Goal: Information Seeking & Learning: Learn about a topic

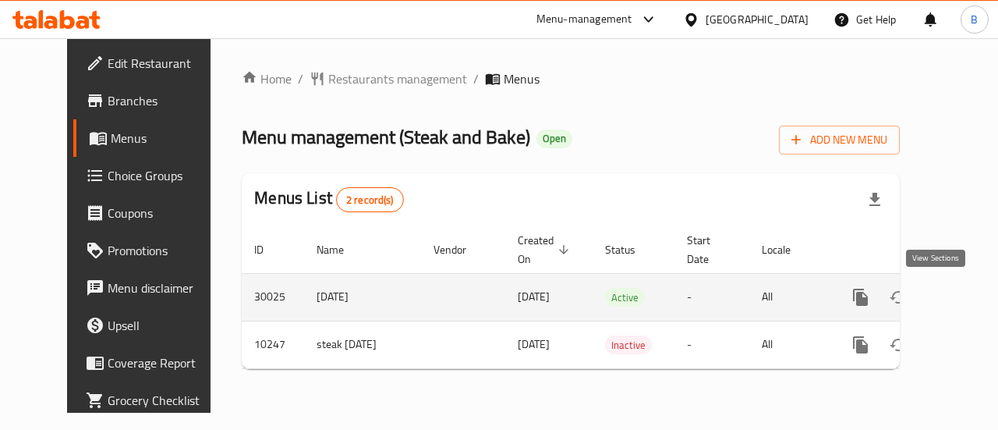
click at [954, 303] on link "enhanced table" at bounding box center [972, 296] width 37 height 37
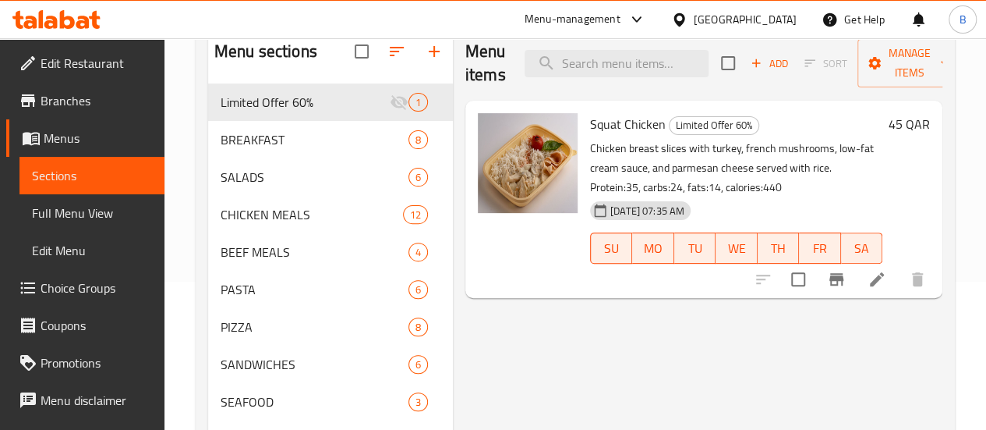
scroll to position [149, 0]
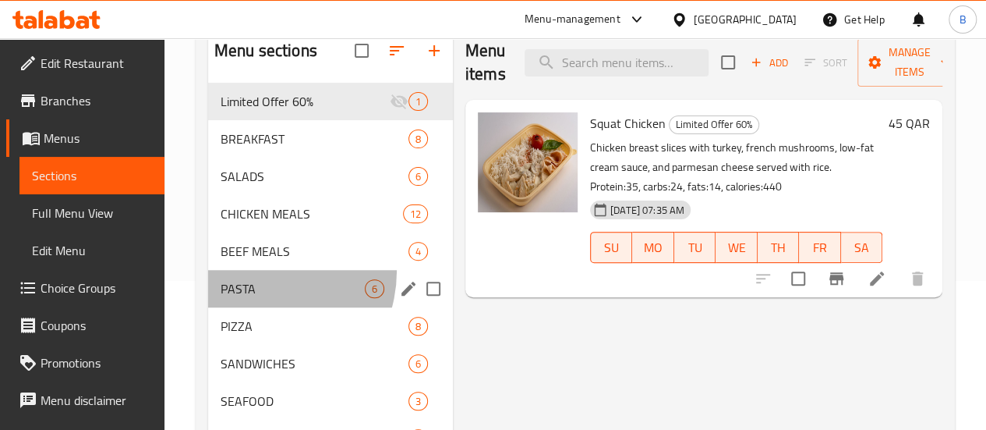
click at [254, 293] on div "PASTA 6" at bounding box center [330, 288] width 245 height 37
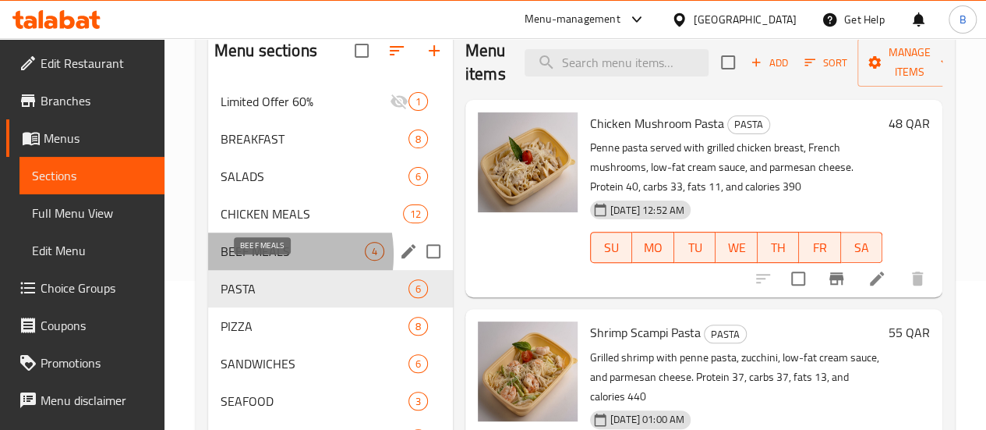
click at [257, 260] on span "BEEF MEALS" at bounding box center [293, 251] width 144 height 19
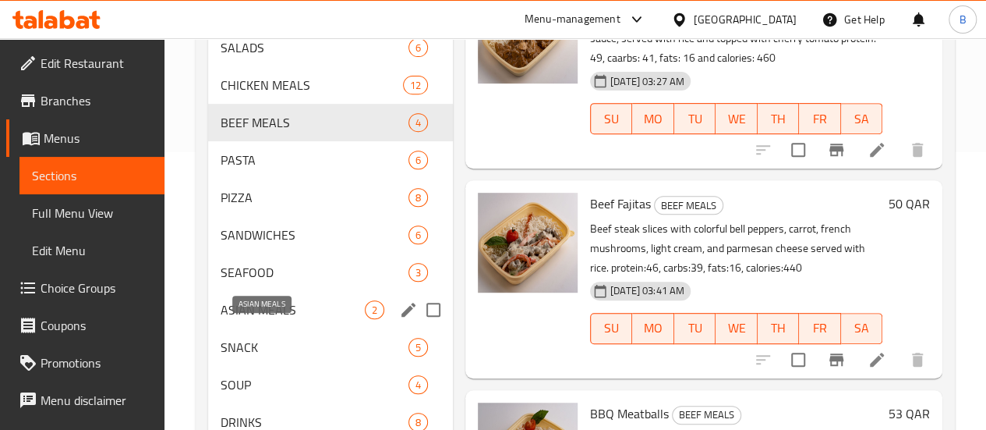
scroll to position [342, 0]
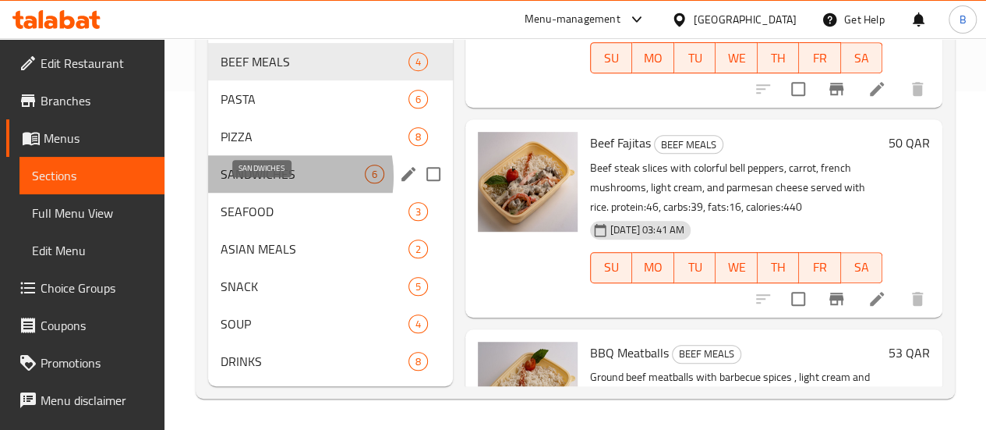
click at [264, 183] on span "SANDWICHES" at bounding box center [293, 174] width 144 height 19
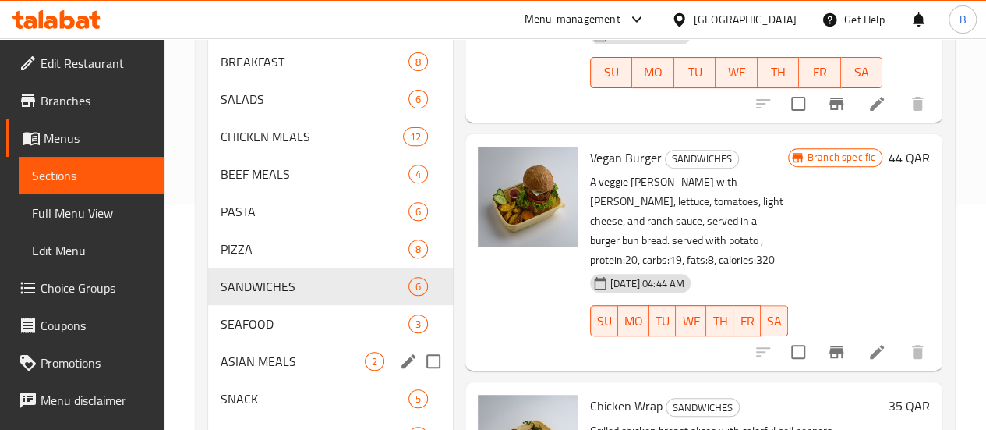
scroll to position [213, 0]
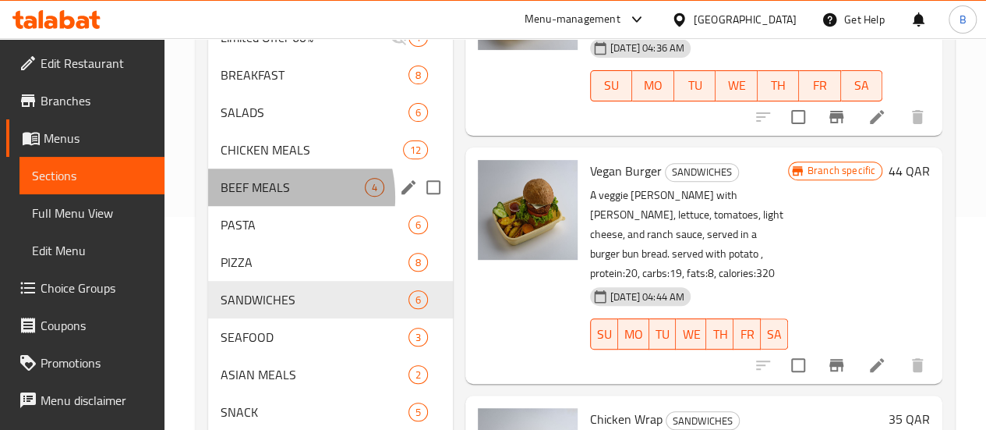
click at [257, 206] on div "BEEF MEALS 4" at bounding box center [330, 186] width 245 height 37
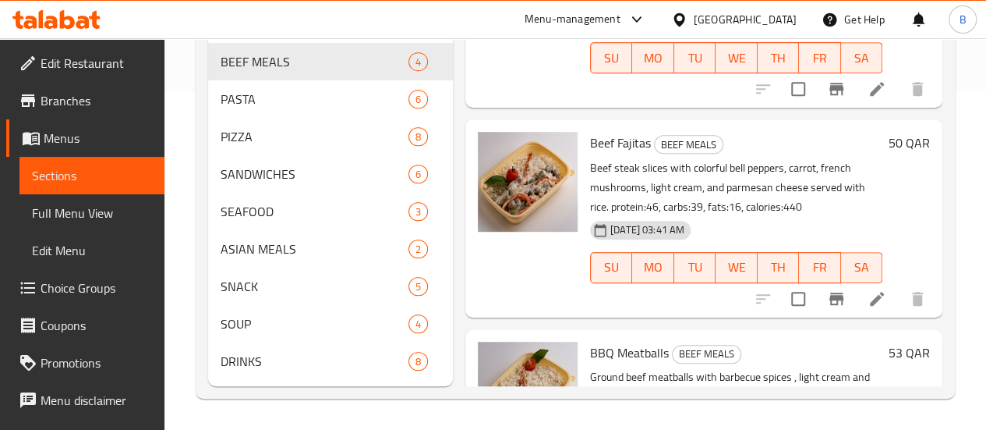
scroll to position [133, 0]
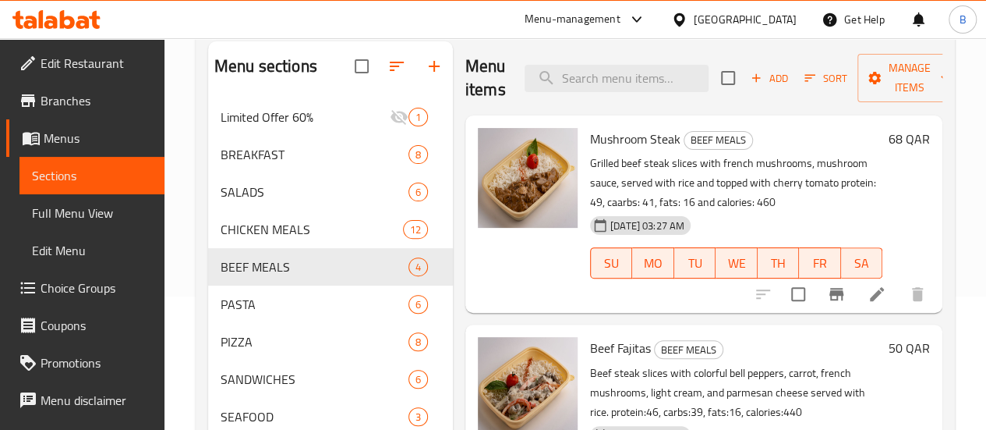
click at [590, 129] on span "Mushroom Steak" at bounding box center [635, 138] width 90 height 23
copy h6 "Mushroom Steak"
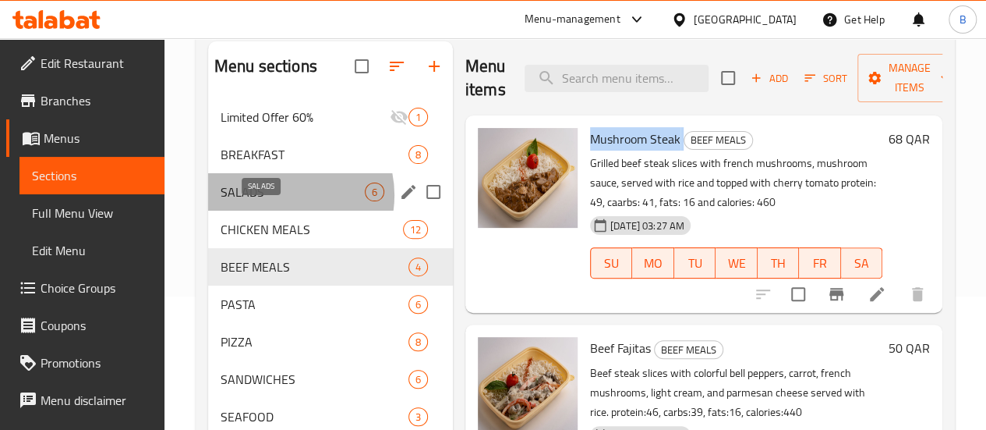
click at [282, 201] on span "SALADS" at bounding box center [293, 191] width 144 height 19
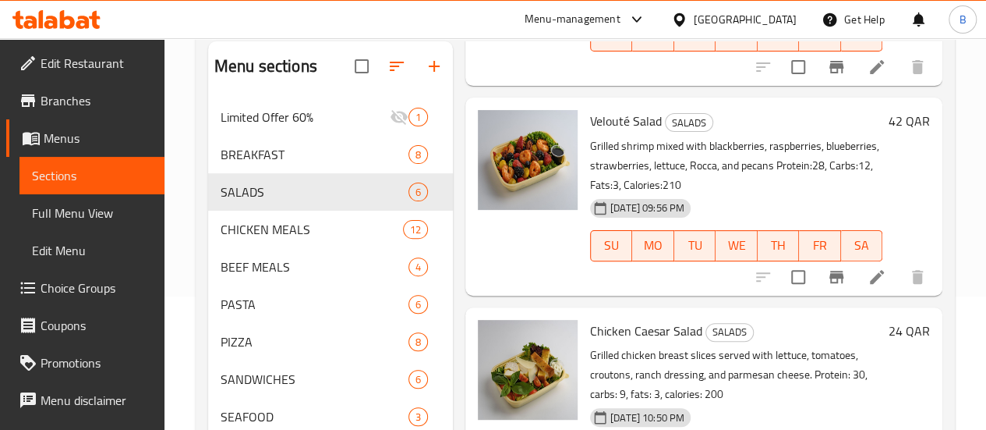
scroll to position [459, 0]
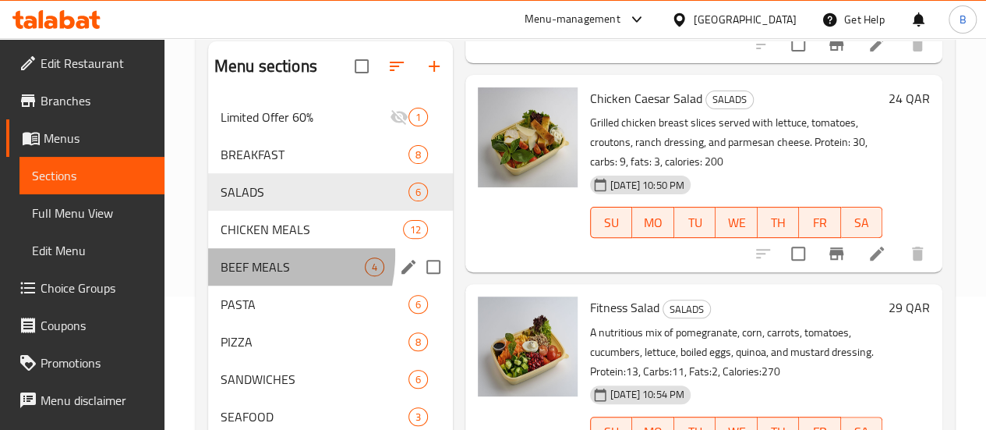
click at [238, 278] on div "BEEF MEALS 4" at bounding box center [330, 266] width 245 height 37
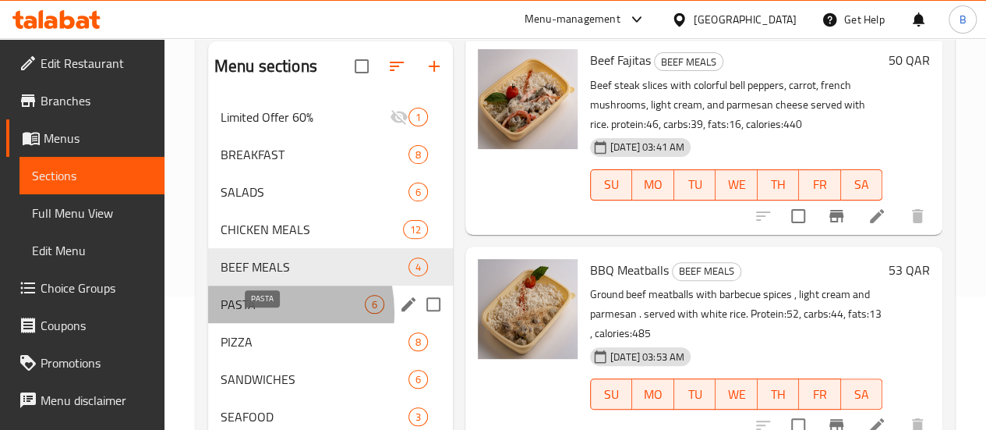
click at [246, 313] on span "PASTA" at bounding box center [293, 304] width 144 height 19
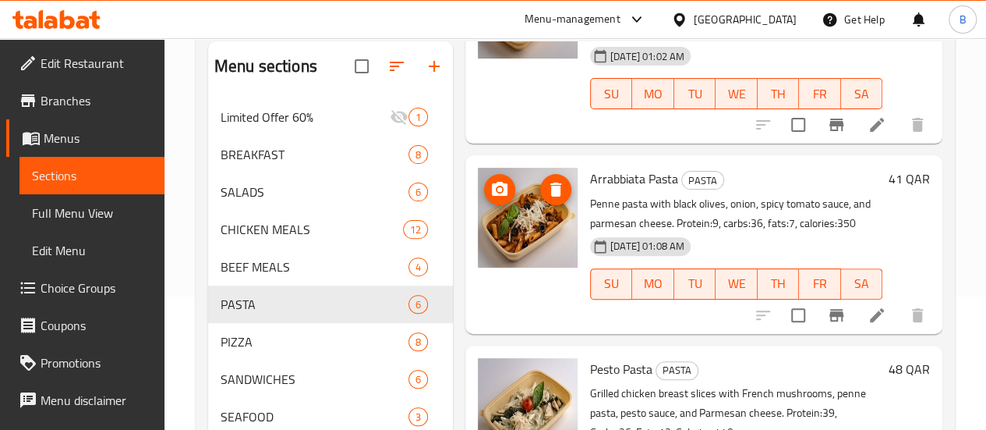
scroll to position [668, 0]
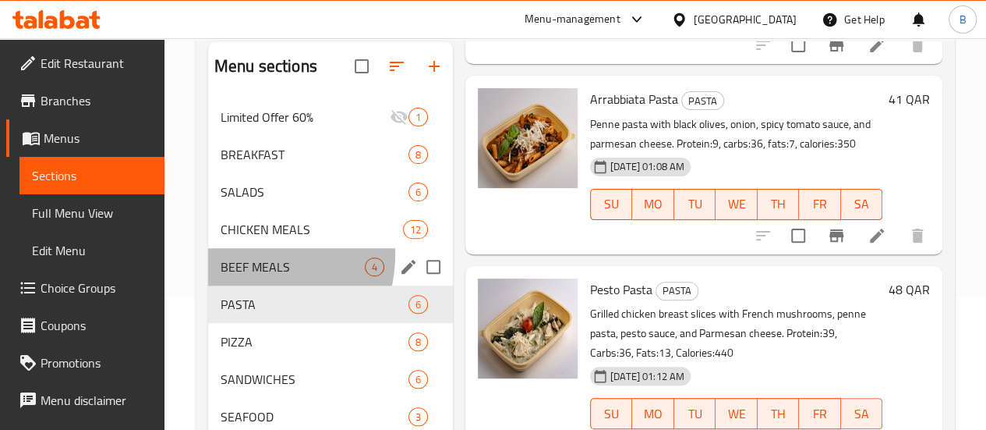
click at [251, 278] on div "BEEF MEALS 4" at bounding box center [330, 266] width 245 height 37
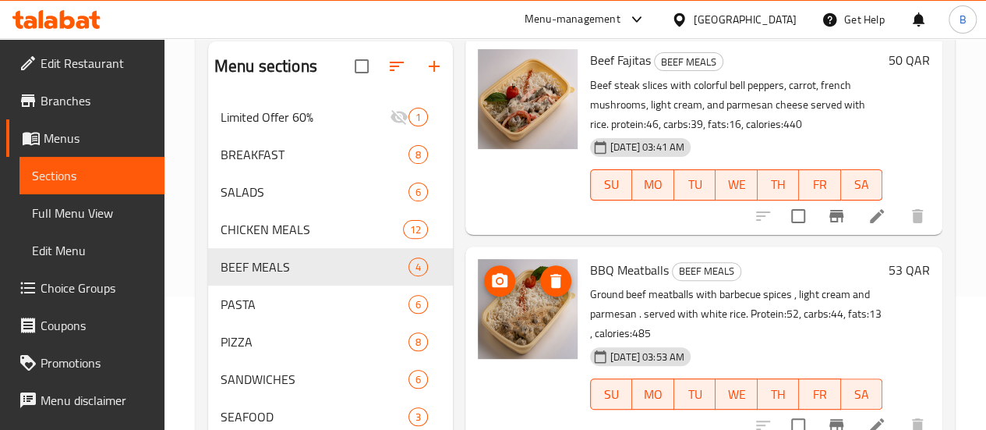
scroll to position [361, 0]
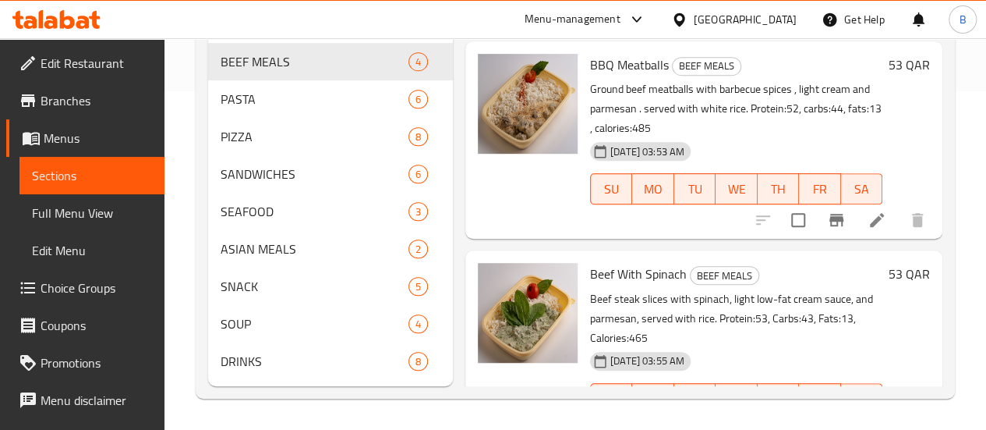
click at [590, 262] on span "Beef With Spinach" at bounding box center [638, 273] width 97 height 23
copy h6 "Beef With Spinach"
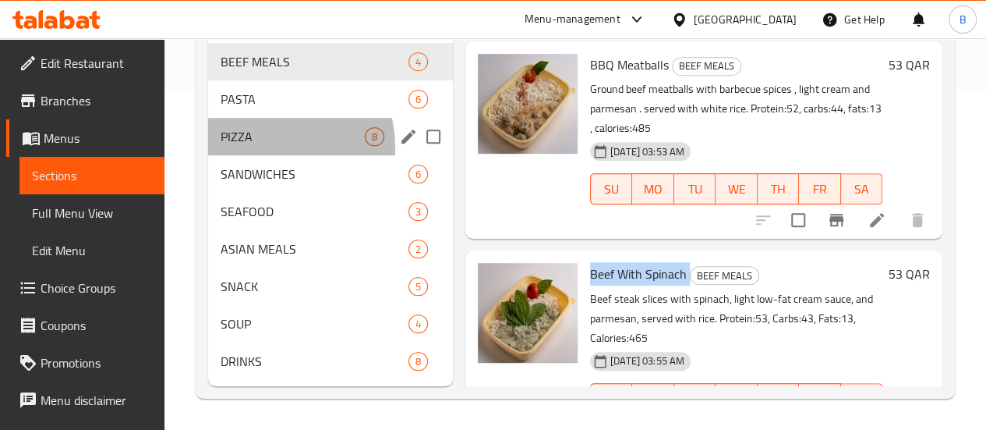
click at [265, 148] on div "PIZZA 8" at bounding box center [330, 136] width 245 height 37
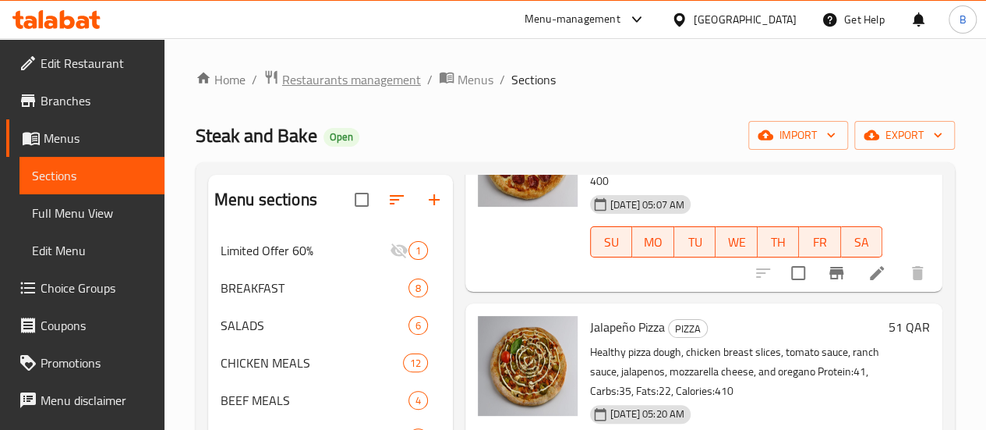
click at [376, 83] on span "Restaurants management" at bounding box center [351, 79] width 139 height 19
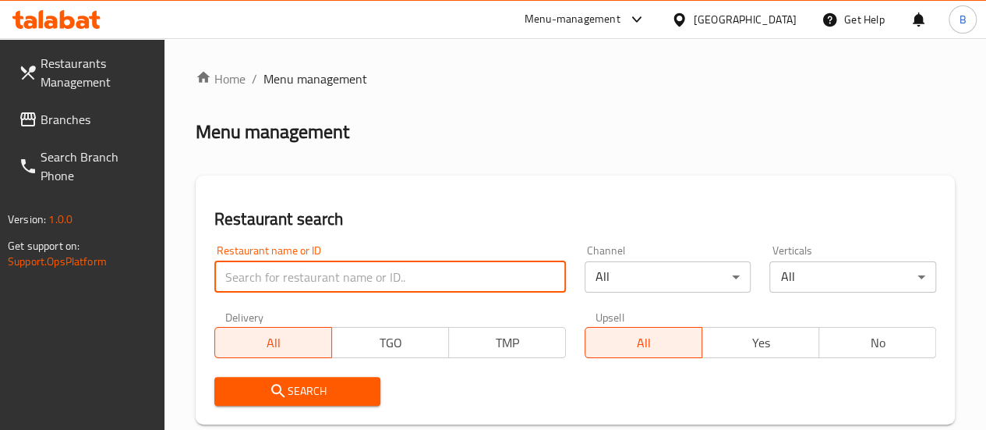
click at [292, 271] on input "search" at bounding box center [390, 276] width 352 height 31
paste input "SubWich"
click button "Search" at bounding box center [297, 391] width 167 height 29
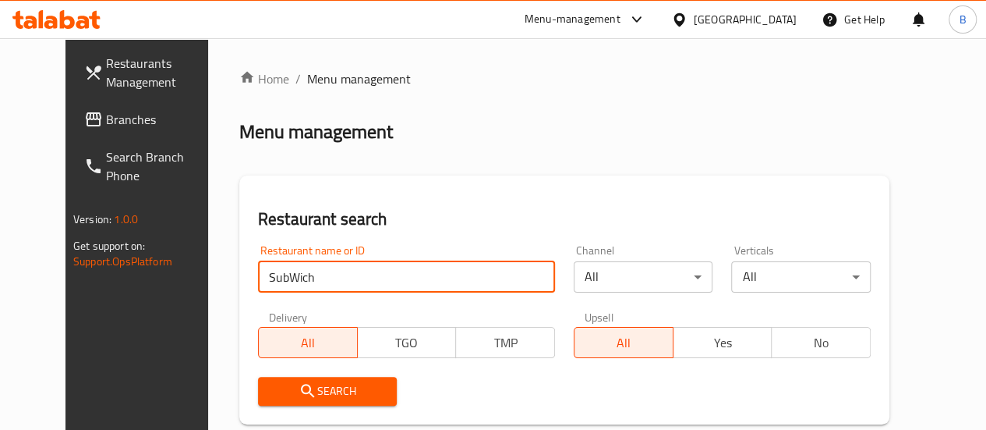
scroll to position [225, 0]
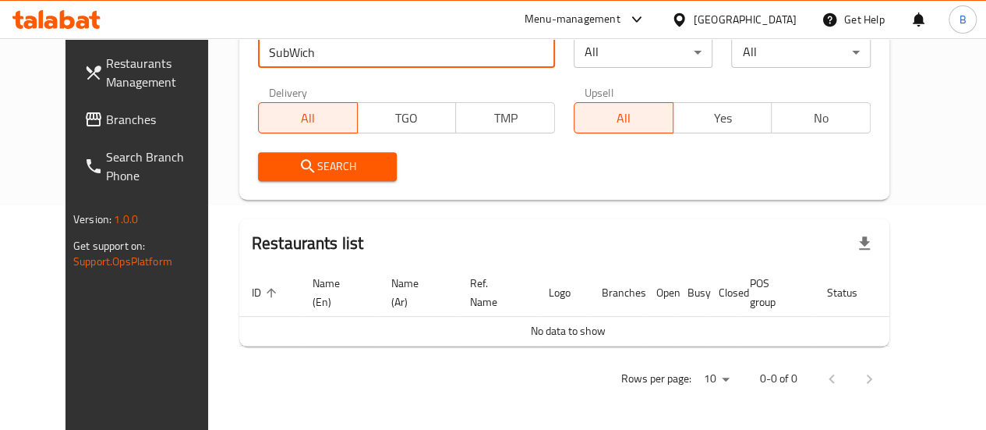
click at [258, 55] on input "SubWich" at bounding box center [406, 52] width 297 height 31
type input "Sub Wich"
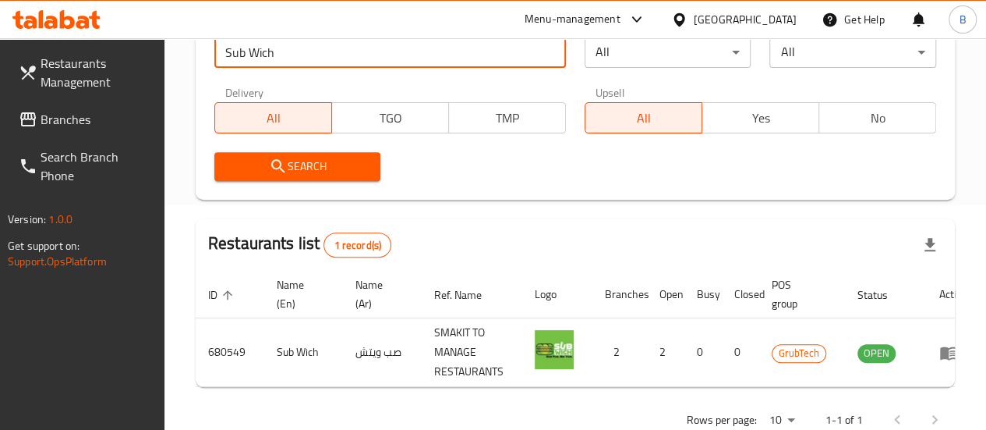
click at [250, 54] on input "Sub Wich" at bounding box center [390, 52] width 352 height 31
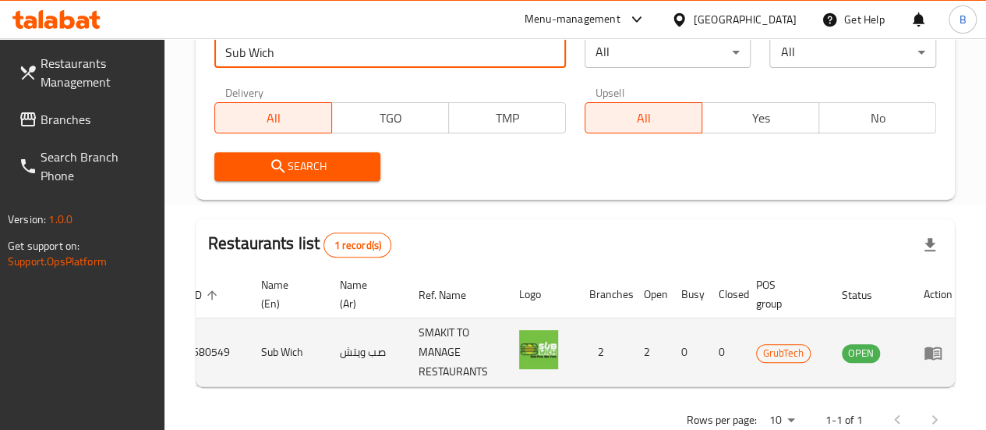
scroll to position [0, 22]
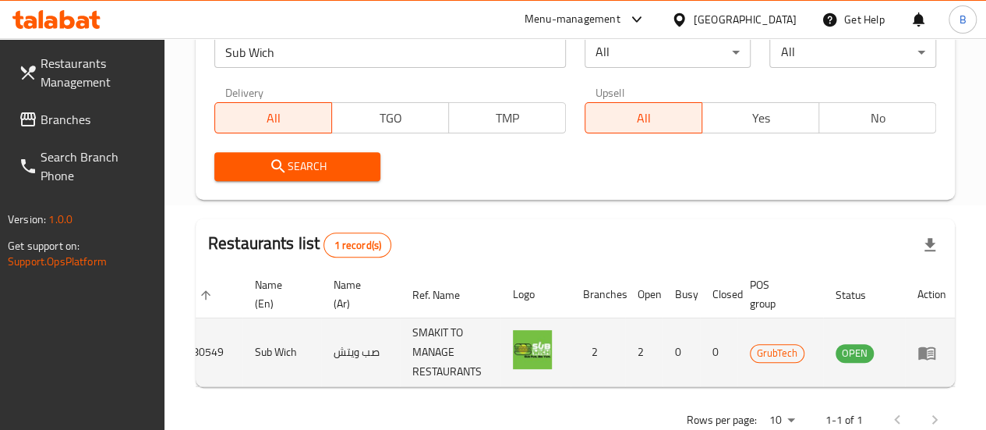
click at [912, 355] on td "enhanced table" at bounding box center [932, 352] width 54 height 69
click at [921, 352] on icon "enhanced table" at bounding box center [927, 352] width 17 height 13
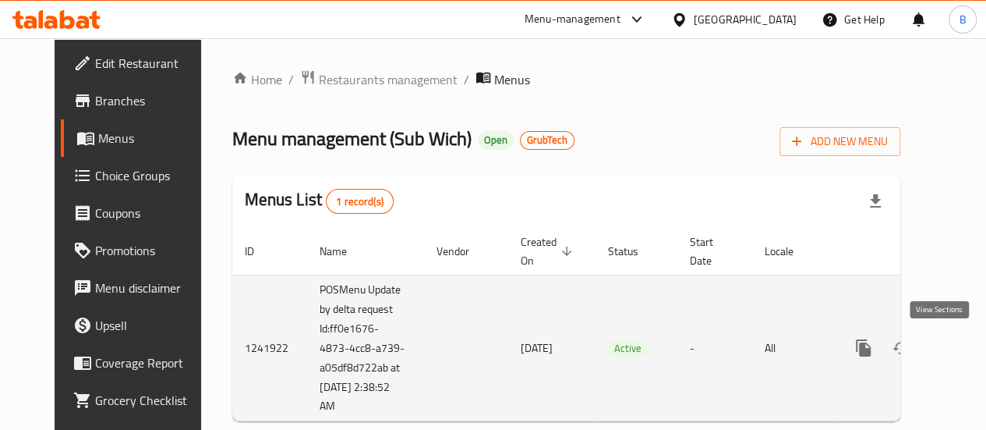
click at [958, 358] on link "enhanced table" at bounding box center [976, 347] width 37 height 37
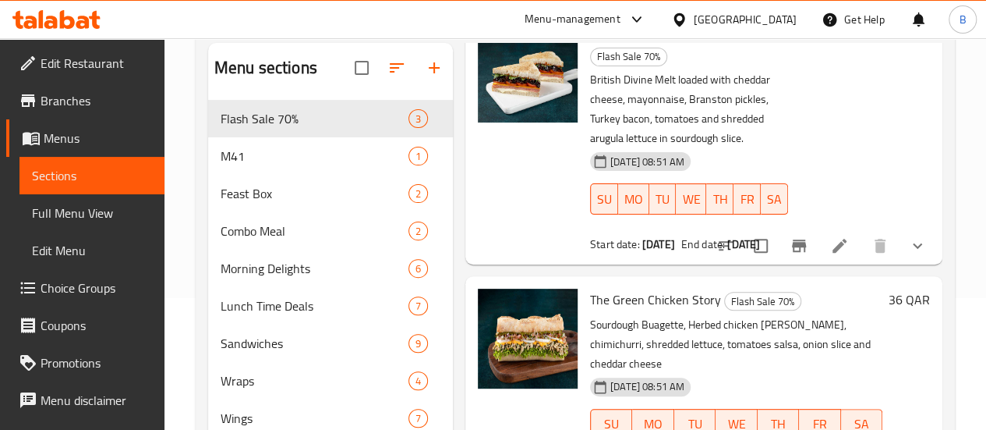
scroll to position [133, 0]
click at [590, 287] on span "The Green Chicken Story" at bounding box center [655, 298] width 131 height 23
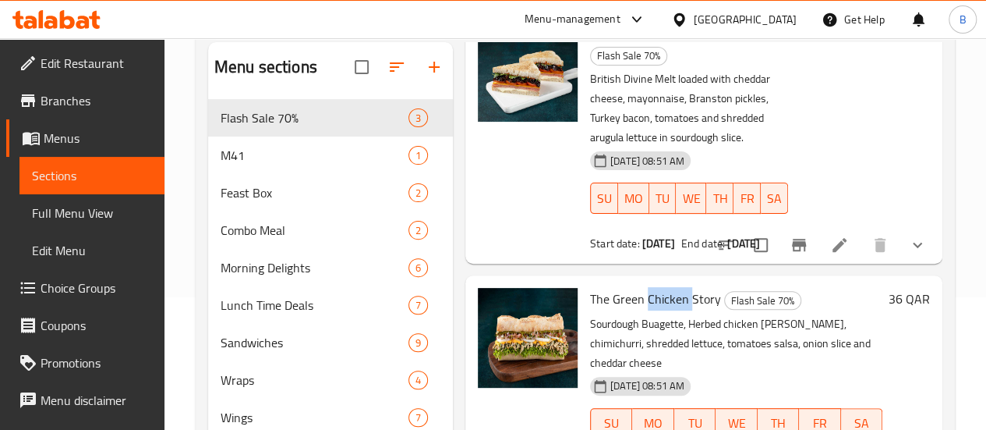
click at [590, 287] on span "The Green Chicken Story" at bounding box center [655, 298] width 131 height 23
copy h6 "The Green Chicken Story"
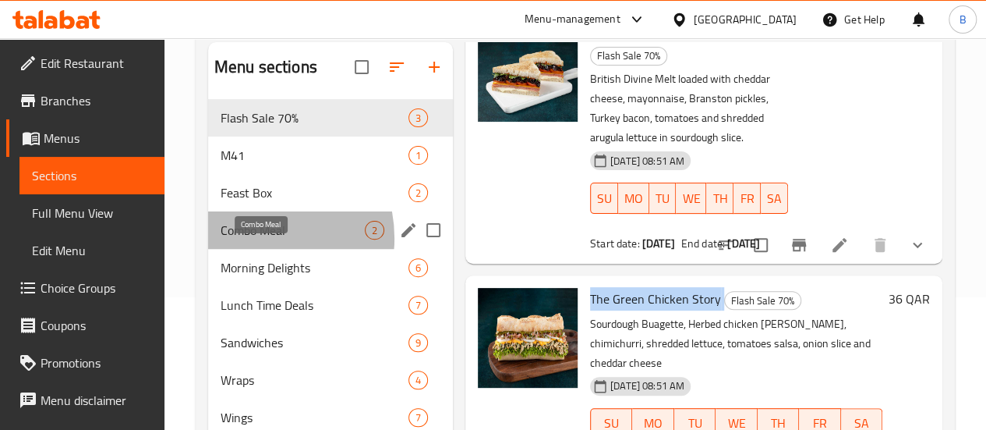
click at [251, 239] on span "Combo Meal" at bounding box center [293, 230] width 144 height 19
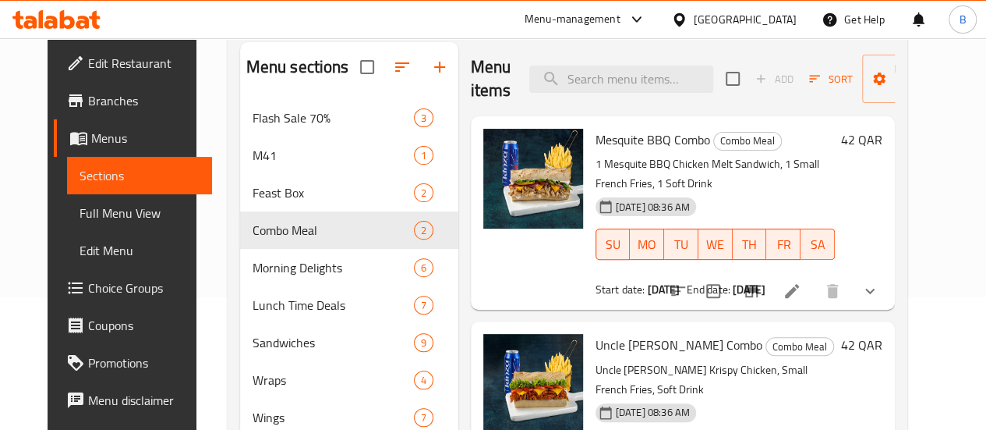
click at [596, 134] on span "Mesquite BBQ Combo" at bounding box center [653, 139] width 115 height 23
copy h6 "Mesquite BBQ Combo"
click at [596, 134] on span "Mesquite BBQ Combo" at bounding box center [653, 139] width 115 height 23
click at [596, 333] on span "Uncle [PERSON_NAME] Combo" at bounding box center [679, 344] width 167 height 23
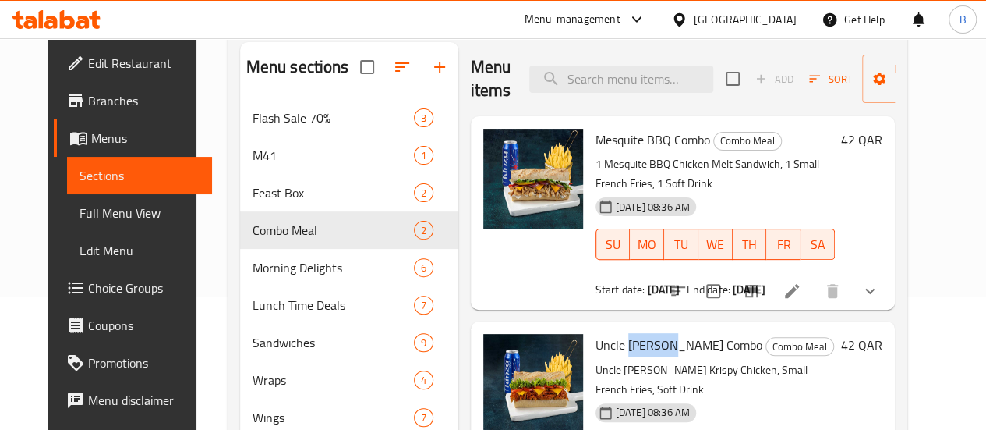
click at [596, 333] on span "Uncle [PERSON_NAME] Combo" at bounding box center [679, 344] width 167 height 23
copy h6 "Uncle [PERSON_NAME] Combo"
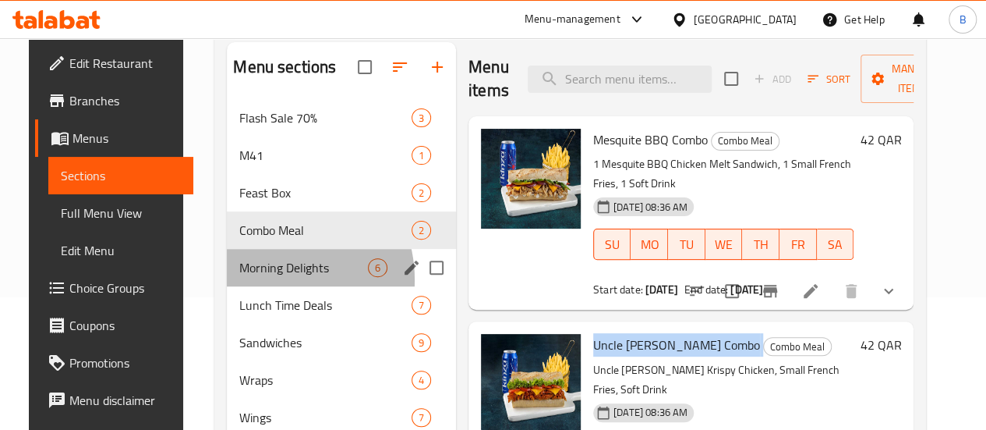
click at [251, 286] on div "Morning Delights 6" at bounding box center [341, 267] width 229 height 37
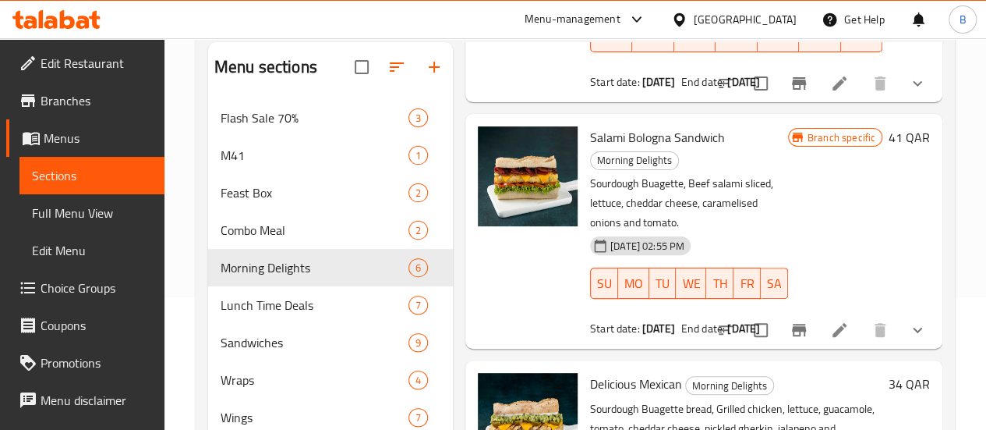
scroll to position [646, 0]
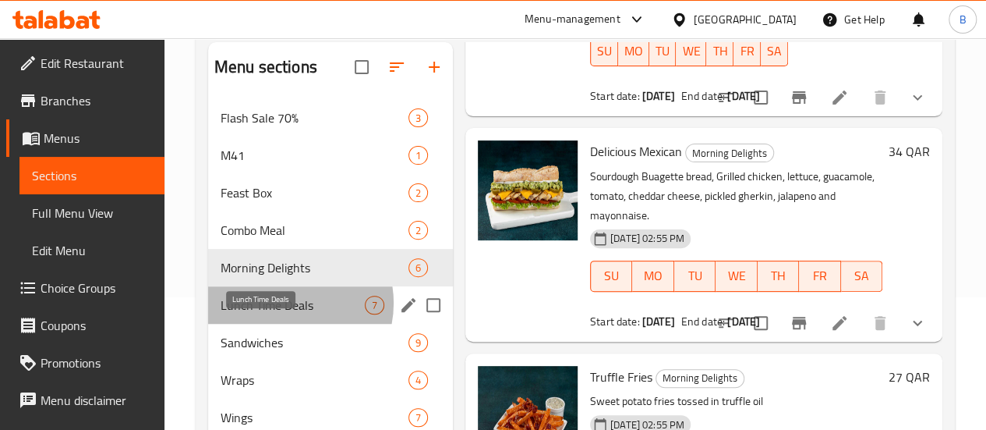
click at [284, 314] on span "Lunch Time Deals" at bounding box center [293, 305] width 144 height 19
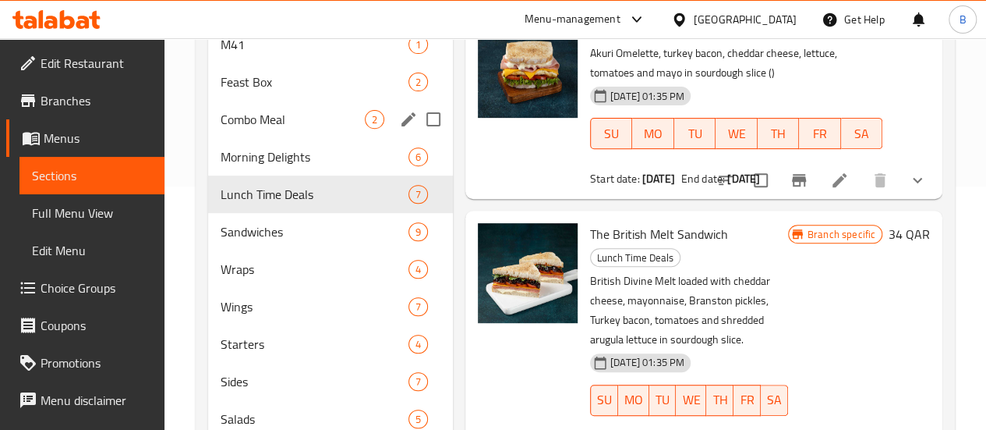
scroll to position [245, 0]
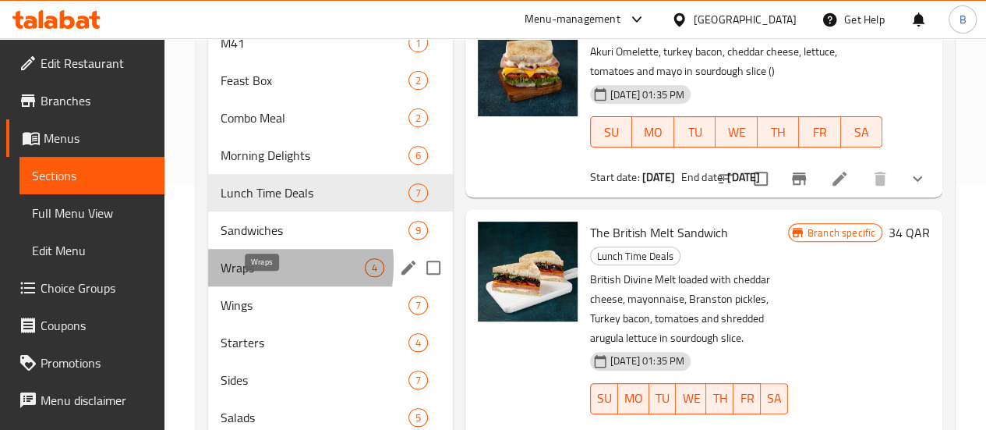
click at [243, 277] on span "Wraps" at bounding box center [293, 267] width 144 height 19
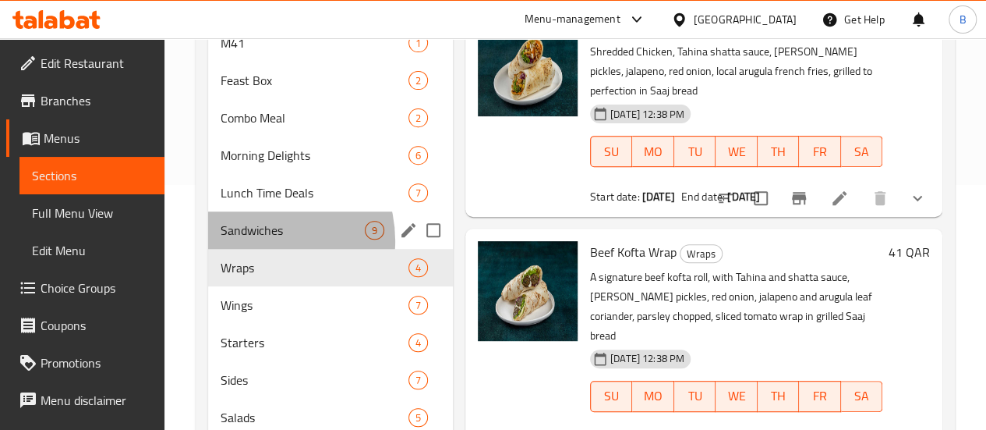
click at [259, 249] on div "Sandwiches 9" at bounding box center [330, 229] width 245 height 37
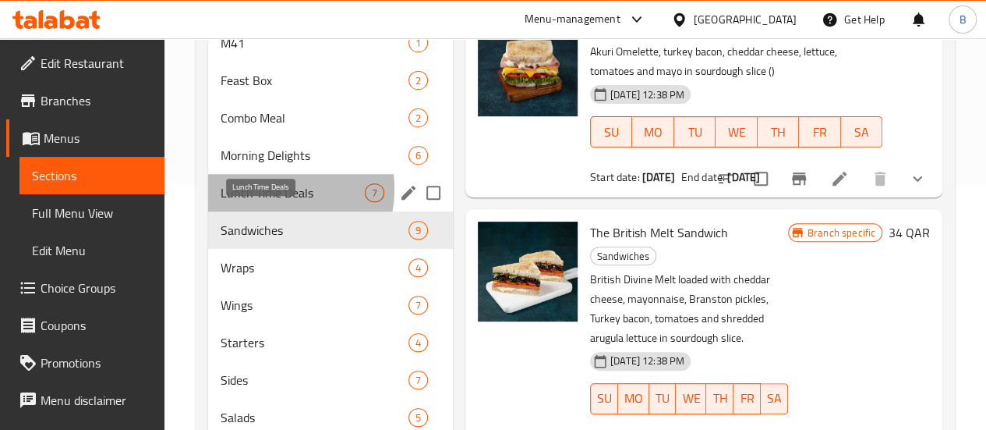
click at [264, 202] on span "Lunch Time Deals" at bounding box center [293, 192] width 144 height 19
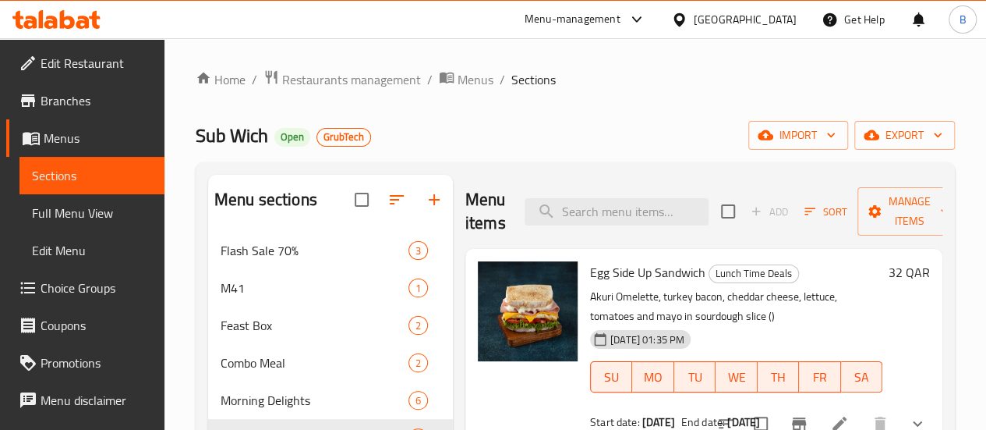
click at [599, 267] on span "Egg Side Up Sandwich" at bounding box center [647, 271] width 115 height 23
copy h6 "Egg Side Up Sandwich"
click at [352, 76] on span "Restaurants management" at bounding box center [351, 79] width 139 height 19
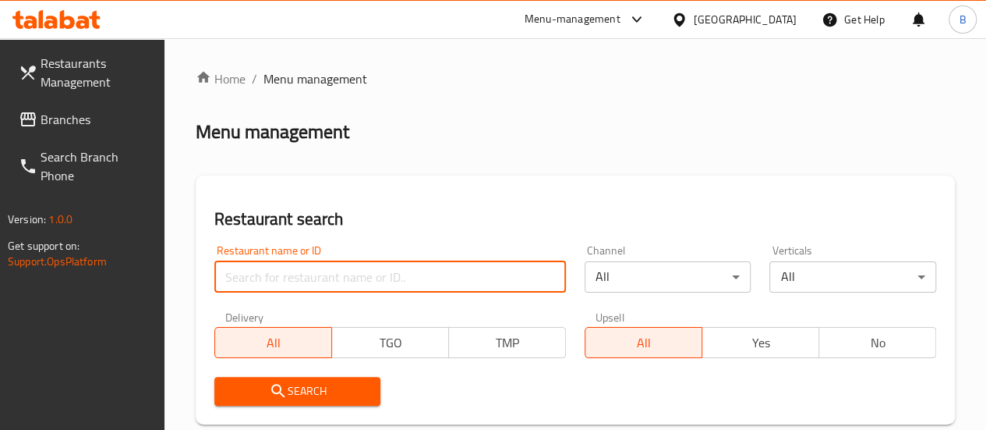
paste input "Casa Mexicana"
click at [324, 276] on input "Casa Mexicana" at bounding box center [390, 276] width 352 height 31
type input "Casa Mexicana"
click button "Search" at bounding box center [297, 391] width 167 height 29
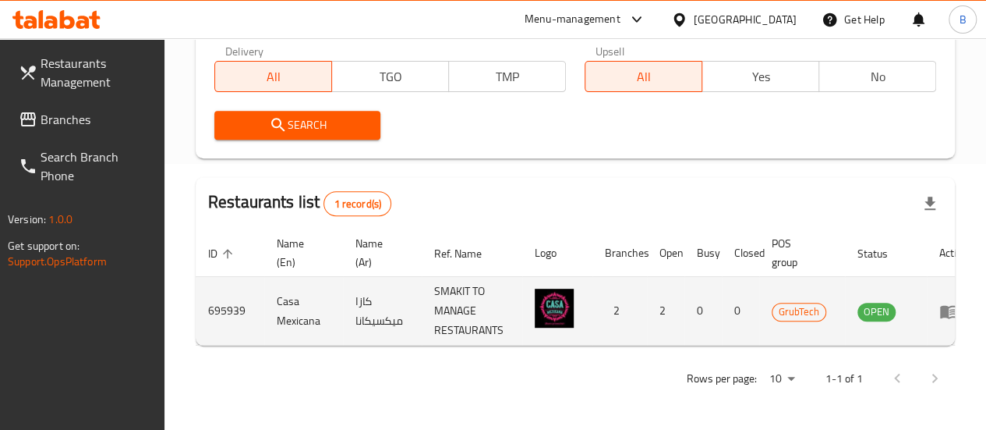
scroll to position [0, 23]
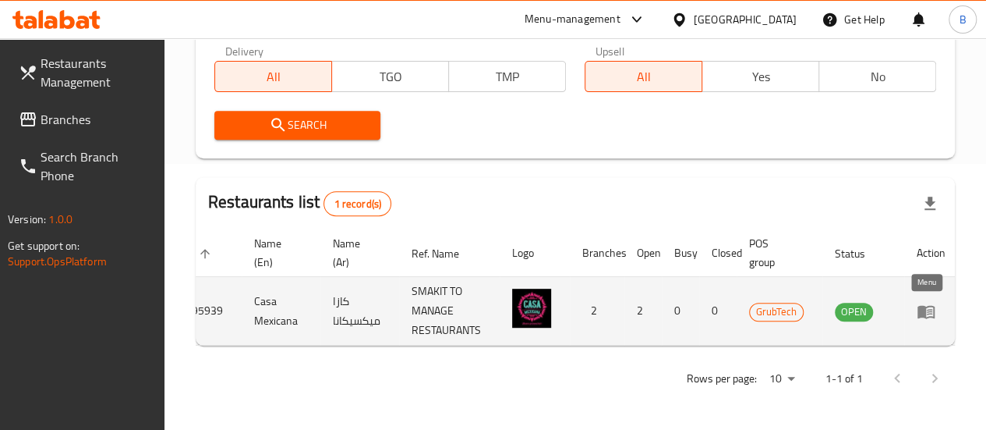
click at [933, 302] on link "enhanced table" at bounding box center [931, 311] width 29 height 19
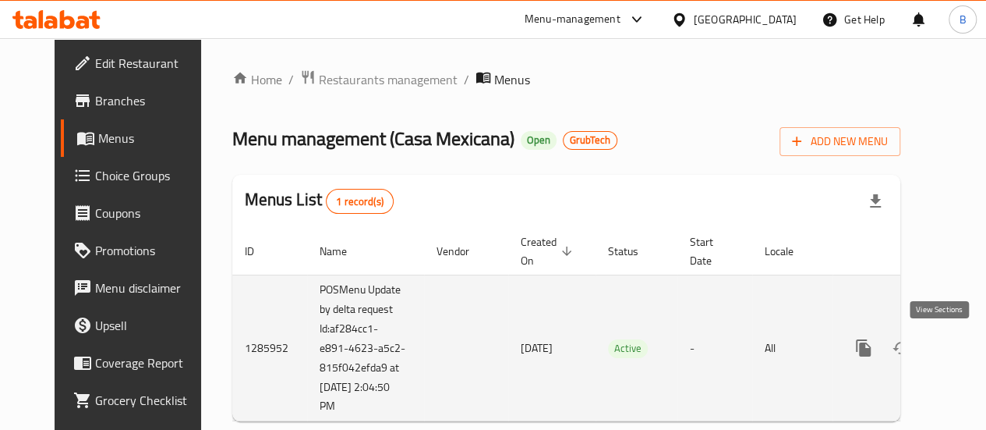
click at [967, 340] on icon "enhanced table" at bounding box center [976, 347] width 19 height 19
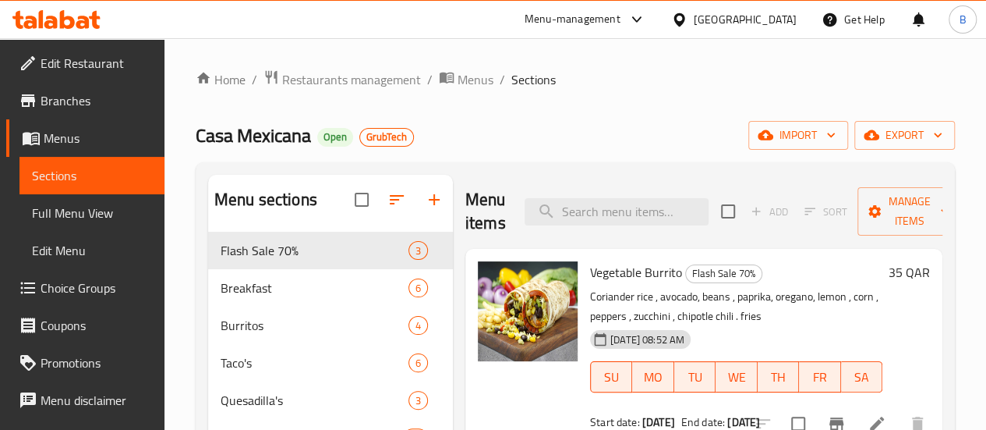
click at [256, 135] on span "Casa Mexicana" at bounding box center [253, 135] width 115 height 35
copy span "Casa Mexicana"
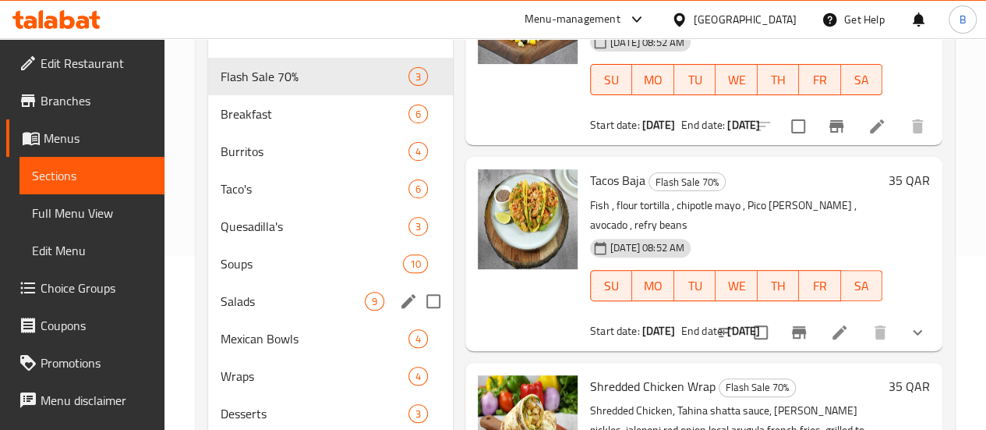
scroll to position [157, 0]
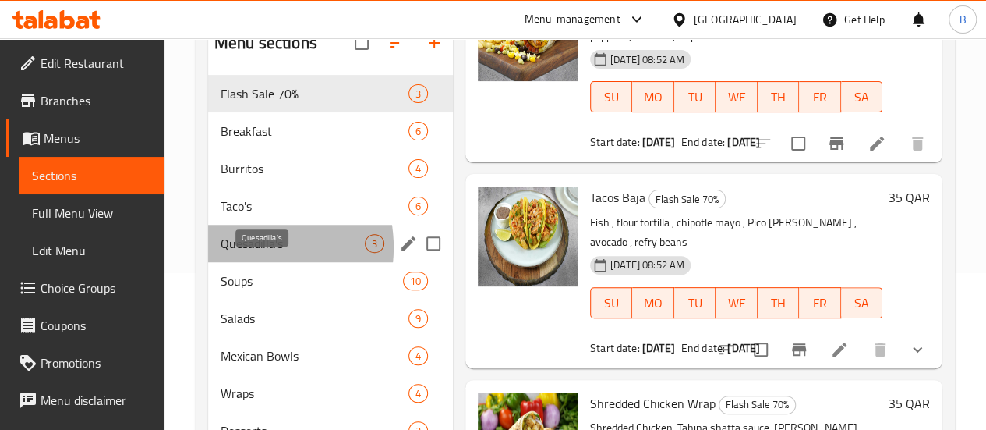
click at [239, 253] on span "Quesadilla's" at bounding box center [293, 243] width 144 height 19
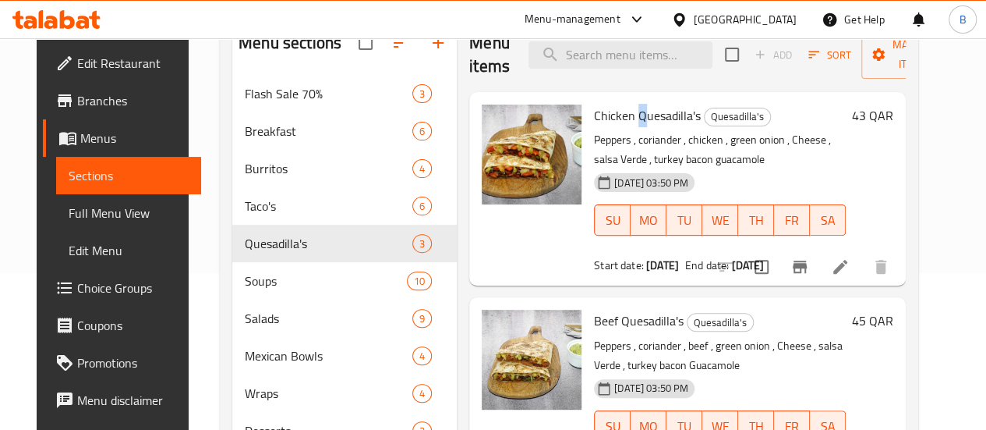
click at [594, 116] on span "Chicken Quesadilla's" at bounding box center [647, 115] width 107 height 23
click at [594, 115] on span "Chicken Quesadilla's" at bounding box center [647, 115] width 107 height 23
click at [594, 325] on span "Beef Quesadilla's" at bounding box center [639, 320] width 90 height 23
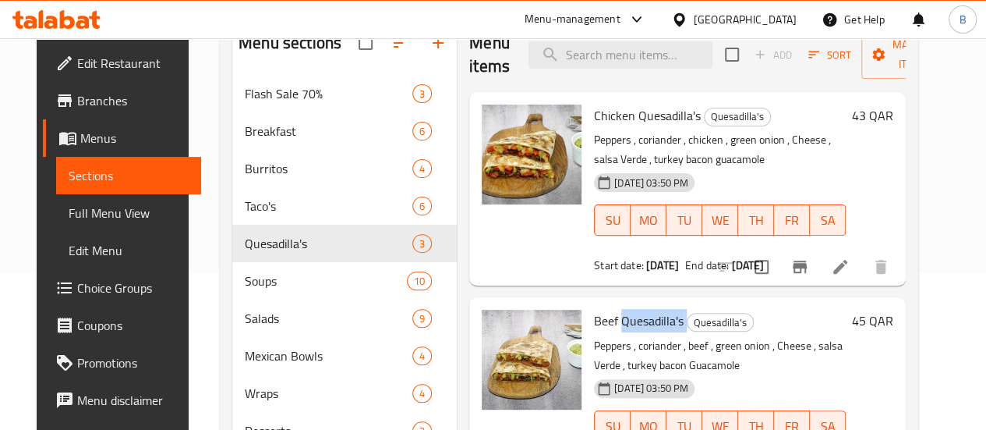
click at [594, 325] on span "Beef Quesadilla's" at bounding box center [639, 320] width 90 height 23
copy h6 "Beef Quesadilla's"
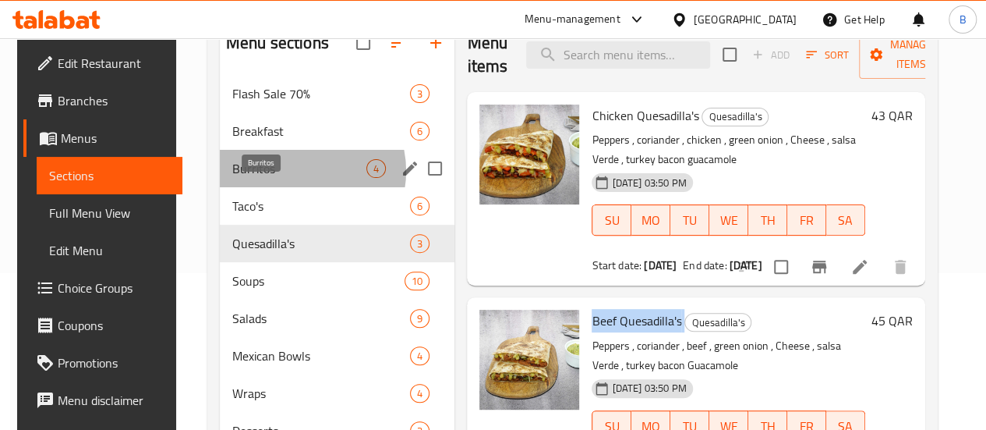
click at [289, 178] on span "Burritos" at bounding box center [299, 168] width 134 height 19
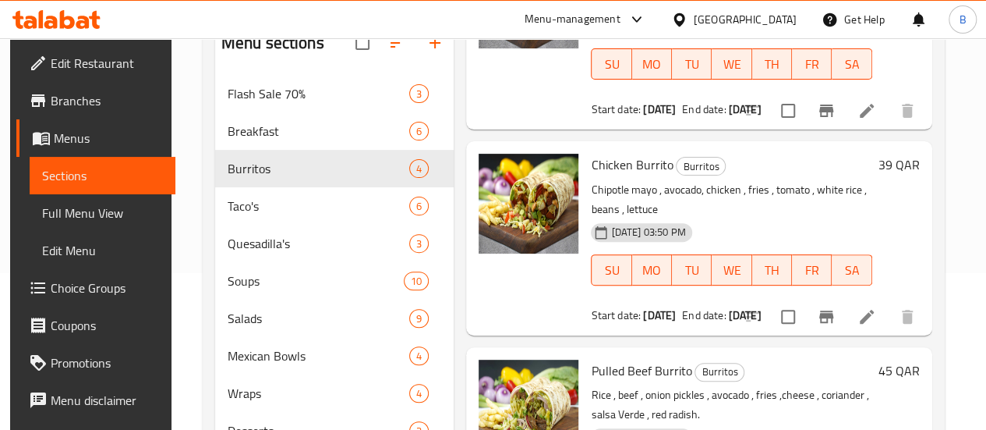
scroll to position [329, 0]
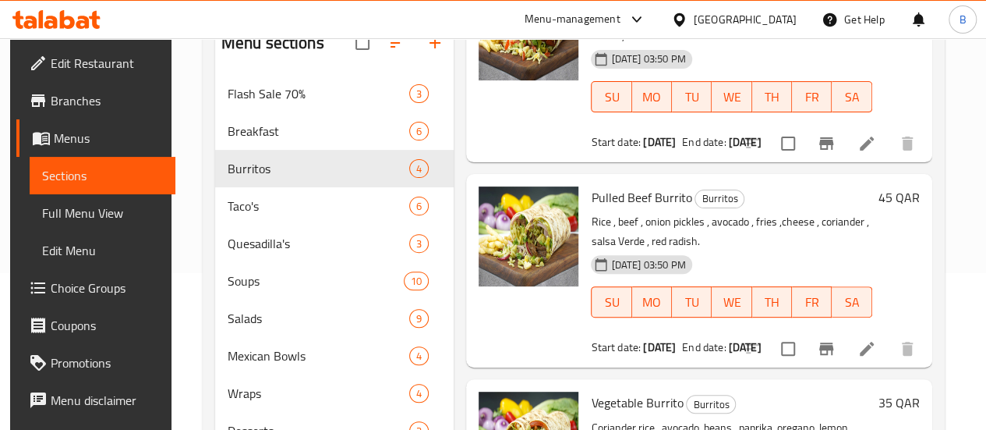
click at [591, 186] on span "Pulled Beef Burrito" at bounding box center [641, 197] width 101 height 23
copy h6 "Pulled Beef Burrito"
click at [591, 186] on span "Pulled Beef Burrito" at bounding box center [641, 197] width 101 height 23
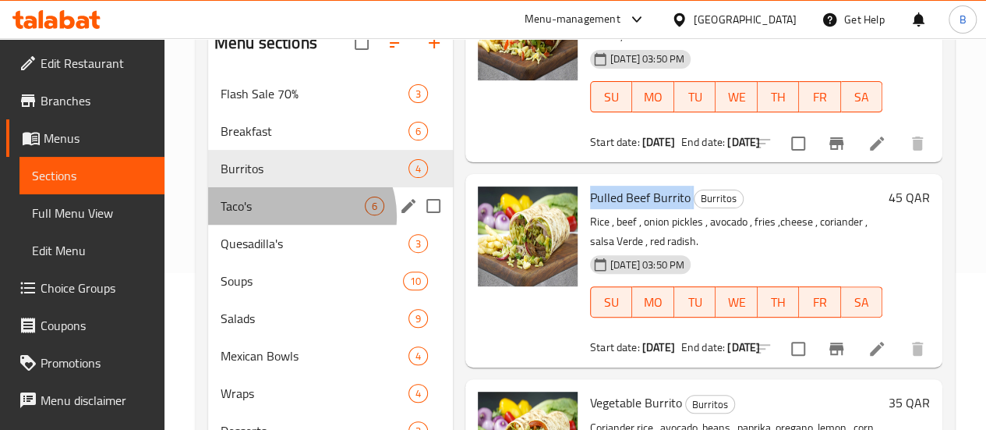
click at [296, 225] on div "Taco's 6" at bounding box center [330, 205] width 245 height 37
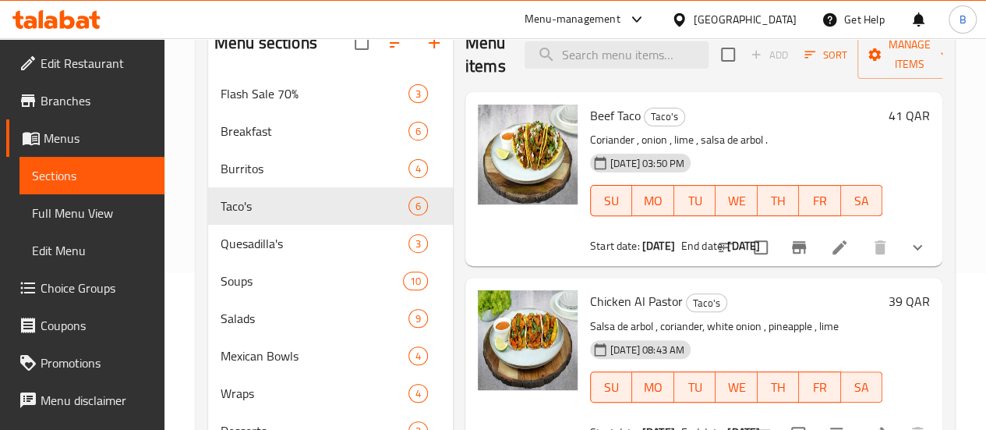
click at [590, 112] on span "Beef Taco" at bounding box center [615, 115] width 51 height 23
copy h6 "Beef Taco"
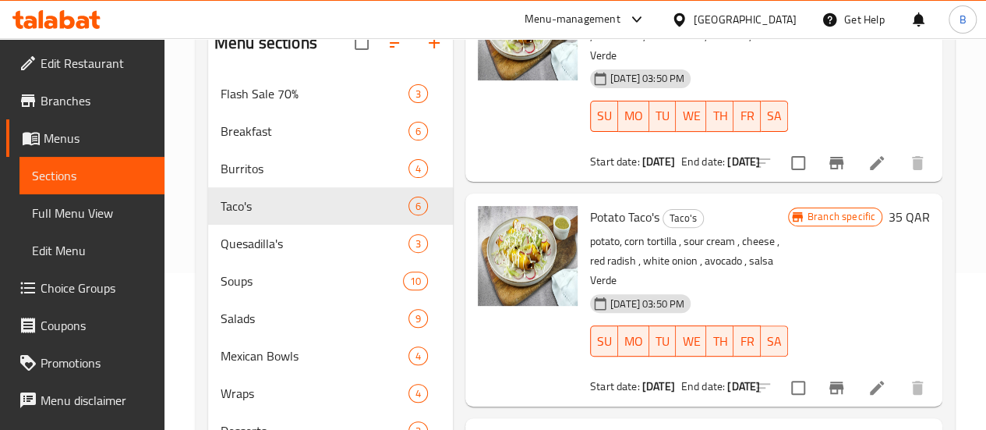
scroll to position [310, 0]
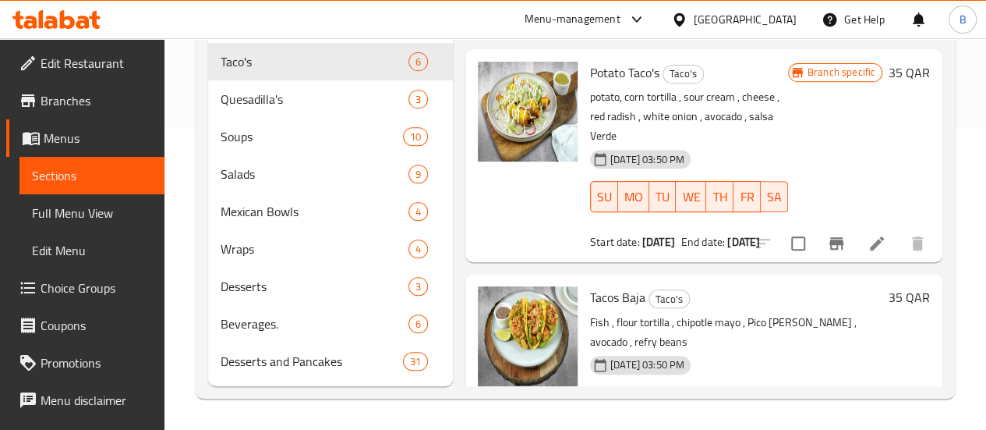
click at [590, 285] on span "Tacos Baja" at bounding box center [617, 296] width 55 height 23
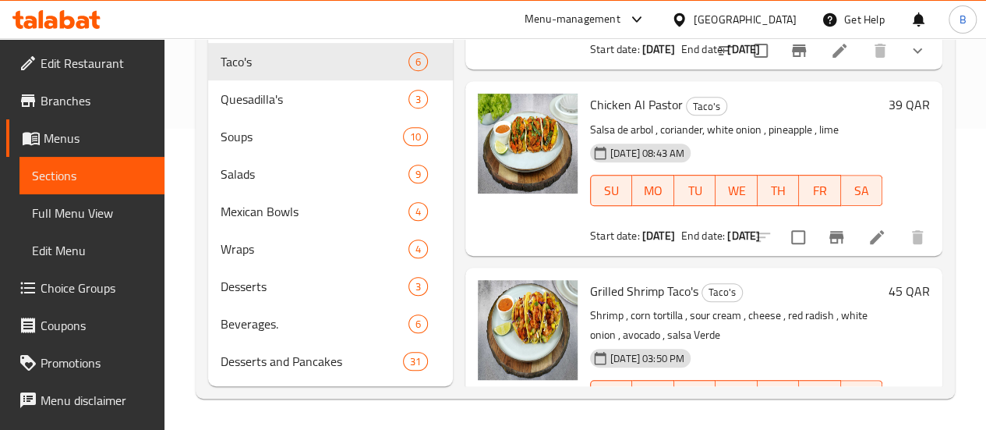
scroll to position [0, 0]
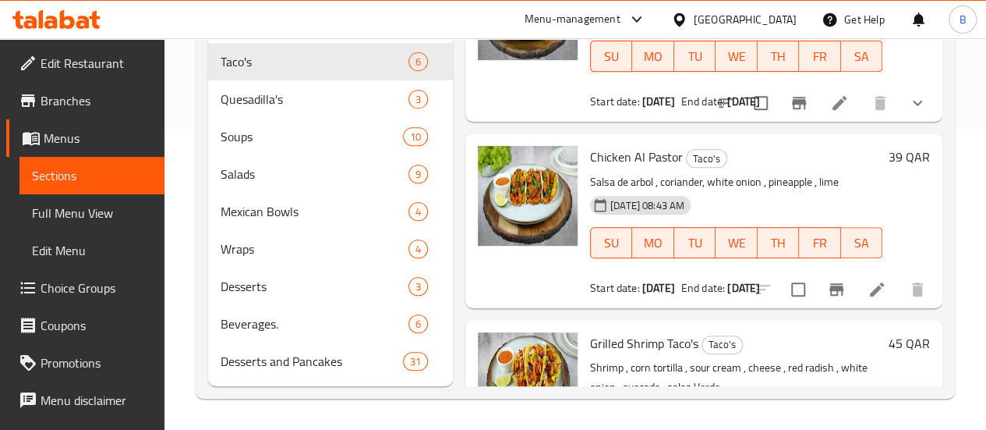
click at [590, 145] on span "Chicken Al Pastor" at bounding box center [636, 156] width 93 height 23
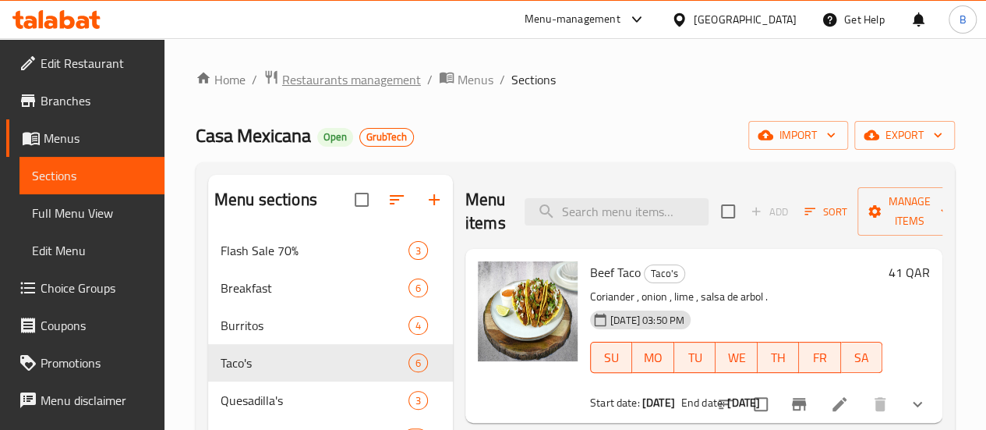
click at [363, 80] on span "Restaurants management" at bounding box center [351, 79] width 139 height 19
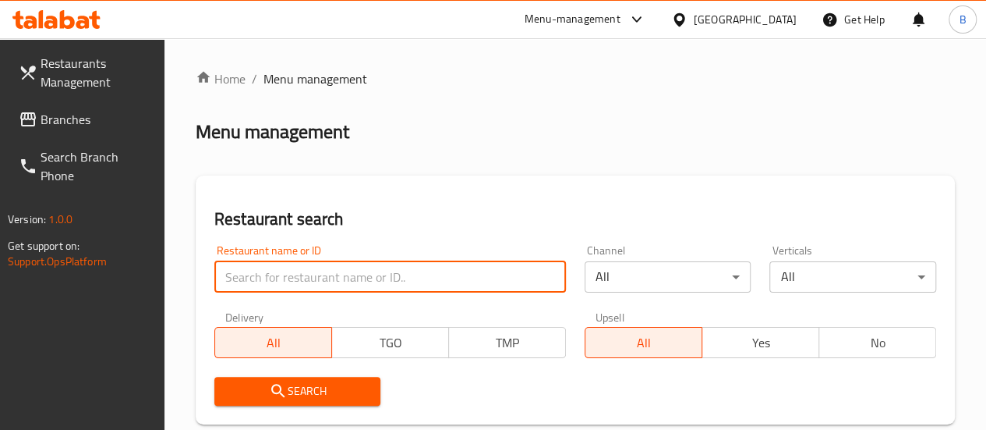
paste input "WELL KING RESTAURANT"
click at [337, 279] on input "WELL KING RESTAURANT" at bounding box center [390, 276] width 352 height 31
type input "WELL KING RESTAURANT"
click button "Search" at bounding box center [297, 391] width 167 height 29
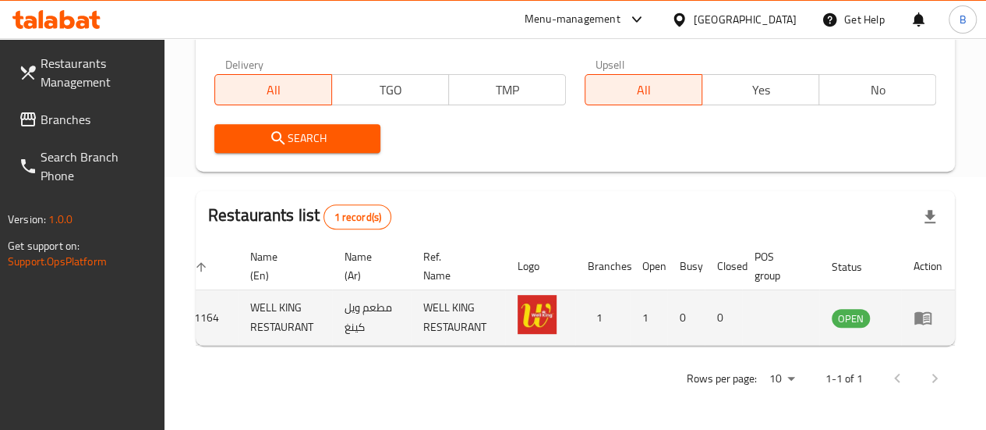
scroll to position [0, 0]
drag, startPoint x: 916, startPoint y: 317, endPoint x: 922, endPoint y: 310, distance: 9.4
click at [922, 310] on td "enhanced table" at bounding box center [928, 317] width 54 height 55
click at [922, 312] on icon "enhanced table" at bounding box center [923, 318] width 17 height 13
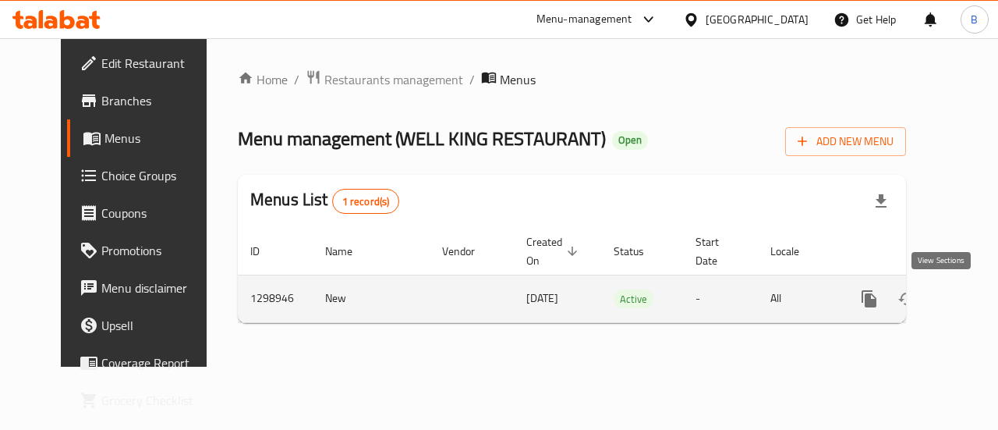
click at [963, 308] on link "enhanced table" at bounding box center [981, 298] width 37 height 37
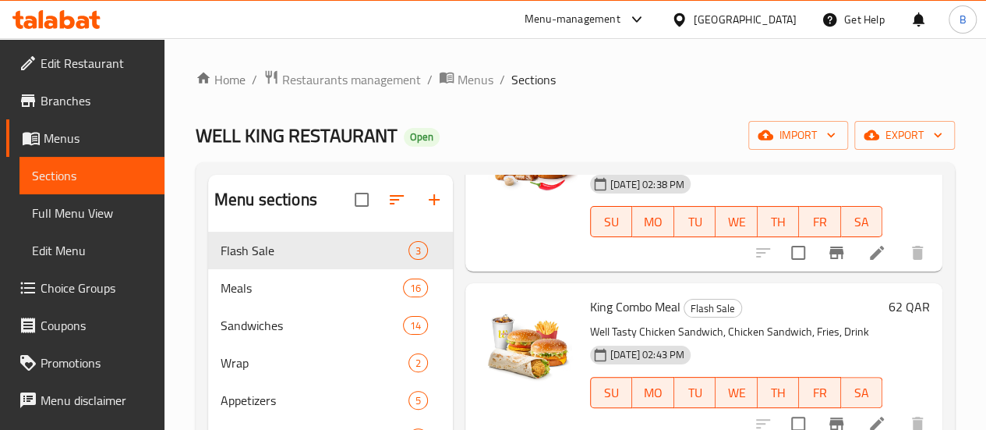
scroll to position [12, 0]
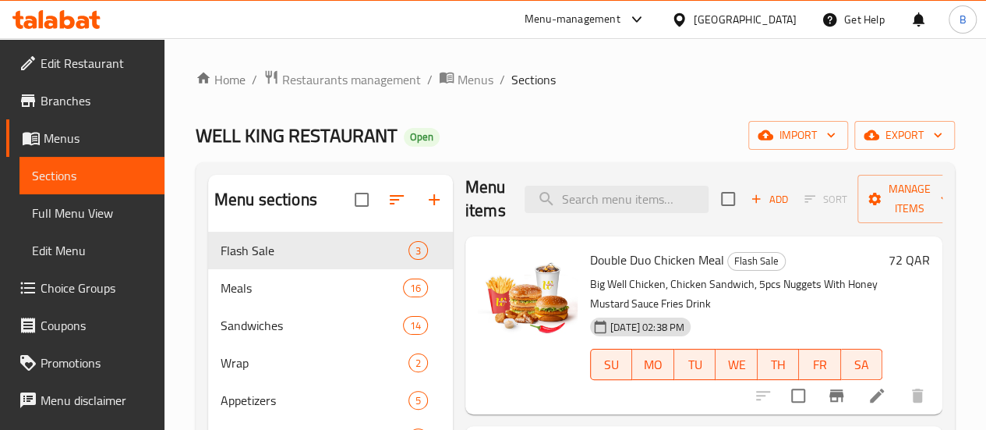
click at [590, 258] on span "Double Duo Chicken Meal" at bounding box center [657, 259] width 134 height 23
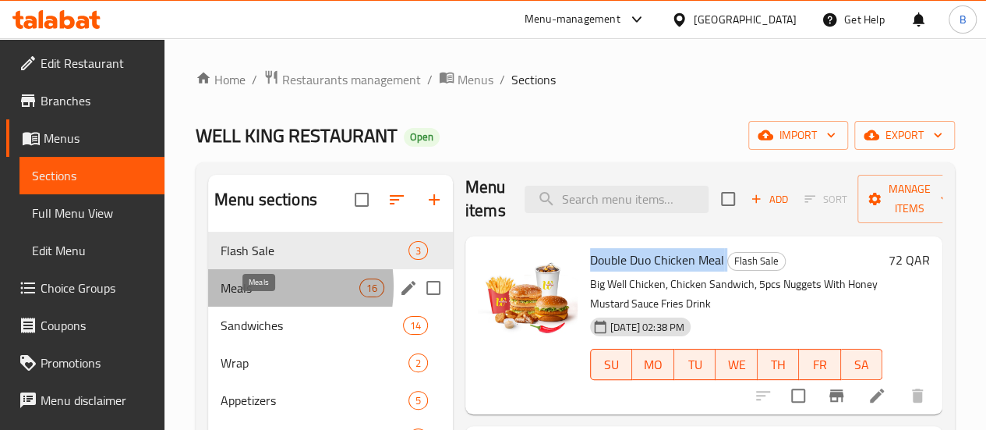
click at [246, 297] on span "Meals" at bounding box center [290, 287] width 139 height 19
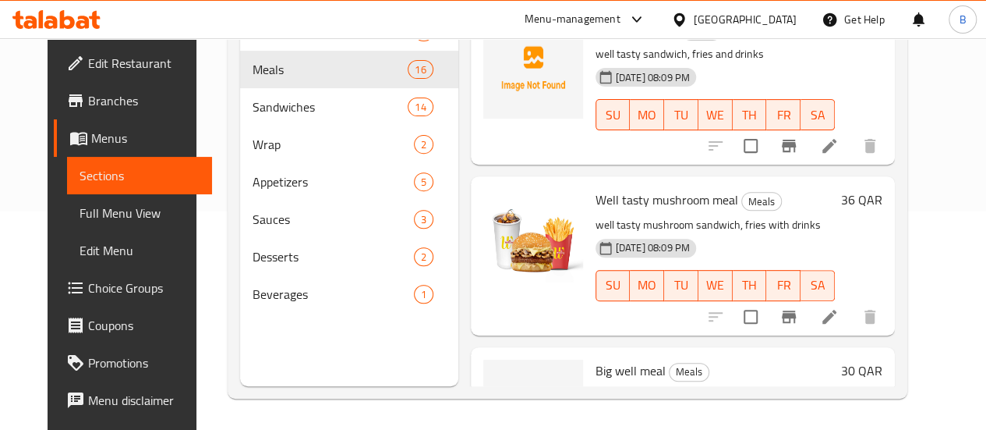
scroll to position [1046, 0]
click at [596, 198] on span "Well tasty mushroom meal" at bounding box center [667, 200] width 143 height 23
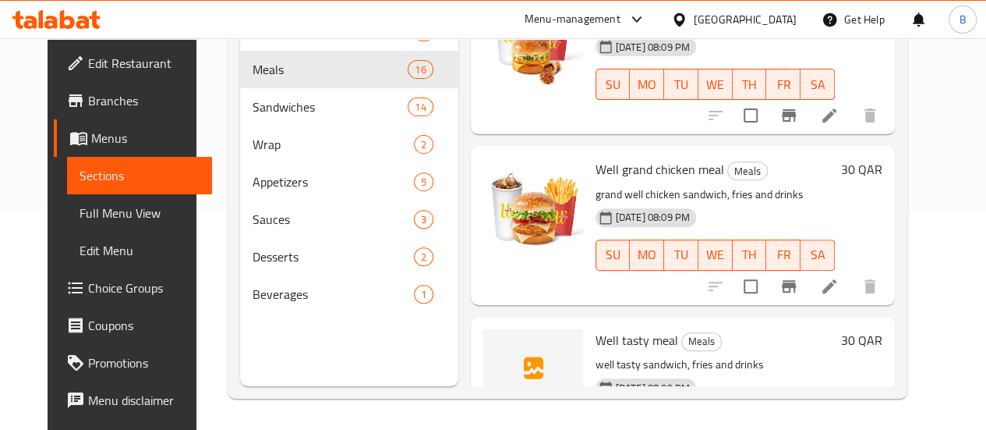
scroll to position [739, 0]
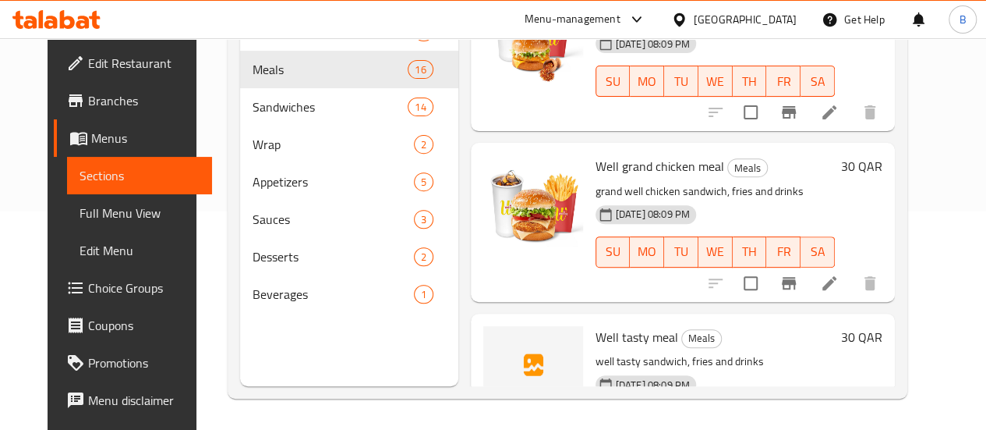
click at [596, 169] on span "Well grand chicken meal" at bounding box center [660, 165] width 129 height 23
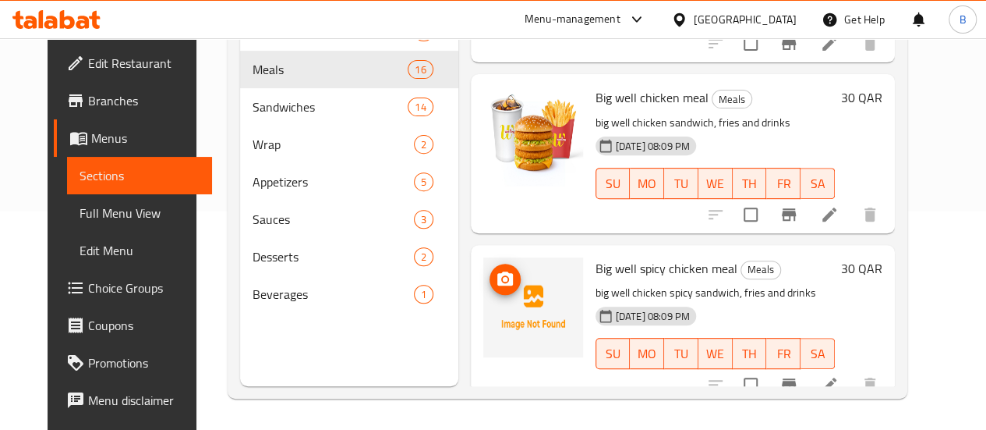
scroll to position [0, 0]
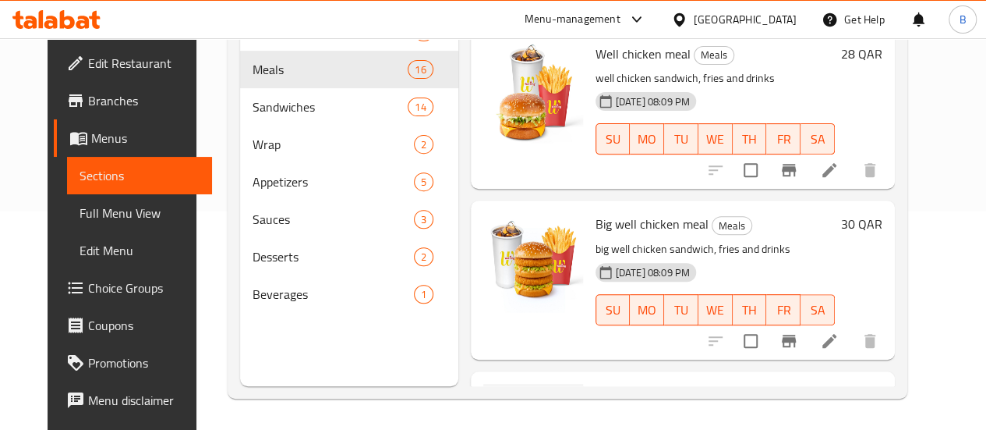
click at [596, 228] on span "Big well chicken meal" at bounding box center [652, 223] width 113 height 23
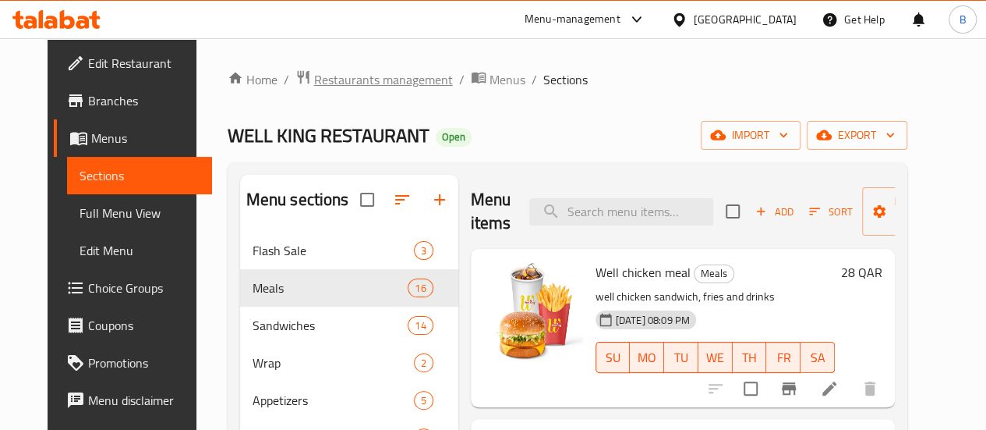
click at [314, 89] on span "Restaurants management" at bounding box center [383, 79] width 139 height 19
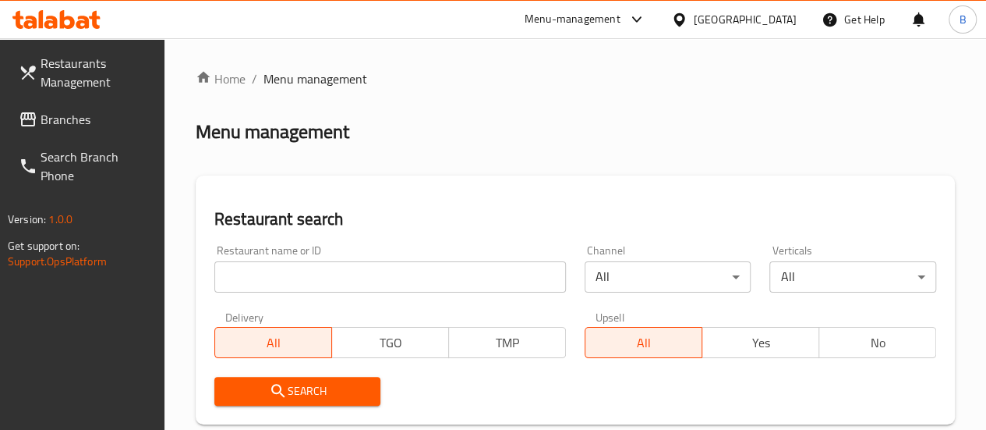
click at [359, 271] on input "search" at bounding box center [390, 276] width 352 height 31
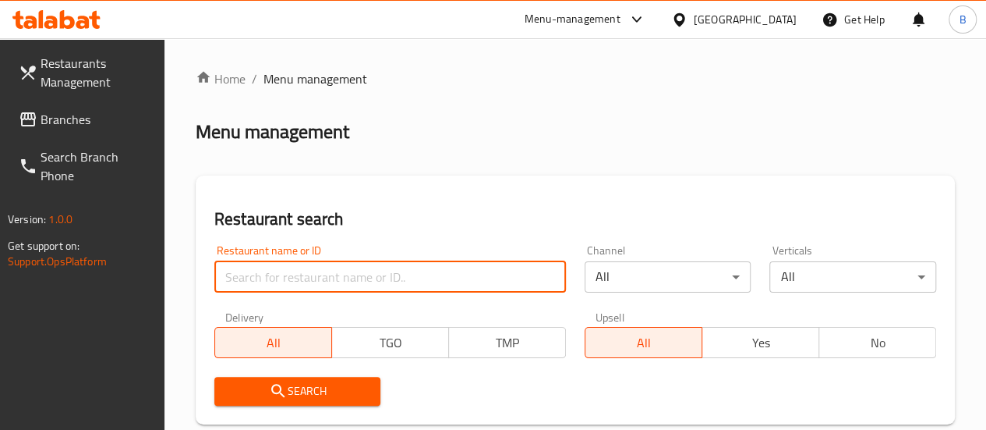
paste input "Do Poke"
type input "Do Poke"
click button "Search" at bounding box center [297, 391] width 167 height 29
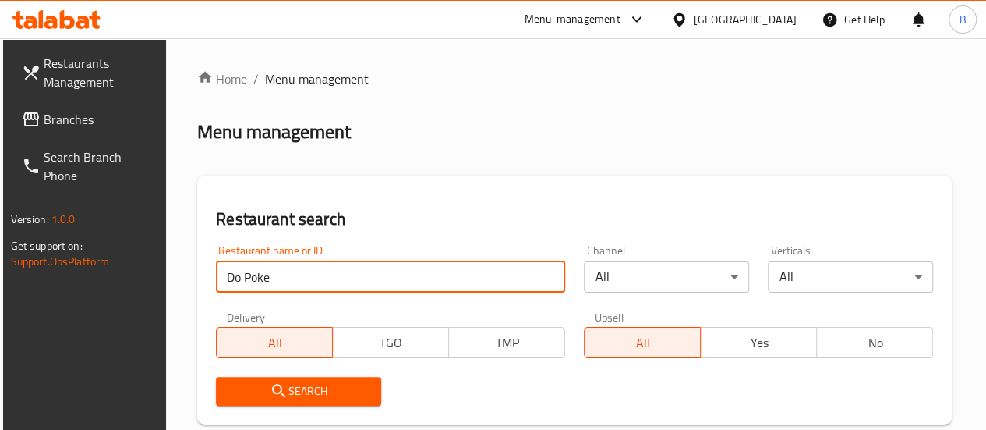
click at [357, 271] on input "Do Poke" at bounding box center [390, 276] width 349 height 31
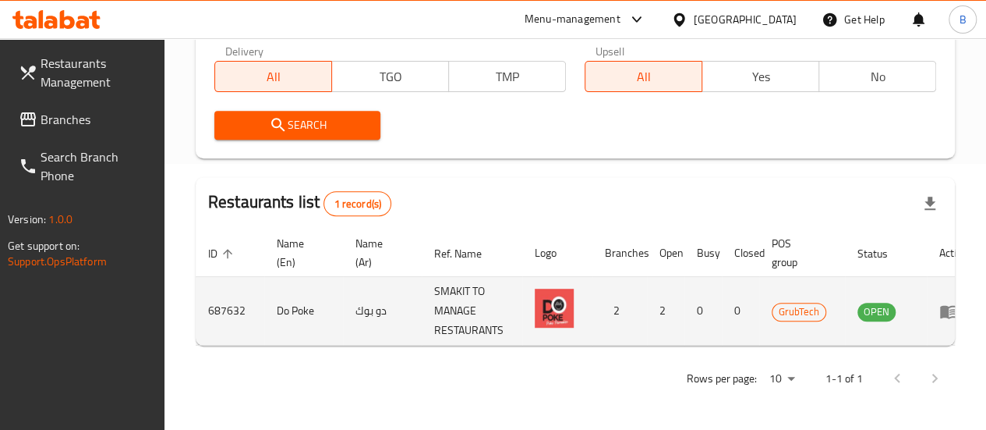
scroll to position [0, 22]
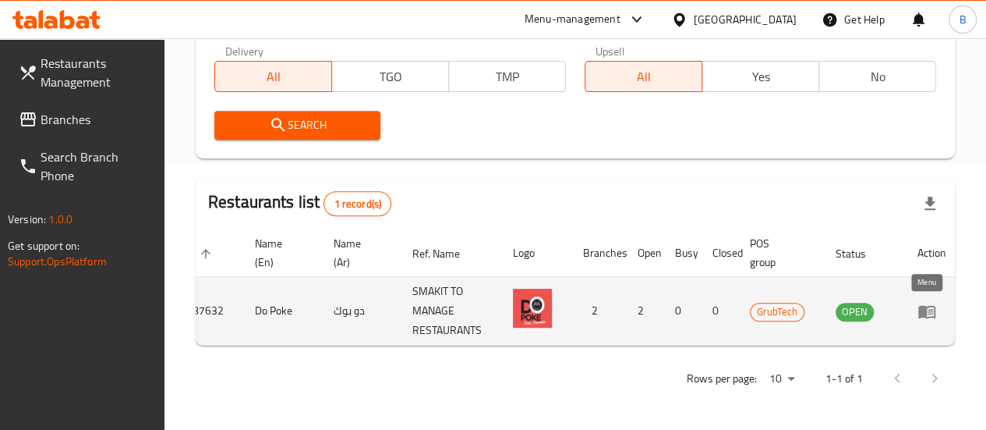
click at [937, 303] on link "enhanced table" at bounding box center [932, 311] width 29 height 19
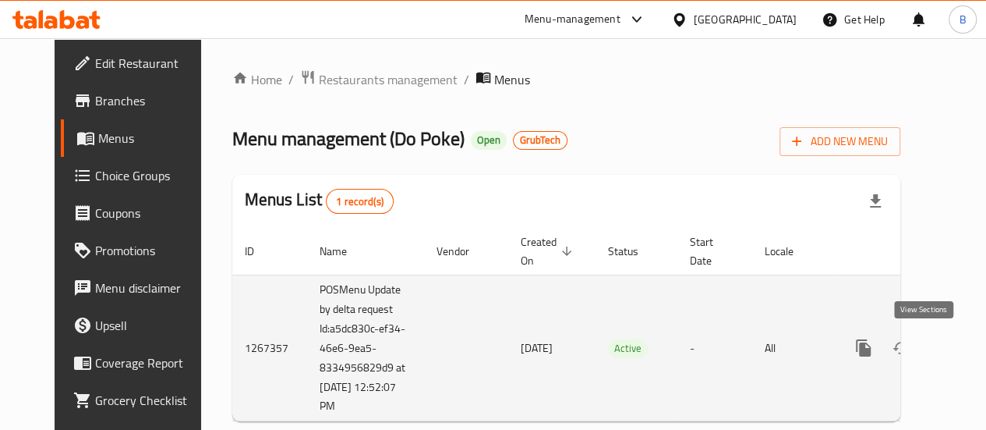
scroll to position [0, 16]
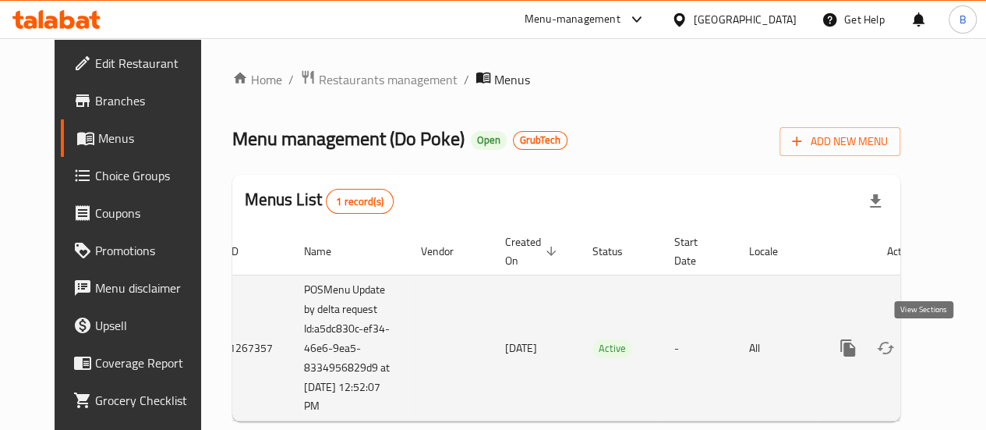
click at [942, 356] on link "enhanced table" at bounding box center [960, 347] width 37 height 37
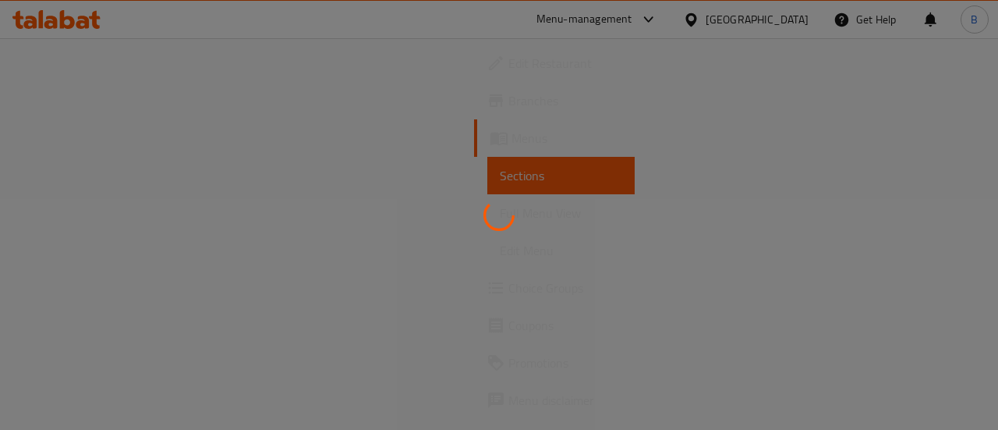
click at [934, 350] on div at bounding box center [499, 215] width 998 height 430
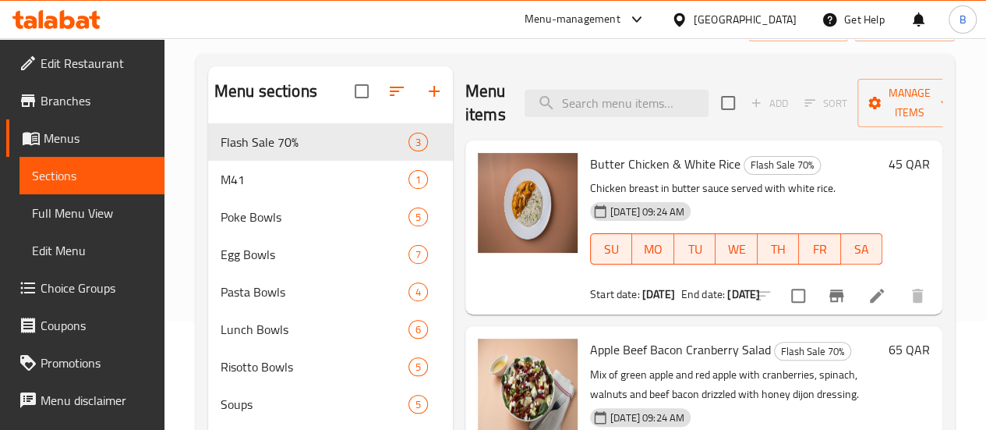
scroll to position [150, 0]
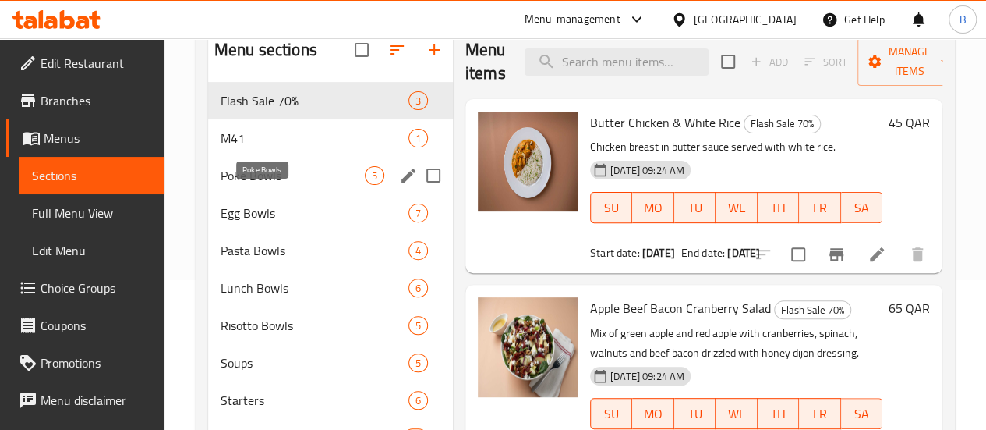
click at [235, 185] on span "Poke Bowls" at bounding box center [293, 175] width 144 height 19
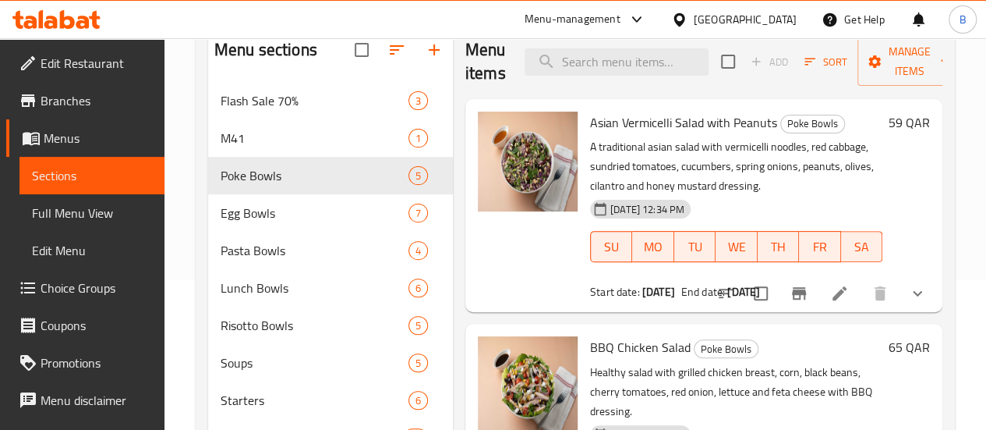
click at [635, 127] on span "Asian Vermicelli Salad with Peanuts" at bounding box center [683, 122] width 187 height 23
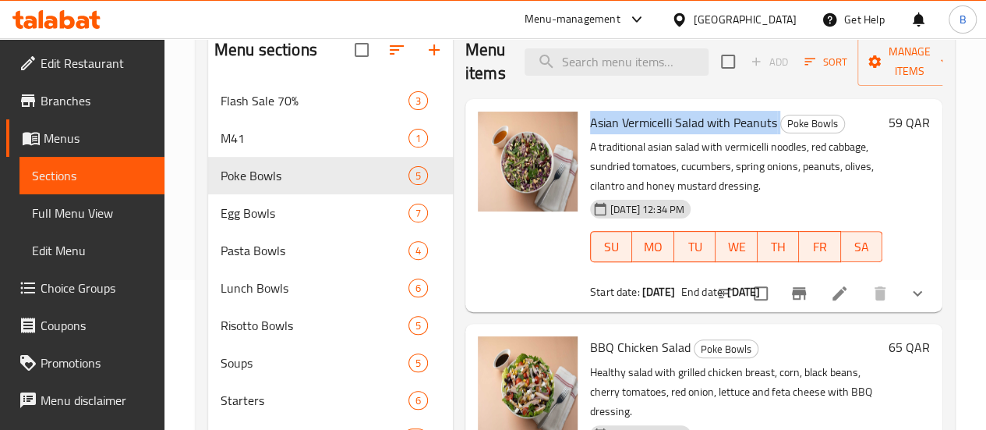
click at [635, 127] on span "Asian Vermicelli Salad with Peanuts" at bounding box center [683, 122] width 187 height 23
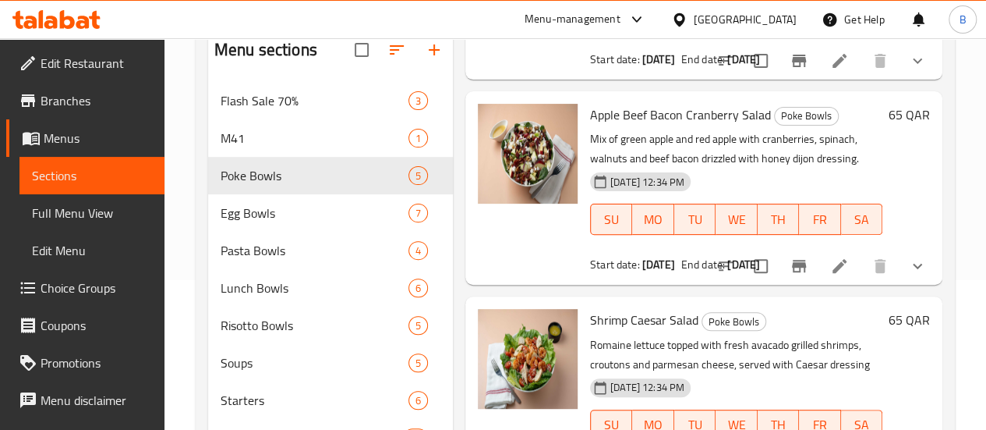
click at [472, 239] on div at bounding box center [528, 187] width 112 height 181
click at [590, 308] on span "Shrimp Caesar Salad" at bounding box center [644, 319] width 108 height 23
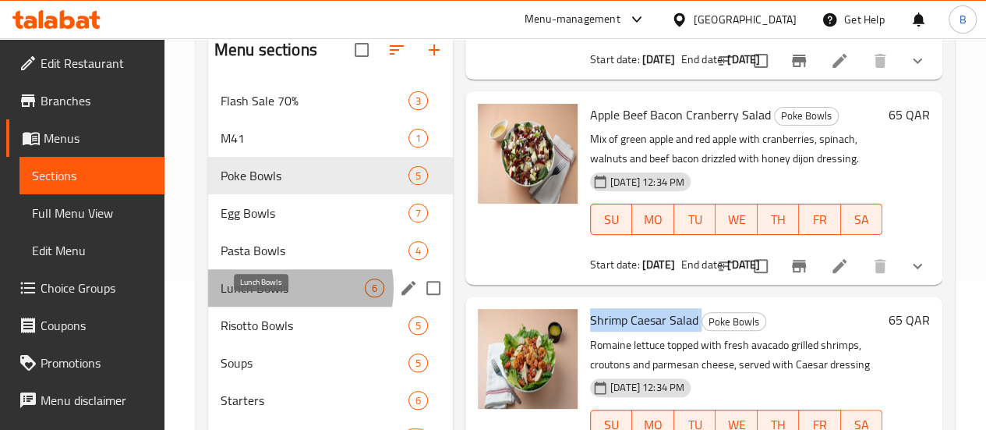
click at [285, 297] on span "Lunch Bowls" at bounding box center [293, 287] width 144 height 19
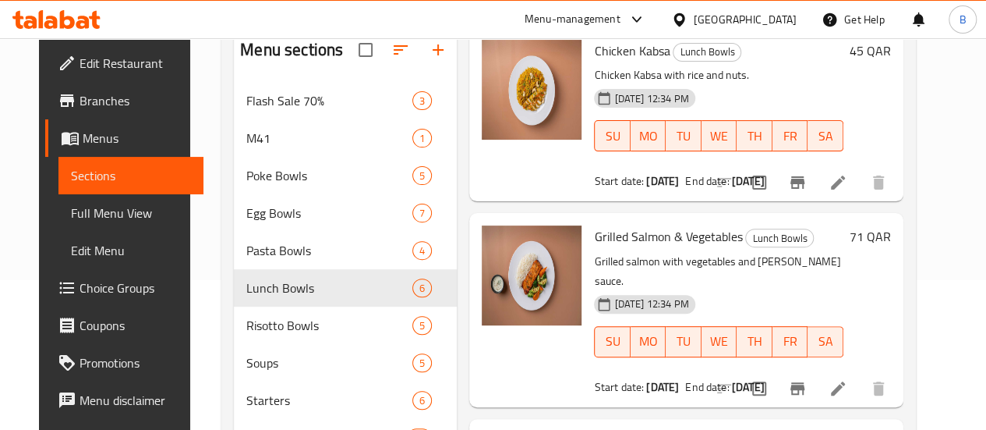
scroll to position [644, 0]
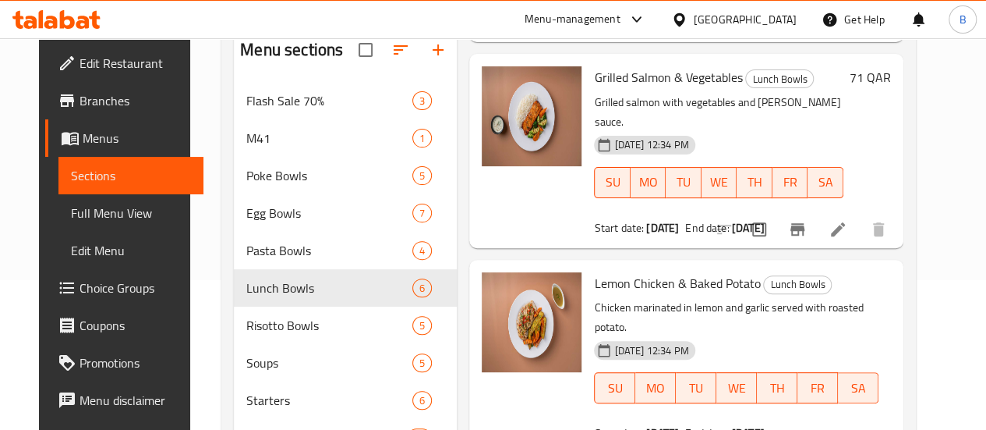
click at [615, 271] on span "Lemon Chicken & Baked Potato" at bounding box center [677, 282] width 166 height 23
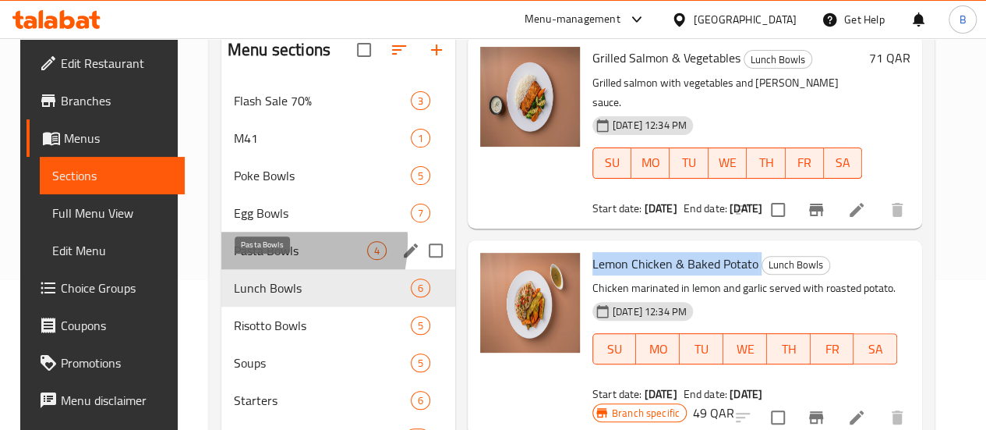
click at [236, 260] on span "Pasta Bowls" at bounding box center [300, 250] width 133 height 19
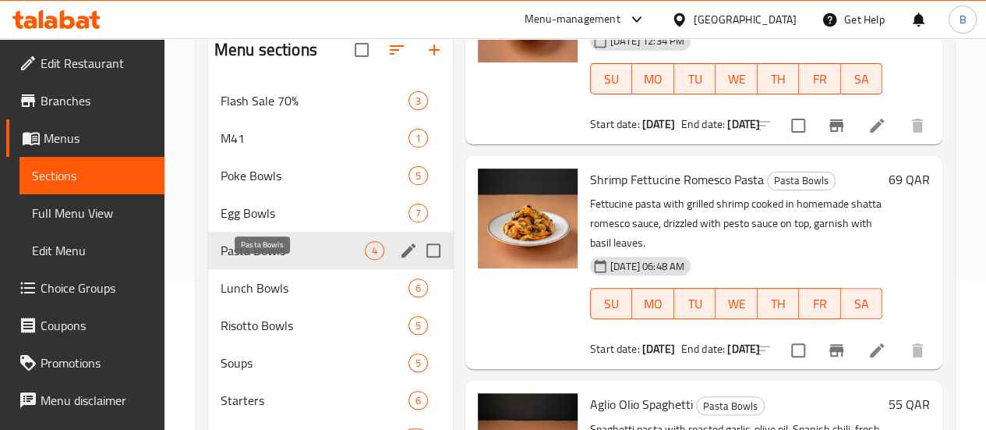
scroll to position [311, 0]
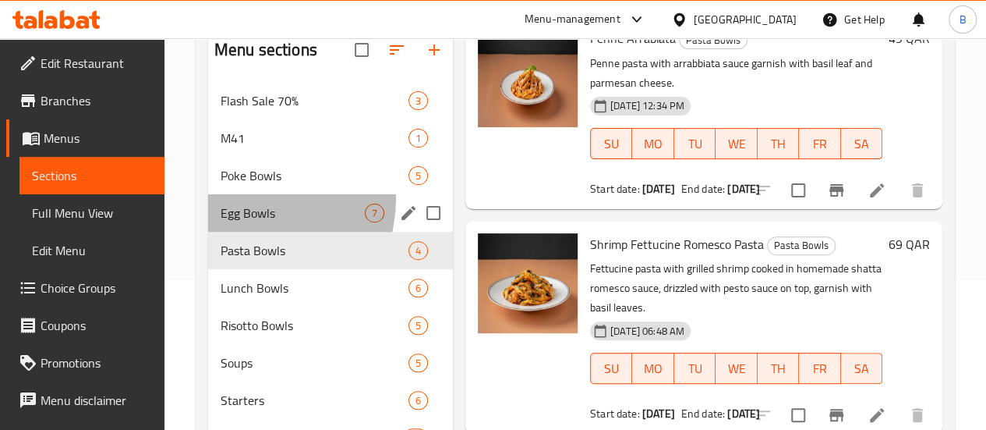
click at [253, 222] on div "Egg Bowls 7" at bounding box center [330, 212] width 245 height 37
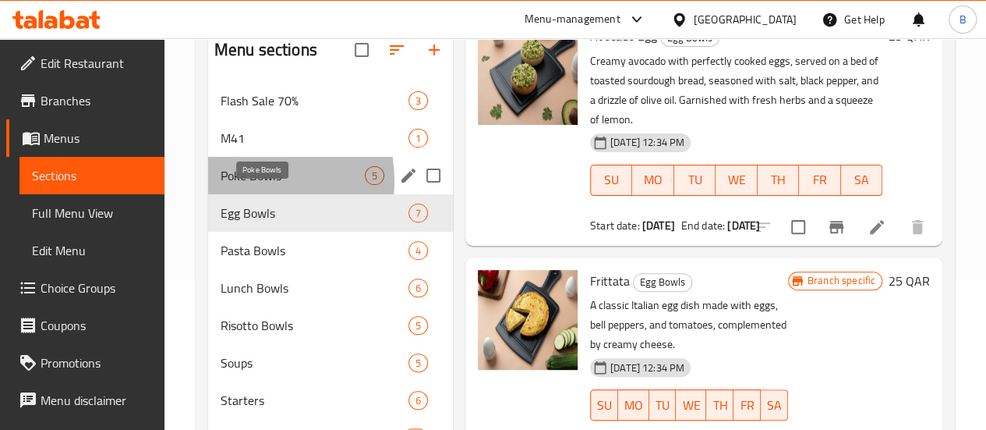
click at [253, 185] on span "Poke Bowls" at bounding box center [293, 175] width 144 height 19
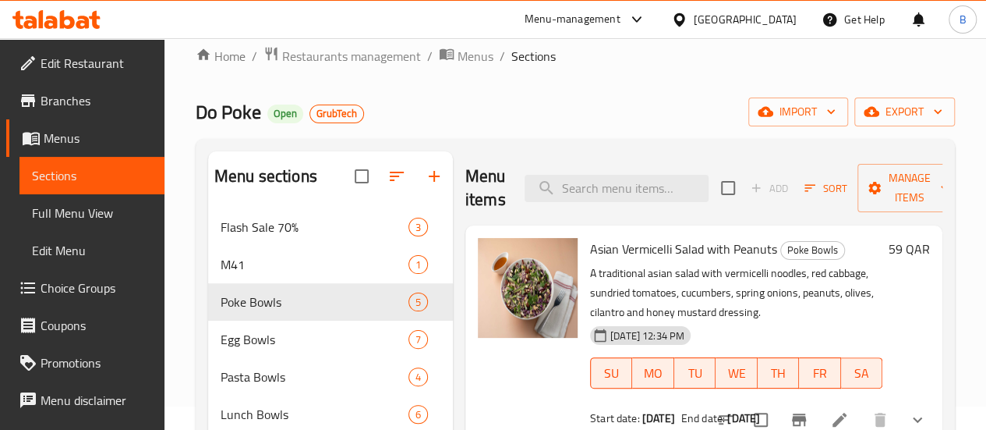
scroll to position [16, 0]
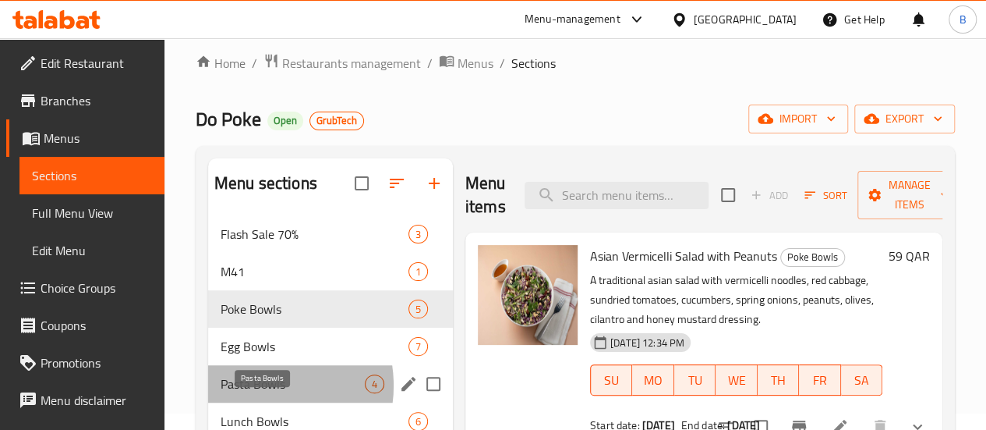
click at [257, 393] on span "Pasta Bowls" at bounding box center [293, 383] width 144 height 19
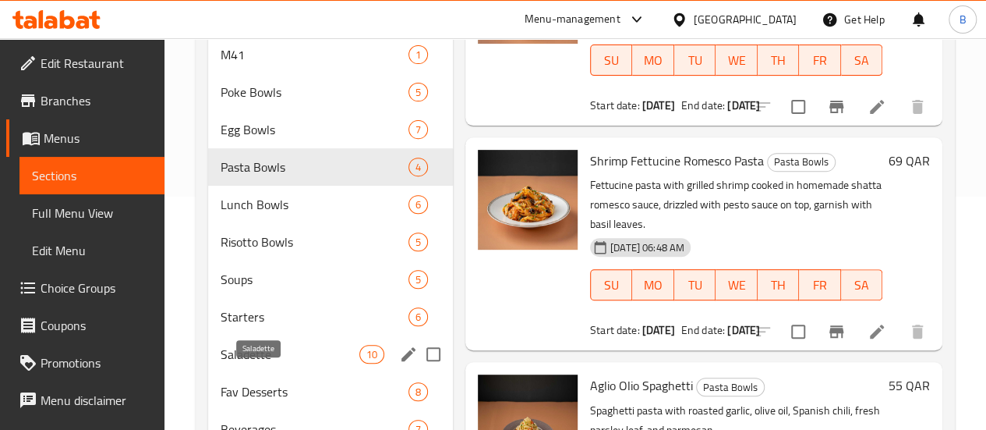
scroll to position [236, 0]
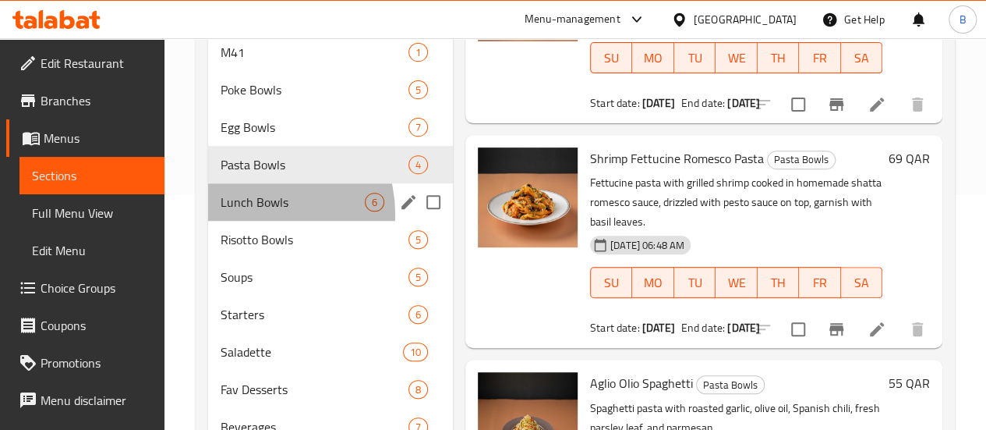
click at [259, 221] on div "Lunch Bowls 6" at bounding box center [330, 201] width 245 height 37
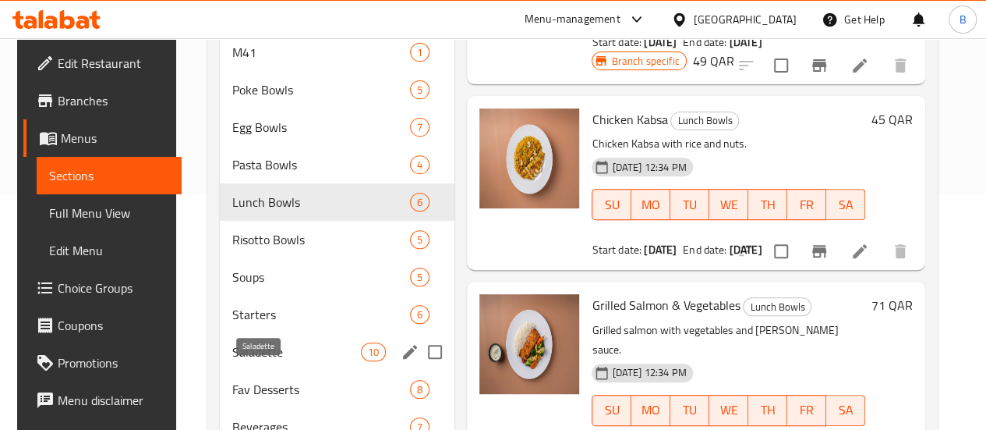
click at [259, 361] on span "Saladette" at bounding box center [296, 351] width 129 height 19
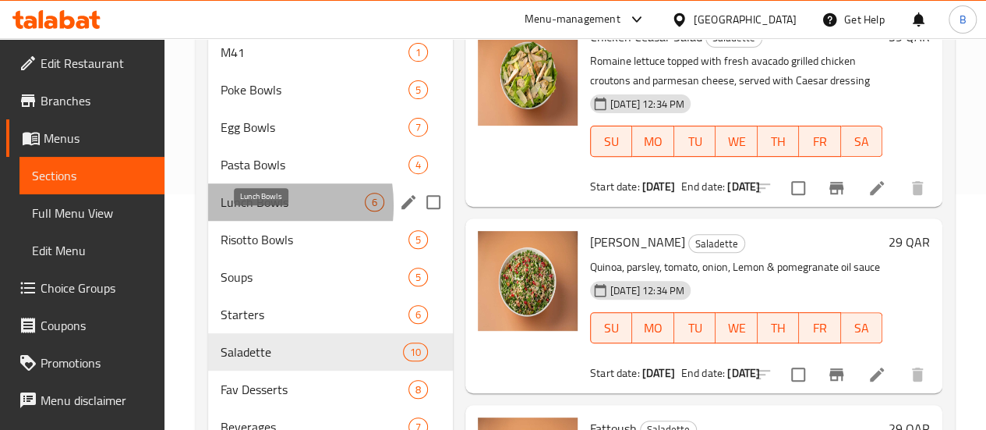
click at [237, 211] on span "Lunch Bowls" at bounding box center [293, 202] width 144 height 19
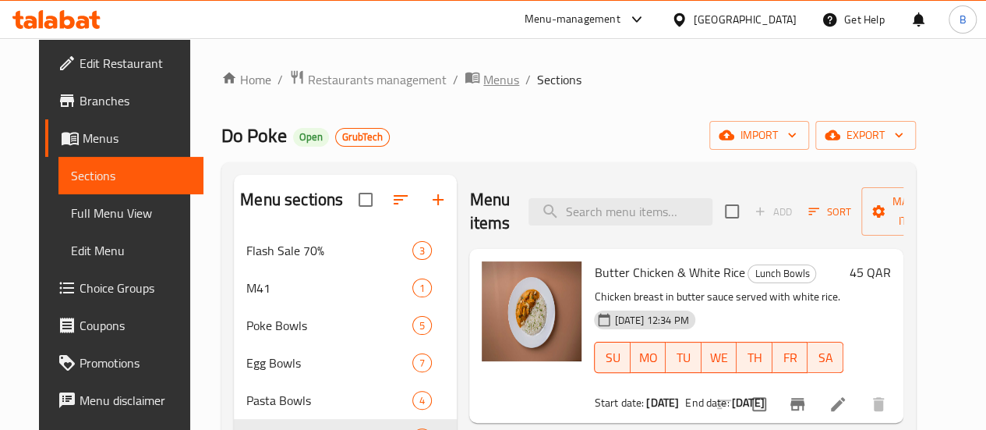
click at [473, 76] on icon "breadcrumb" at bounding box center [475, 78] width 5 height 5
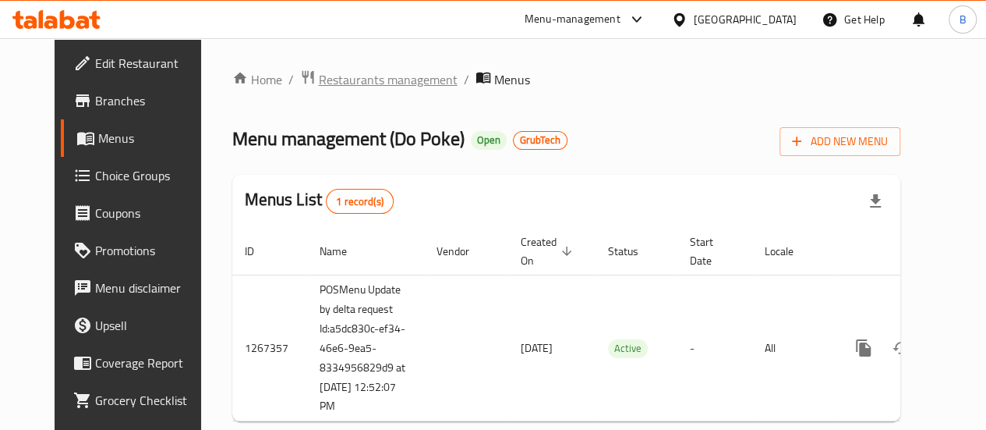
click at [344, 84] on span "Restaurants management" at bounding box center [388, 79] width 139 height 19
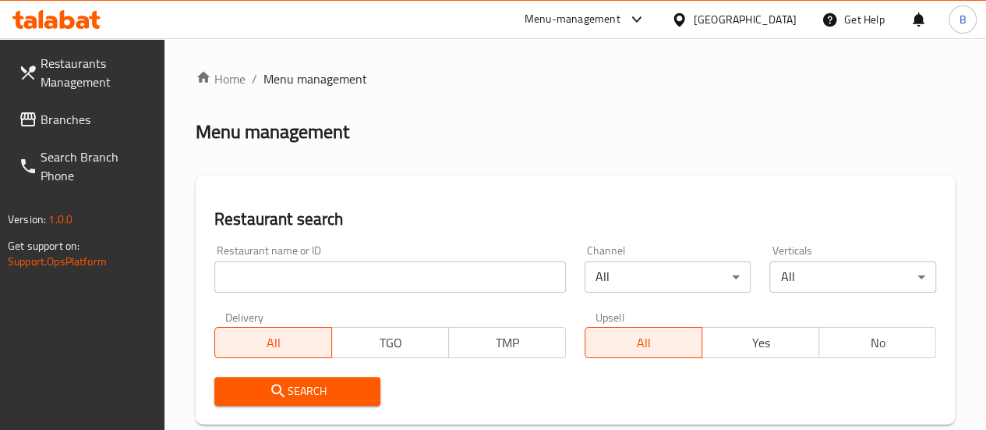
paste input "Salad Sense"
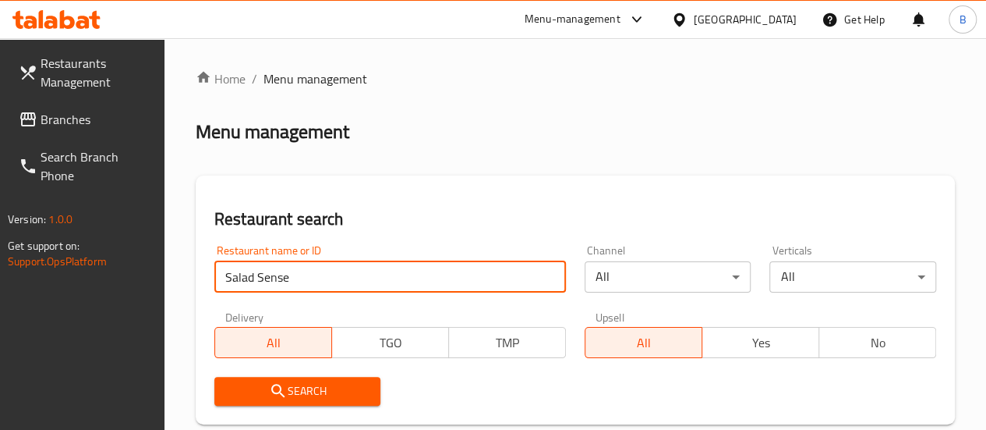
click at [316, 269] on input "Salad Sense" at bounding box center [390, 276] width 352 height 31
type input "Salad Sense"
click button "Search" at bounding box center [297, 391] width 167 height 29
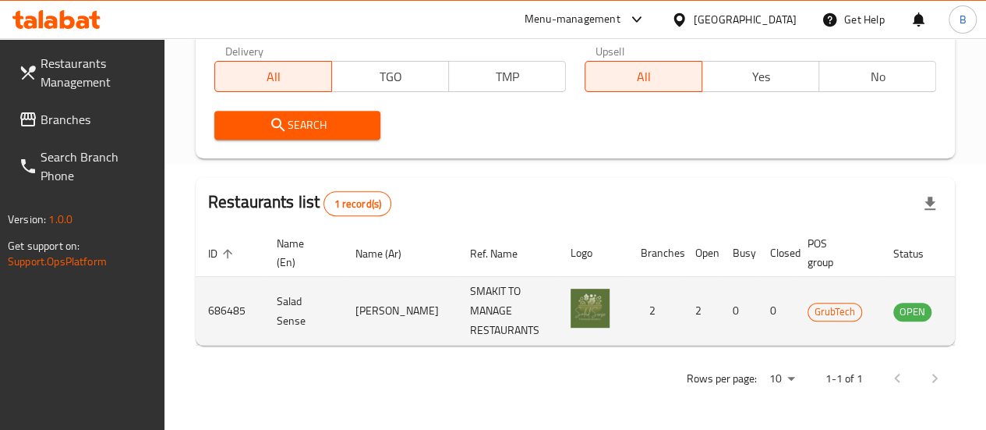
scroll to position [0, 22]
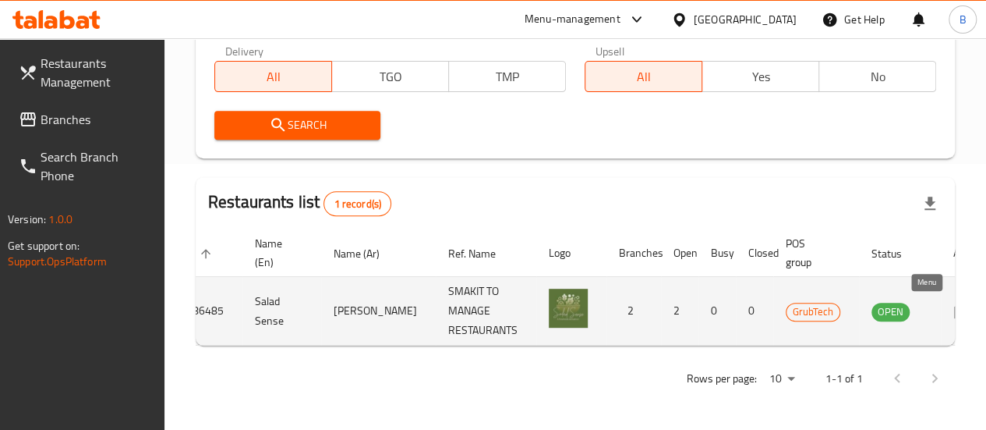
click at [954, 305] on icon "enhanced table" at bounding box center [962, 311] width 17 height 13
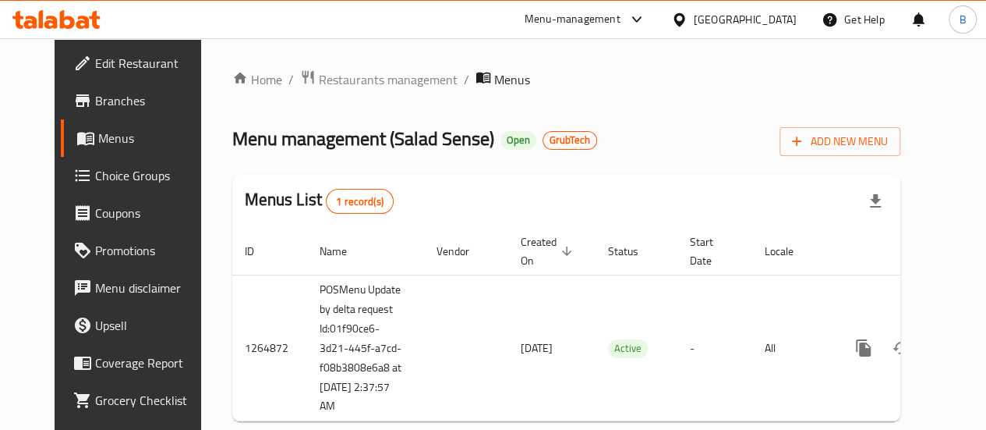
scroll to position [47, 0]
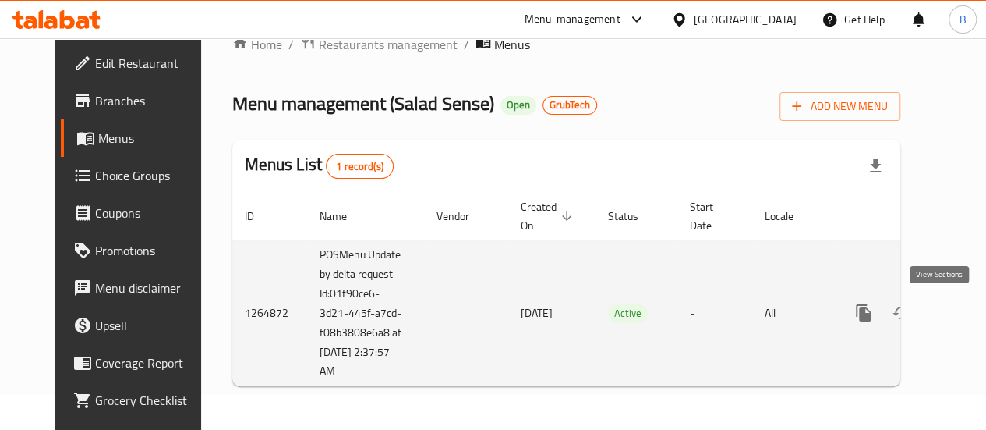
click at [967, 303] on icon "enhanced table" at bounding box center [976, 312] width 19 height 19
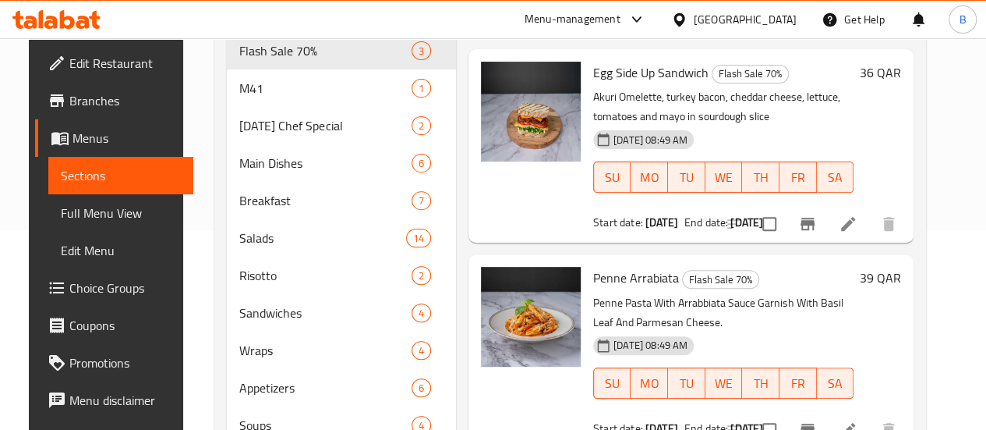
scroll to position [208, 0]
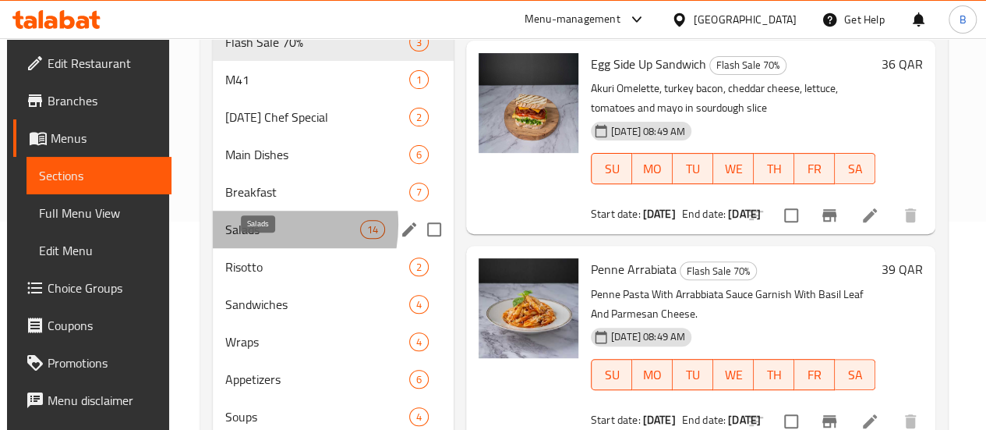
click at [248, 239] on span "Salads" at bounding box center [292, 229] width 135 height 19
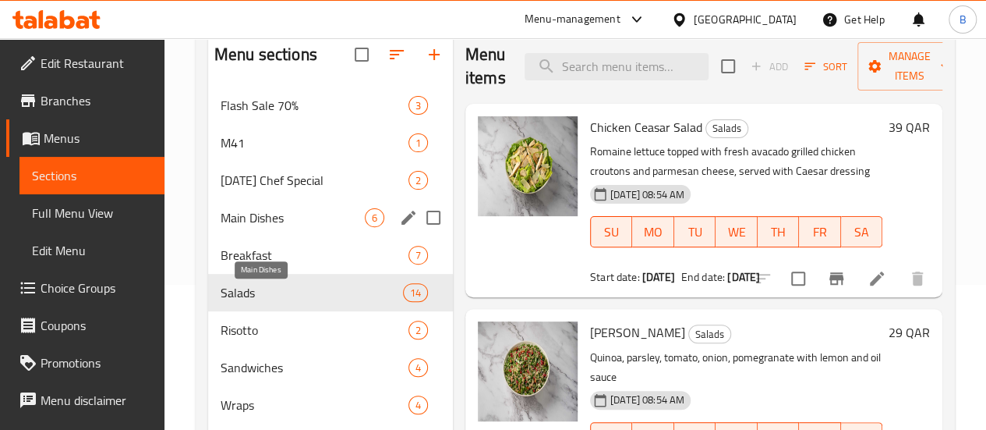
scroll to position [398, 0]
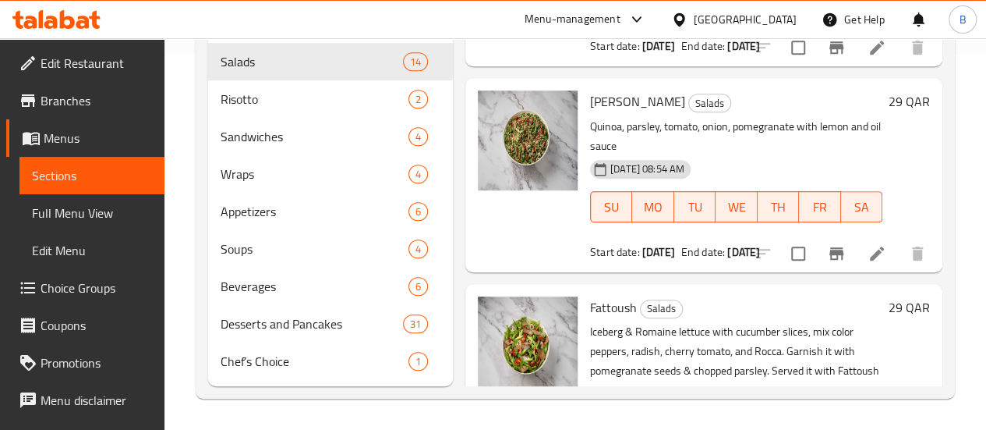
click at [590, 296] on span "Fattoush" at bounding box center [613, 307] width 47 height 23
click at [590, 90] on span "[PERSON_NAME]" at bounding box center [637, 101] width 95 height 23
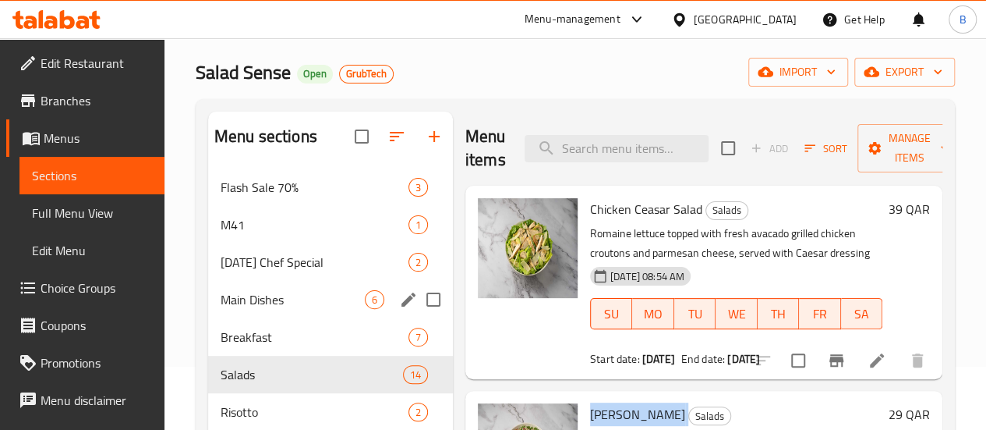
scroll to position [250, 0]
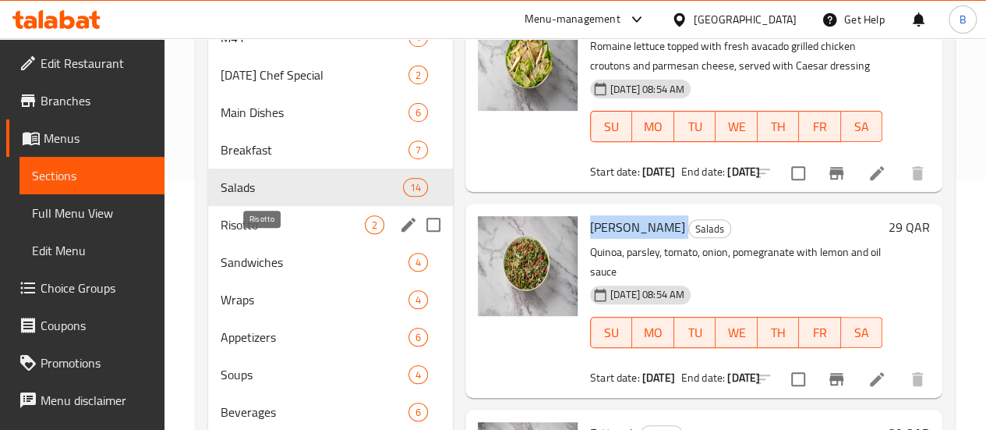
click at [246, 234] on span "Risotto" at bounding box center [293, 224] width 144 height 19
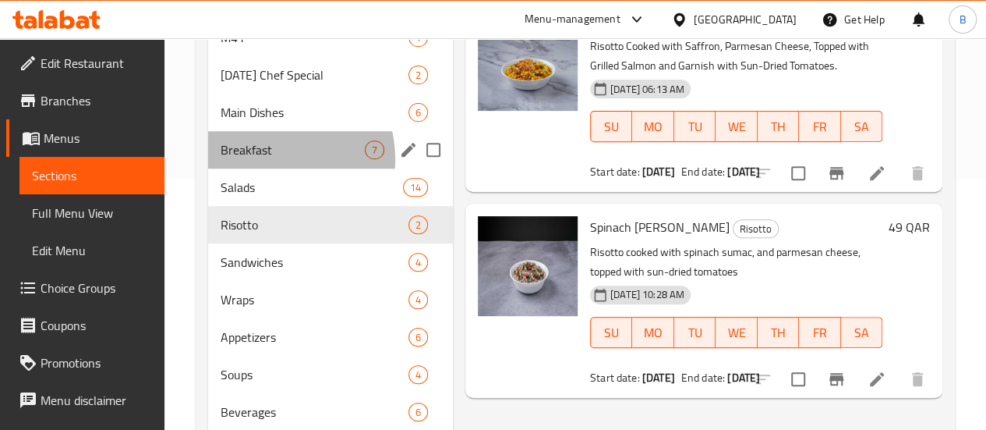
click at [257, 168] on div "Breakfast 7" at bounding box center [330, 149] width 245 height 37
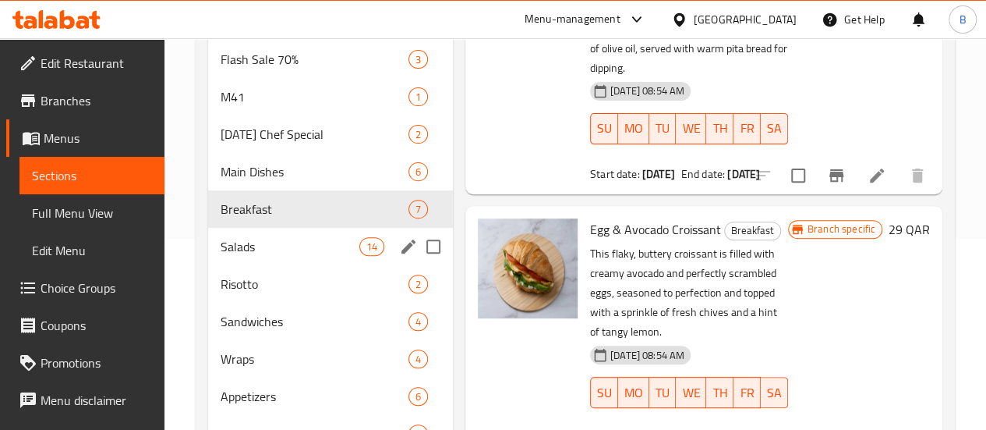
scroll to position [193, 0]
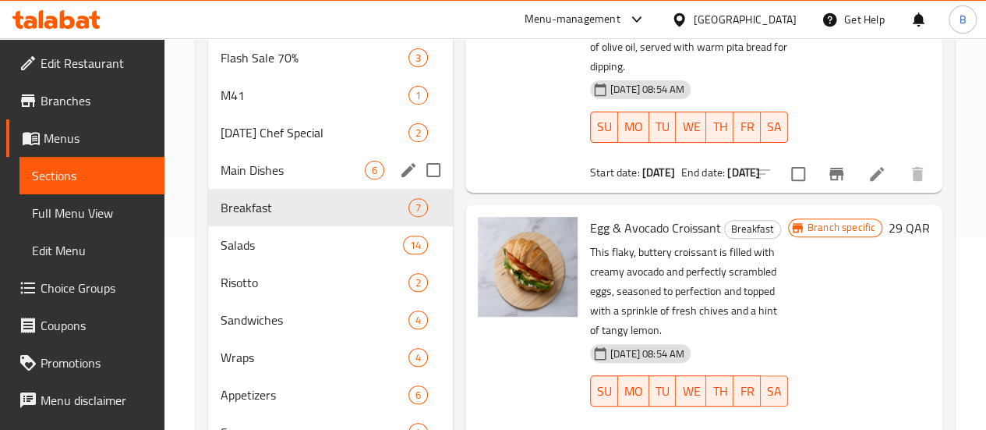
click at [256, 189] on div "Main Dishes 6" at bounding box center [330, 169] width 245 height 37
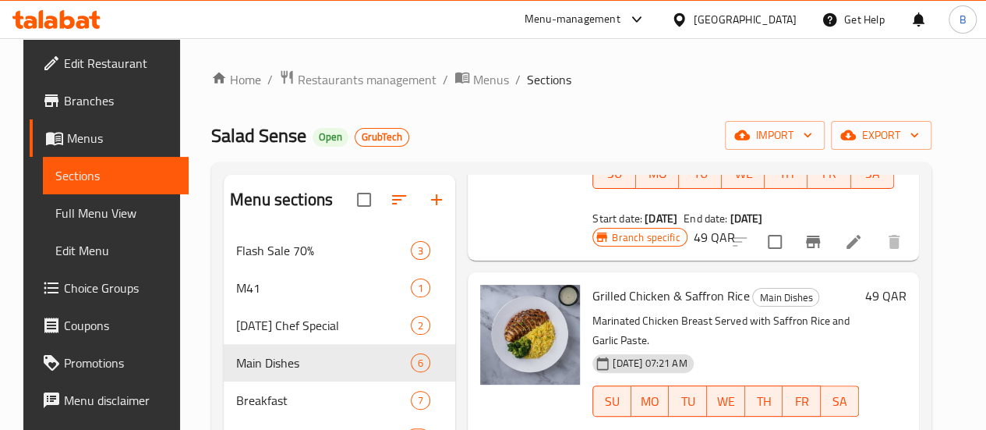
scroll to position [203, 0]
click at [625, 285] on span "Grilled Chicken & Saffron Rice" at bounding box center [671, 296] width 157 height 23
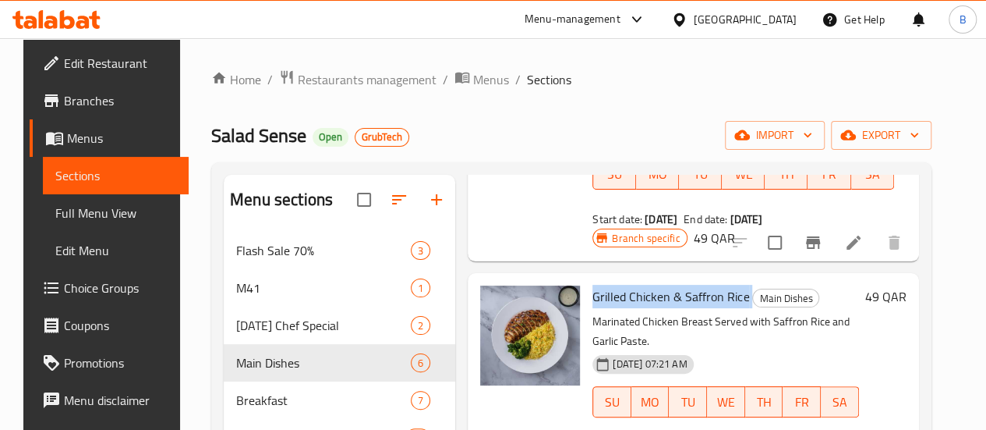
click at [625, 285] on span "Grilled Chicken & Saffron Rice" at bounding box center [671, 296] width 157 height 23
click at [416, 88] on span "Restaurants management" at bounding box center [367, 79] width 139 height 19
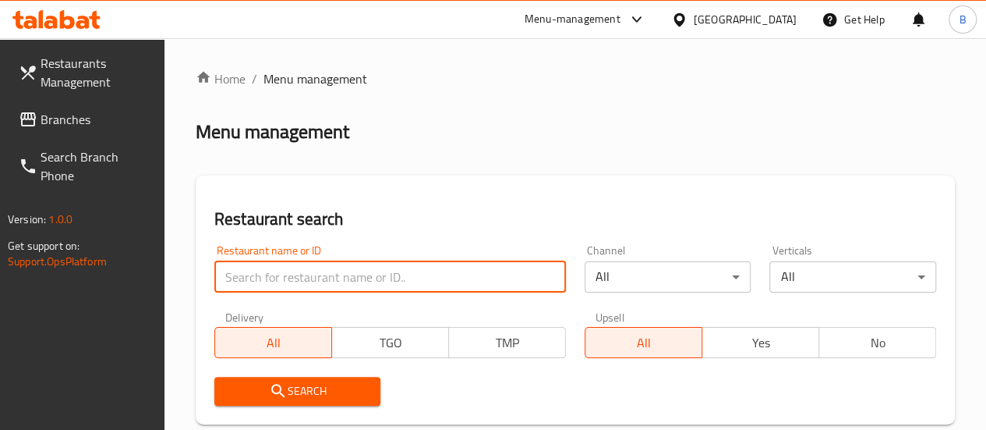
click at [289, 263] on input "search" at bounding box center [390, 276] width 352 height 31
paste input "Mediterranean Twist"
type input "Mediterranean Twist"
click button "Search" at bounding box center [297, 391] width 167 height 29
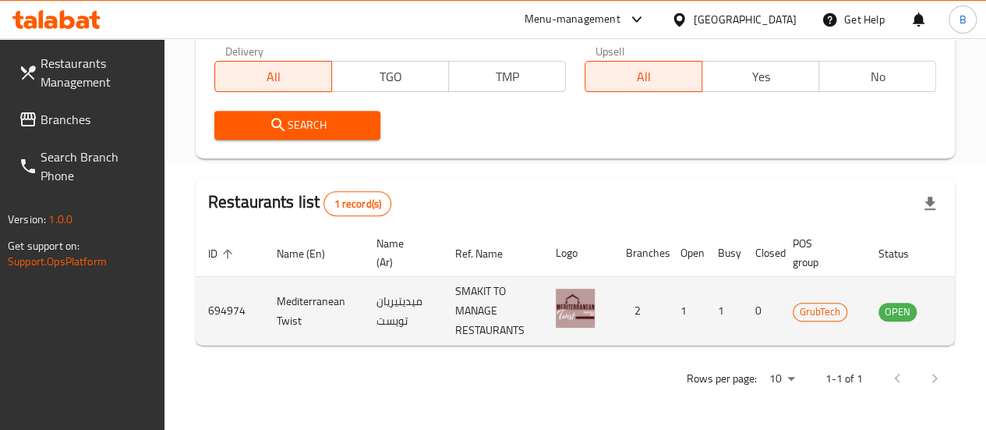
scroll to position [0, 42]
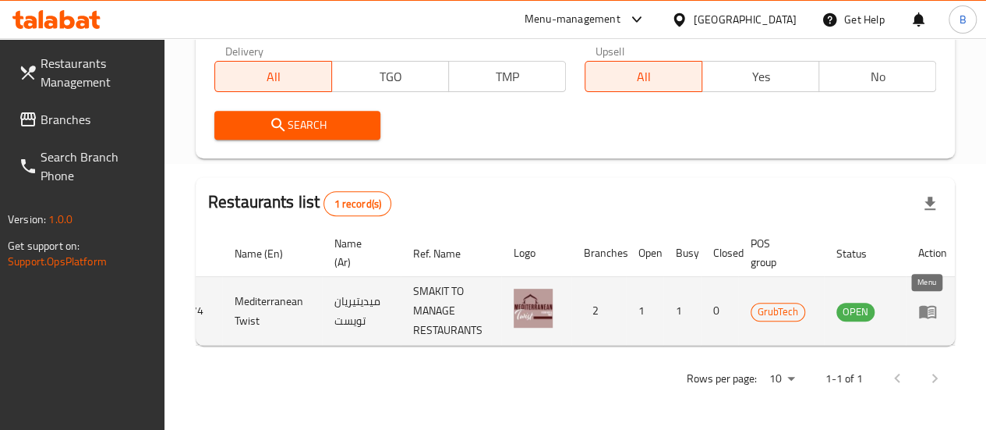
click at [922, 305] on icon "enhanced table" at bounding box center [927, 311] width 17 height 13
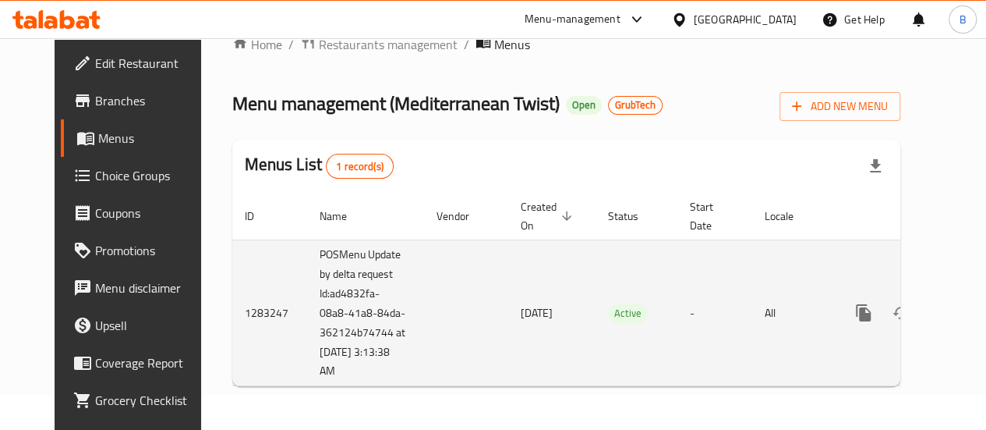
scroll to position [0, 16]
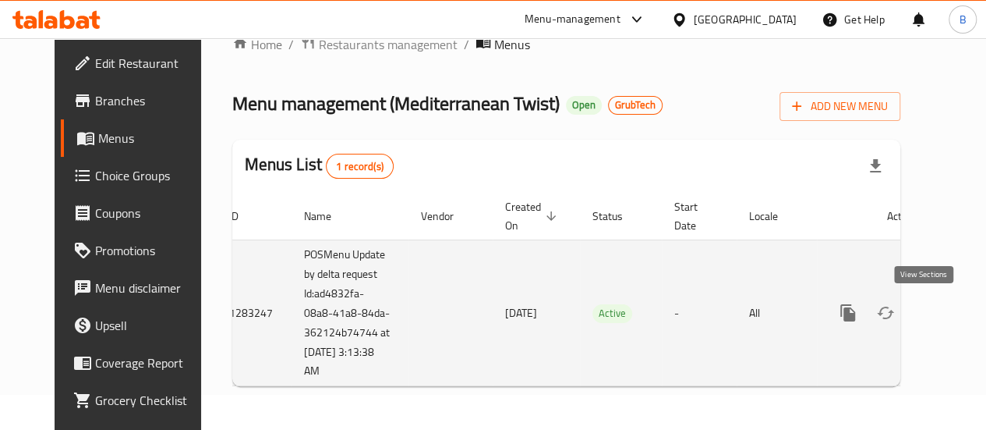
click at [942, 317] on link "enhanced table" at bounding box center [960, 312] width 37 height 37
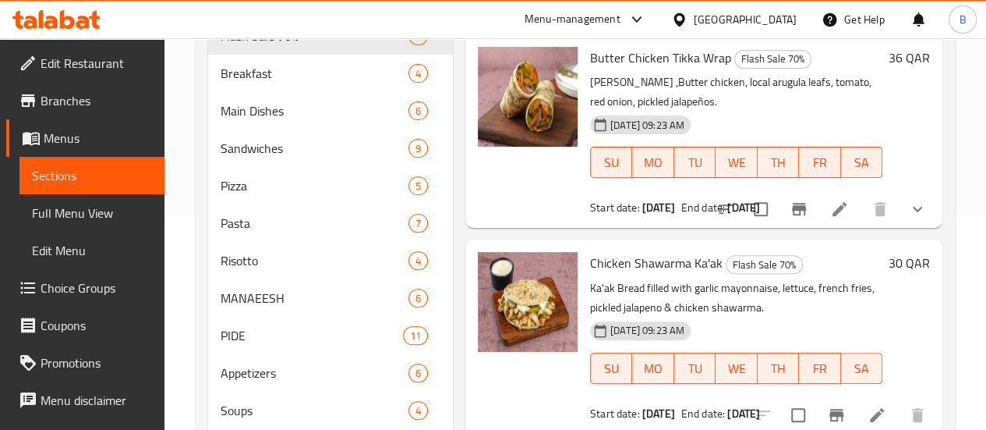
scroll to position [331, 0]
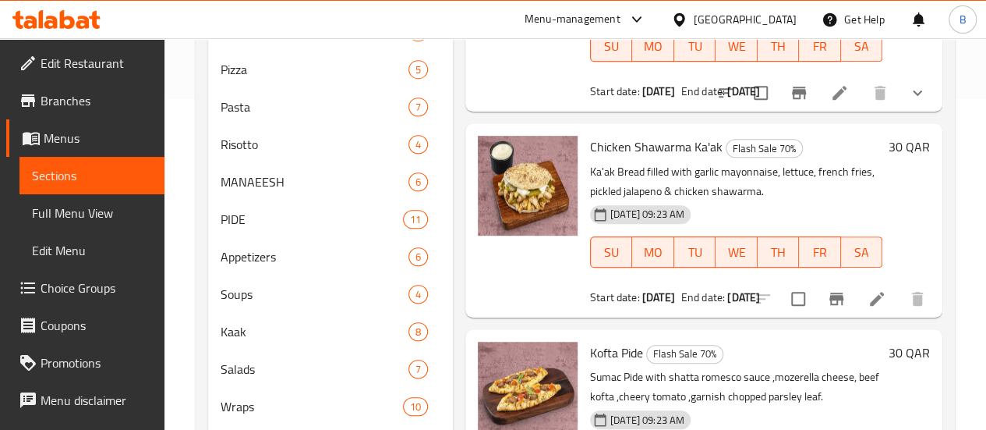
click at [590, 146] on span "Chicken Shawarma Ka'ak" at bounding box center [656, 146] width 133 height 23
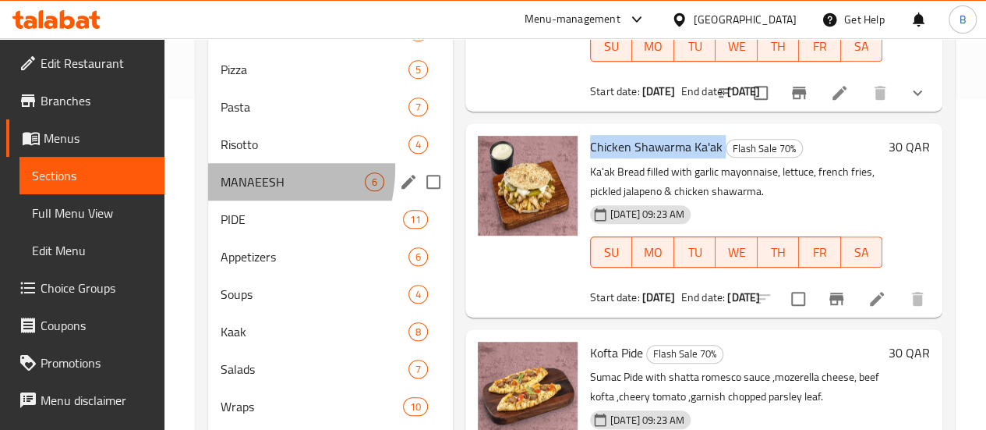
click at [239, 192] on div "MANAEESH 6" at bounding box center [330, 181] width 245 height 37
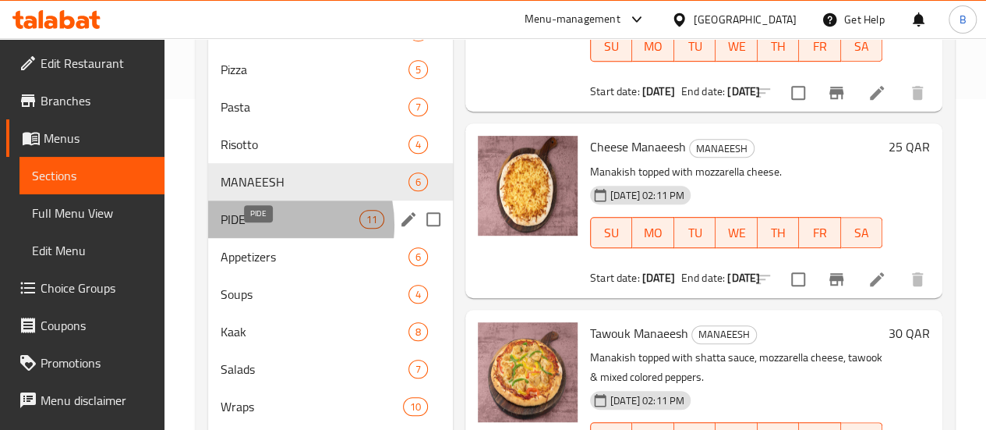
click at [260, 228] on span "PIDE" at bounding box center [290, 219] width 139 height 19
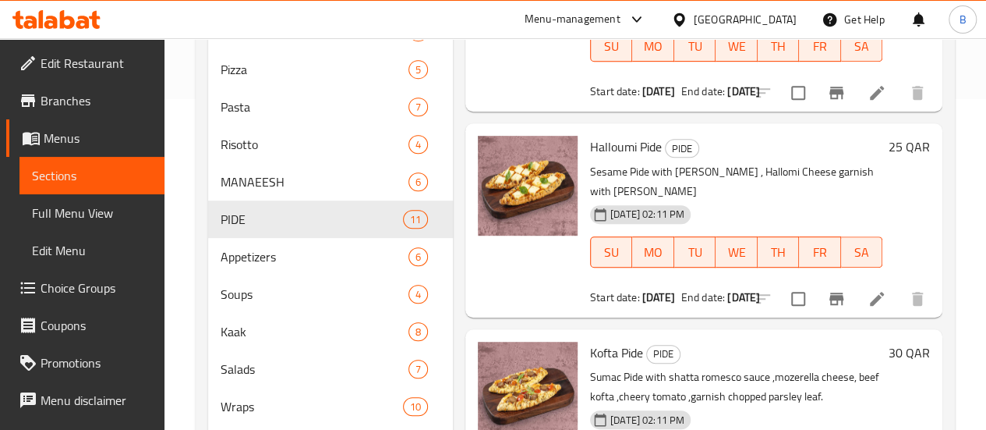
click at [590, 349] on span "Kofta Pide" at bounding box center [616, 352] width 53 height 23
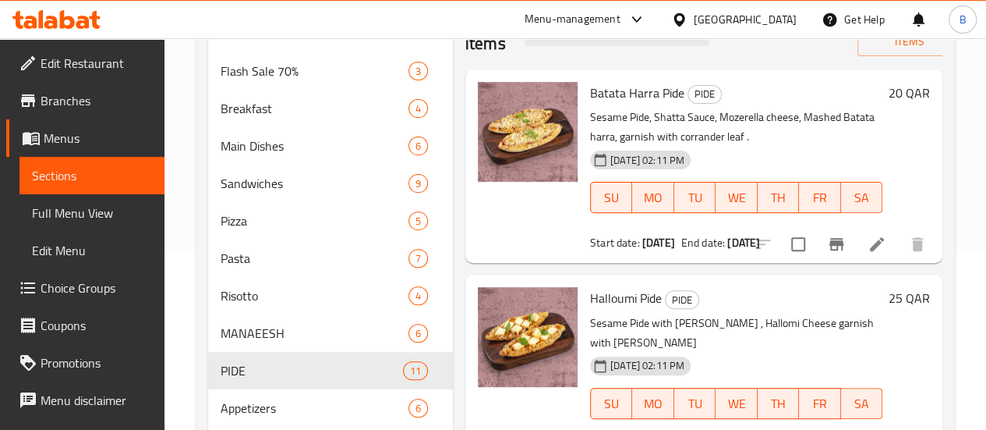
scroll to position [179, 0]
click at [590, 296] on span "Halloumi Pide" at bounding box center [626, 298] width 72 height 23
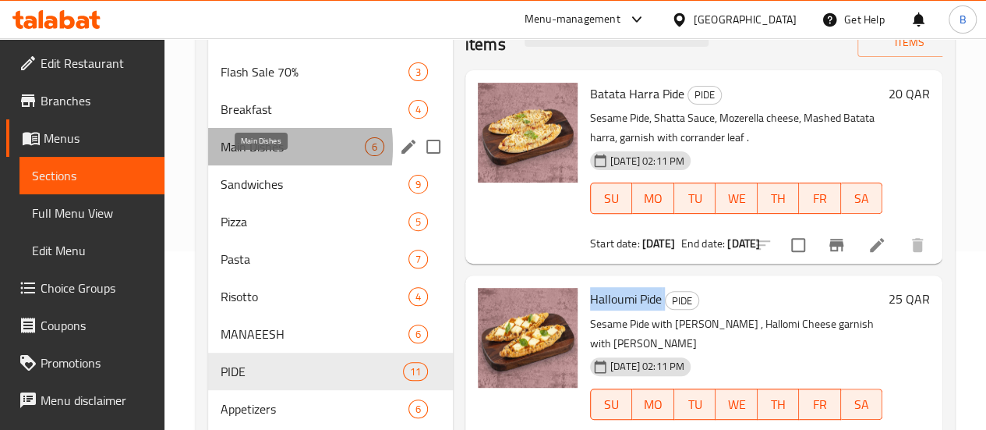
click at [230, 156] on span "Main Dishes" at bounding box center [293, 146] width 144 height 19
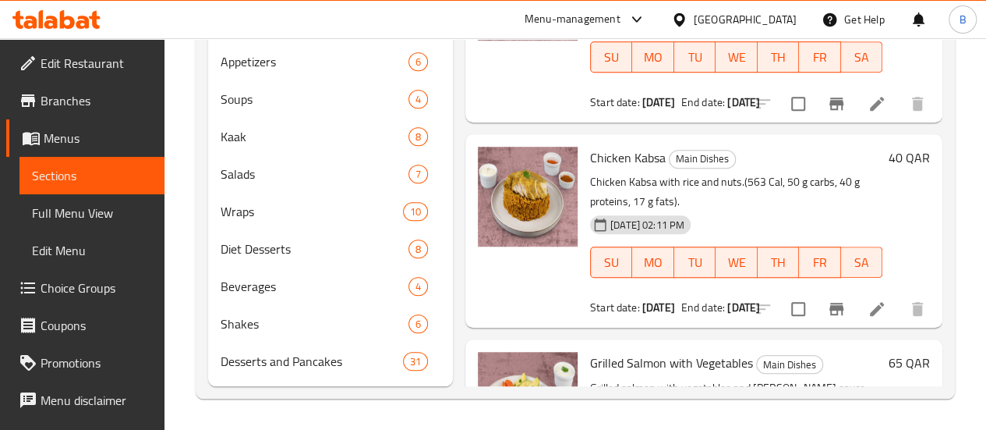
click at [590, 146] on span "Chicken Kabsa" at bounding box center [628, 157] width 76 height 23
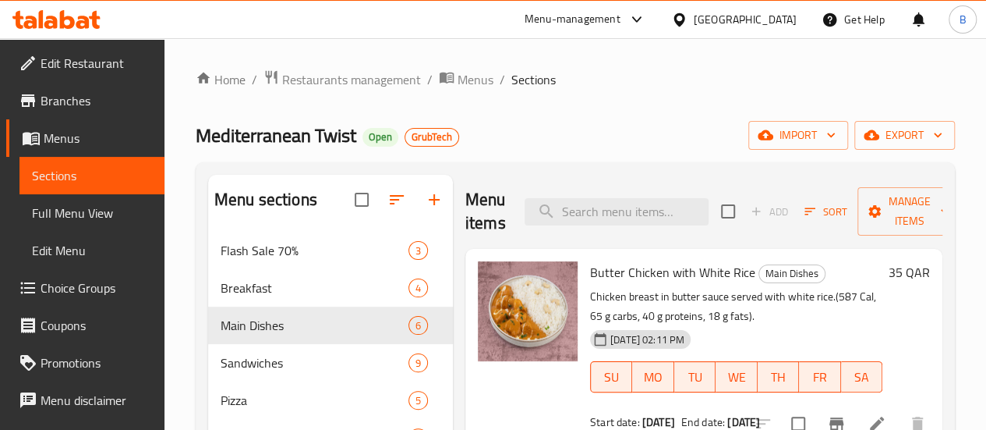
click at [279, 136] on span "Mediterranean Twist" at bounding box center [276, 135] width 161 height 35
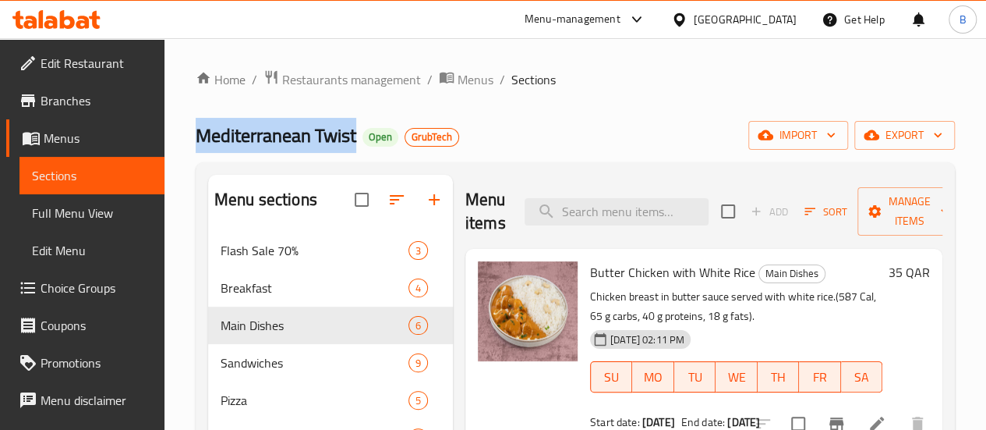
click at [279, 136] on span "Mediterranean Twist" at bounding box center [276, 135] width 161 height 35
click at [345, 75] on span "Restaurants management" at bounding box center [351, 79] width 139 height 19
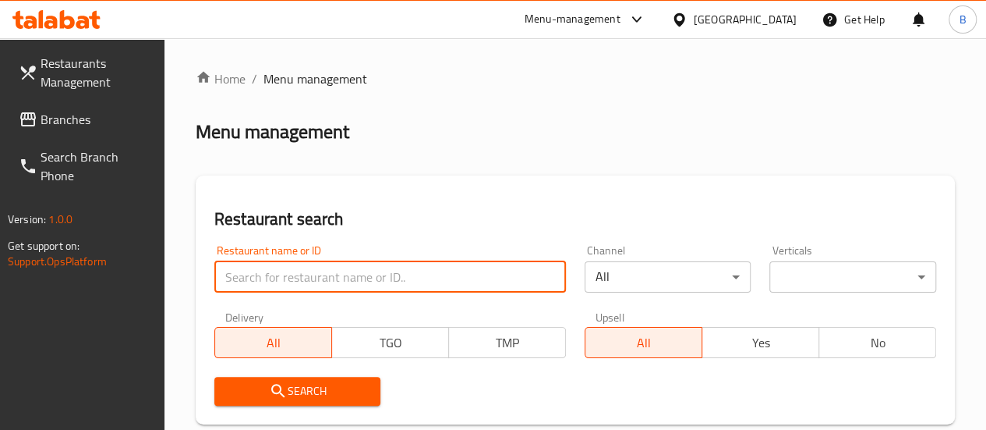
click at [290, 266] on input "search" at bounding box center [390, 276] width 352 height 31
paste input "The OG Fried Chicken"
type input "The OG Fried Chicken"
click button "Search" at bounding box center [297, 391] width 167 height 29
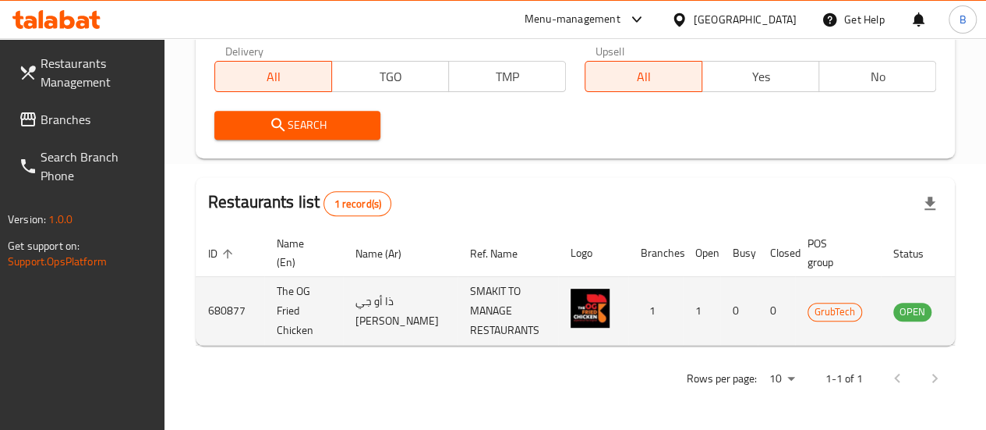
scroll to position [0, 22]
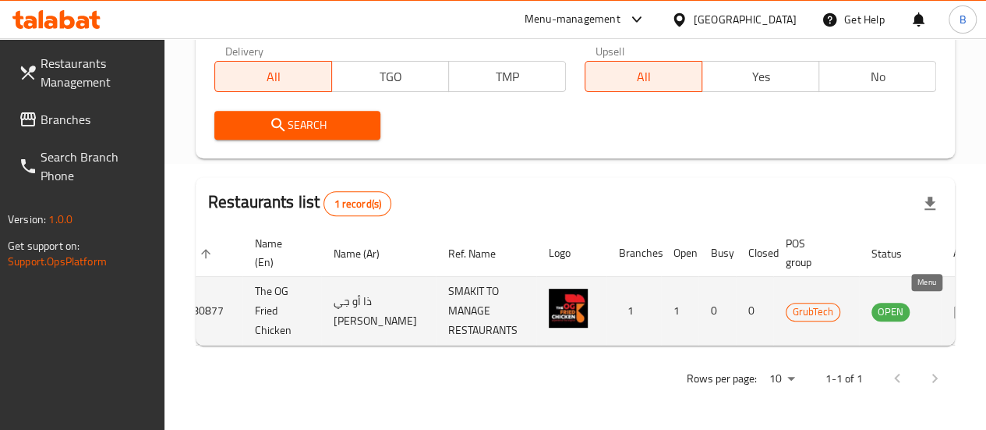
click at [964, 309] on icon "enhanced table" at bounding box center [966, 312] width 5 height 6
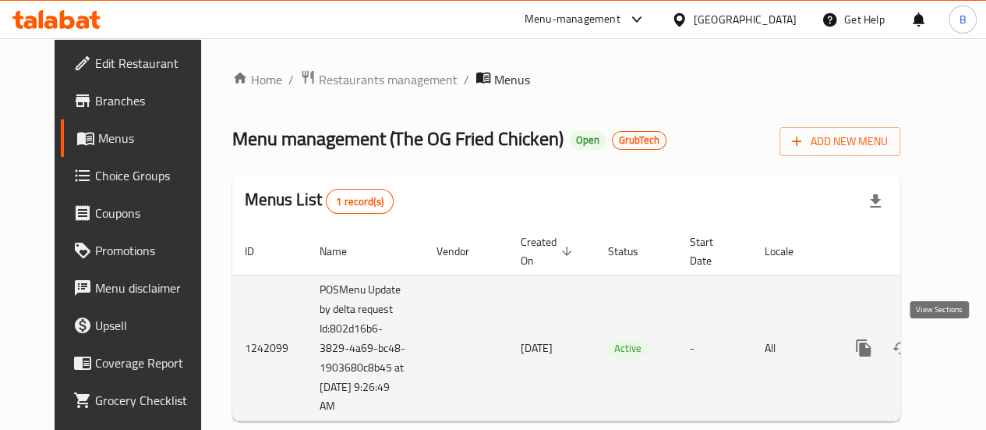
click at [967, 349] on icon "enhanced table" at bounding box center [976, 347] width 19 height 19
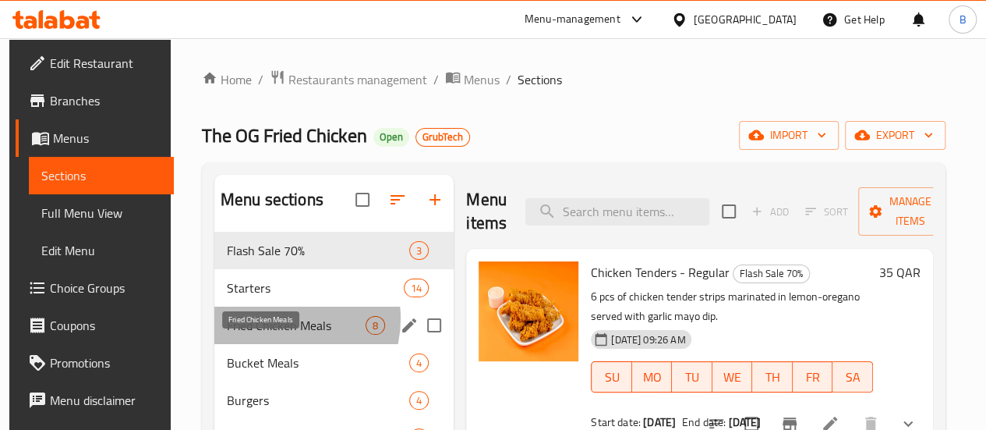
click at [276, 335] on span "Fried Chicken Meals" at bounding box center [296, 325] width 139 height 19
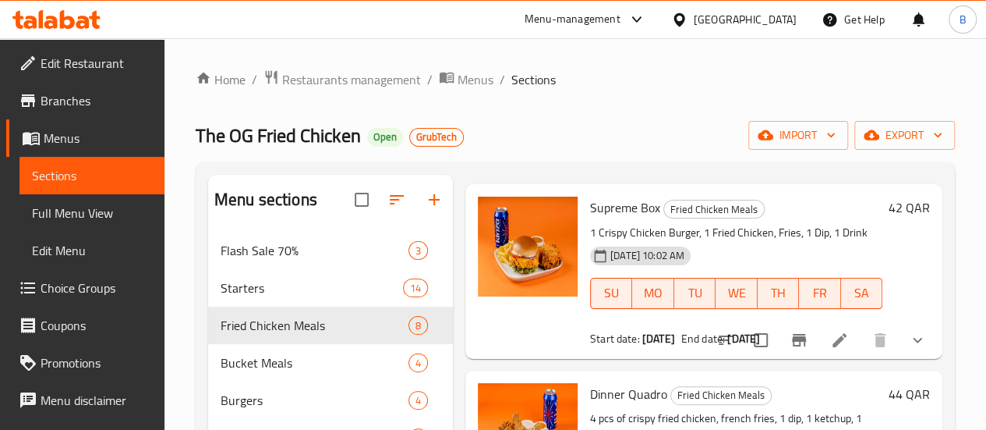
scroll to position [1178, 0]
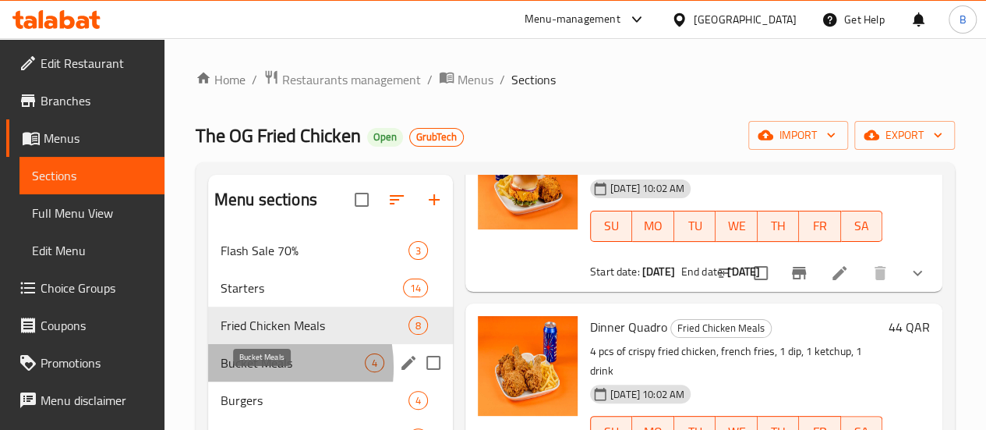
click at [246, 372] on span "Bucket Meals" at bounding box center [293, 362] width 144 height 19
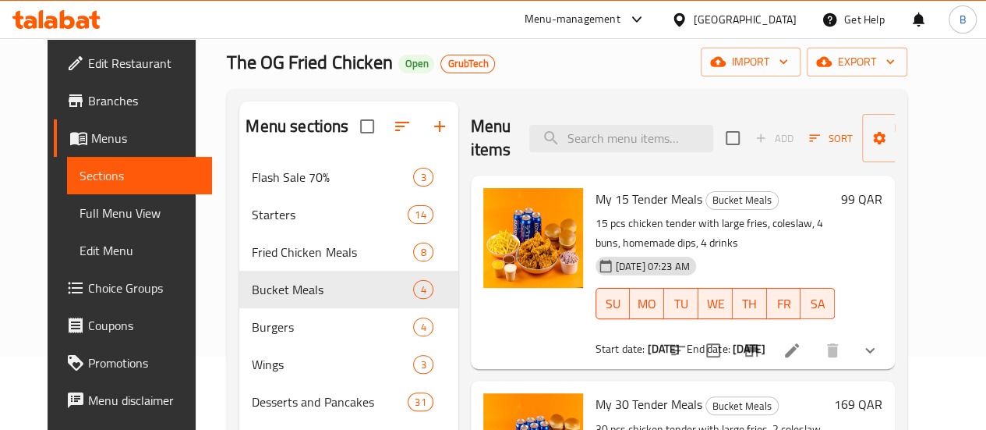
scroll to position [71, 0]
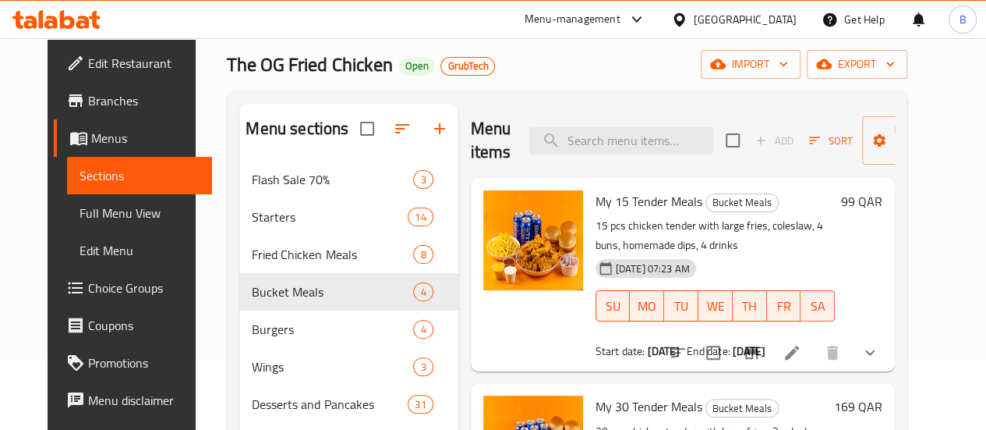
click at [596, 200] on span "My 15 Tender Meals" at bounding box center [649, 200] width 107 height 23
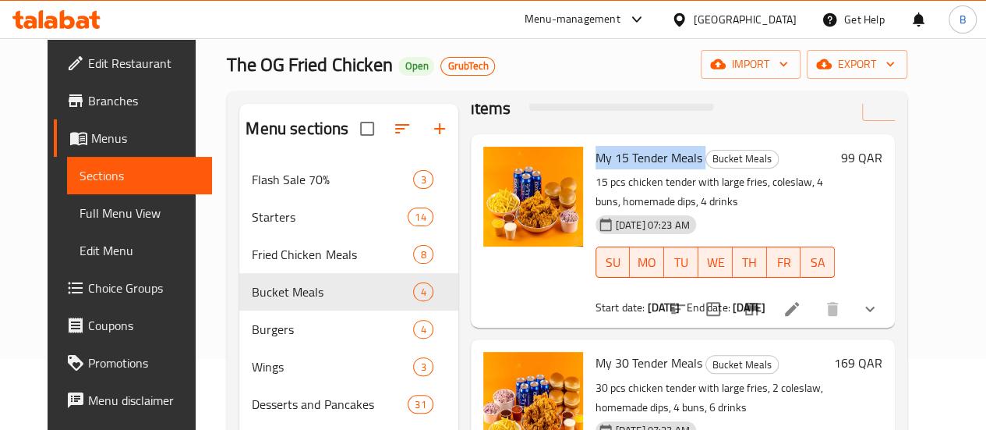
scroll to position [42, 0]
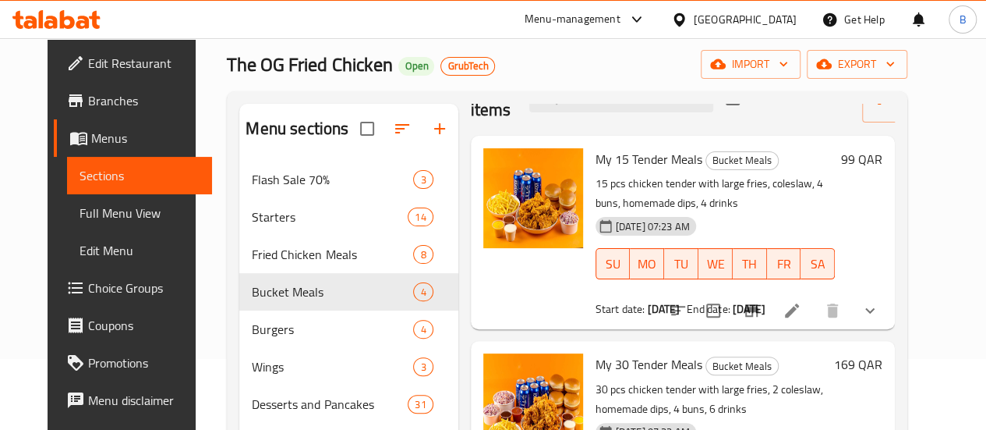
click at [596, 370] on span "My 30 Tender Meals" at bounding box center [649, 363] width 107 height 23
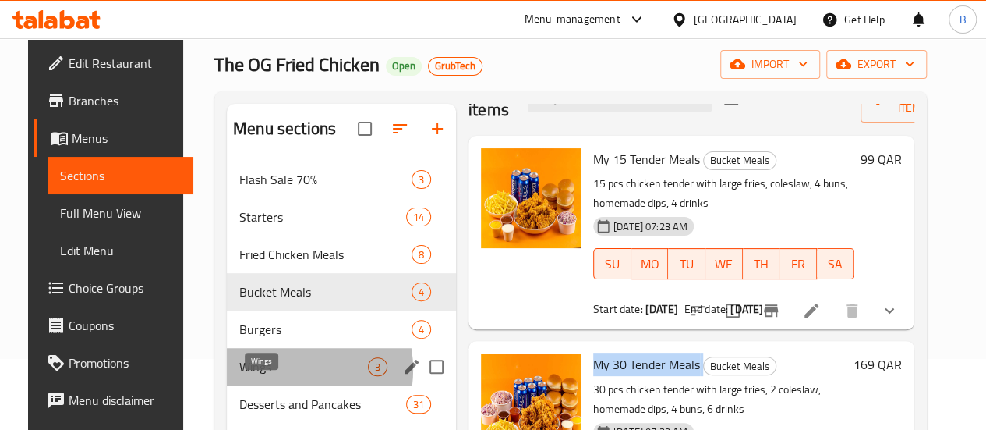
click at [265, 376] on span "Wings" at bounding box center [303, 366] width 129 height 19
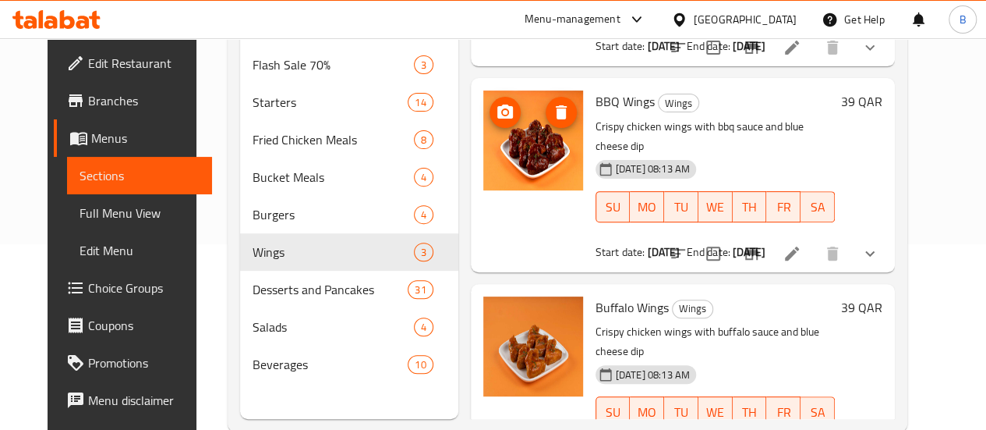
scroll to position [185, 0]
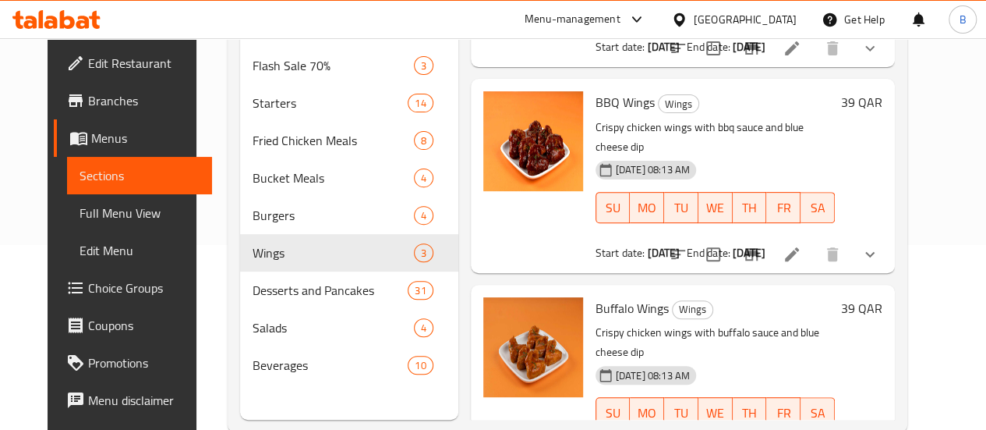
click at [596, 296] on span "Buffalo Wings" at bounding box center [632, 307] width 73 height 23
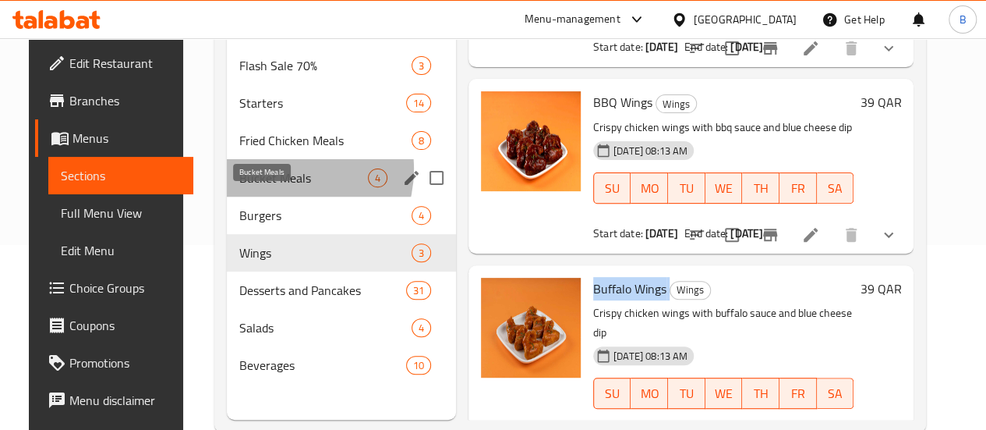
click at [268, 187] on span "Bucket Meals" at bounding box center [303, 177] width 129 height 19
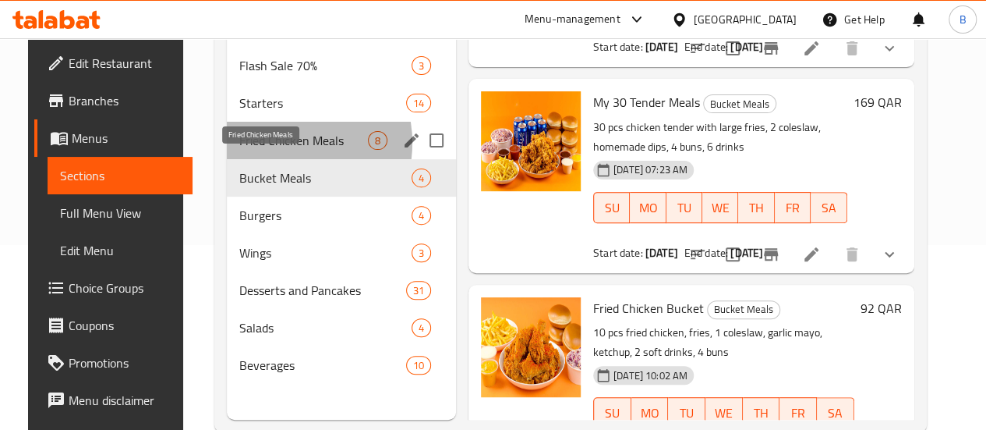
click at [264, 150] on span "Fried Chicken Meals" at bounding box center [303, 140] width 129 height 19
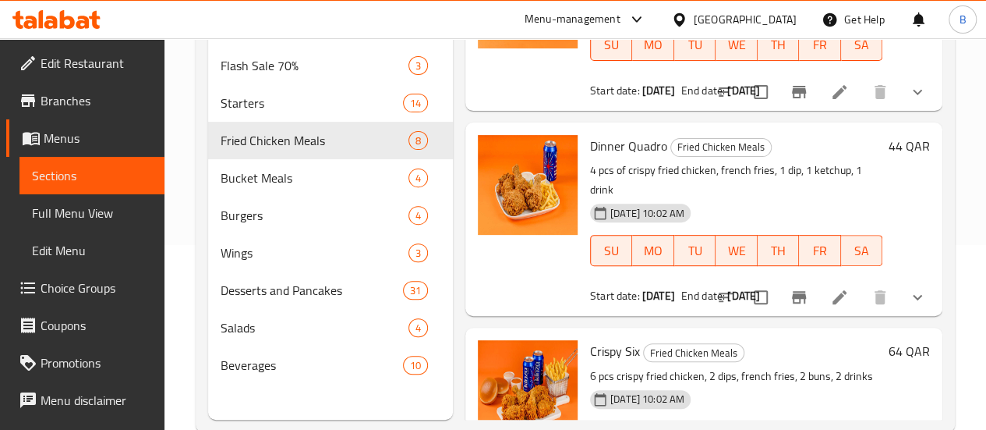
scroll to position [1178, 0]
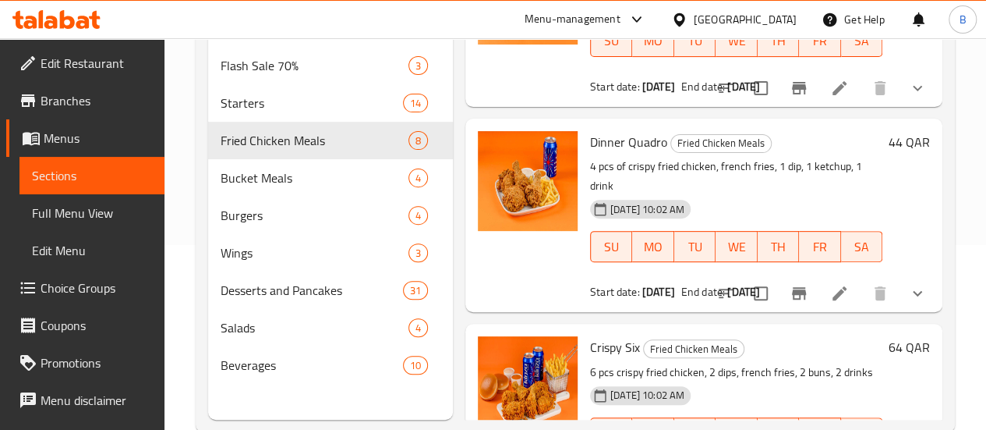
click at [590, 335] on span "Crispy Six" at bounding box center [615, 346] width 50 height 23
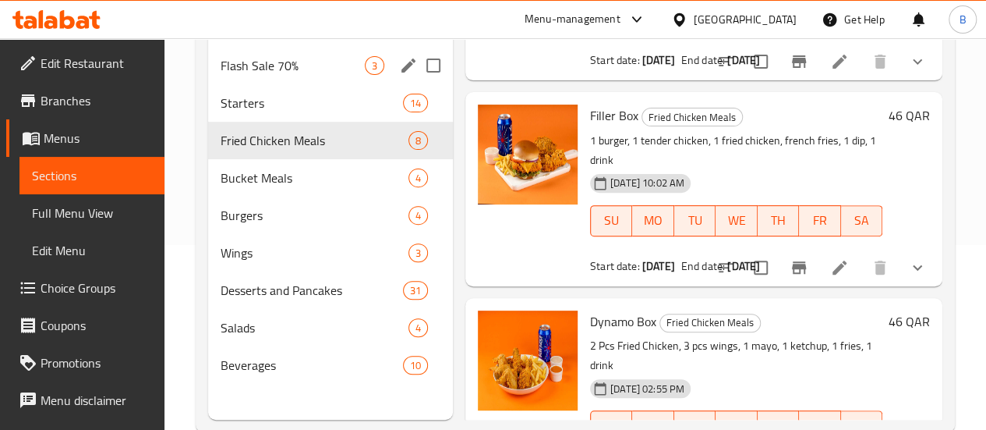
scroll to position [0, 0]
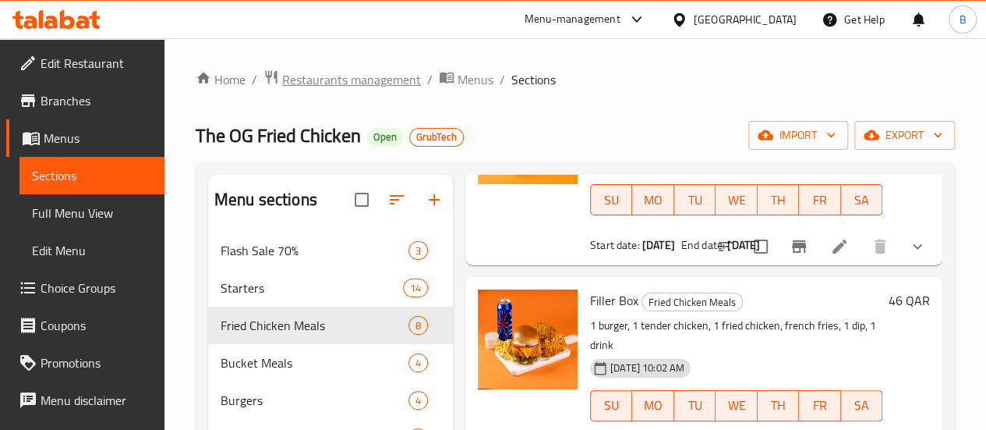
click at [370, 86] on span "Restaurants management" at bounding box center [351, 79] width 139 height 19
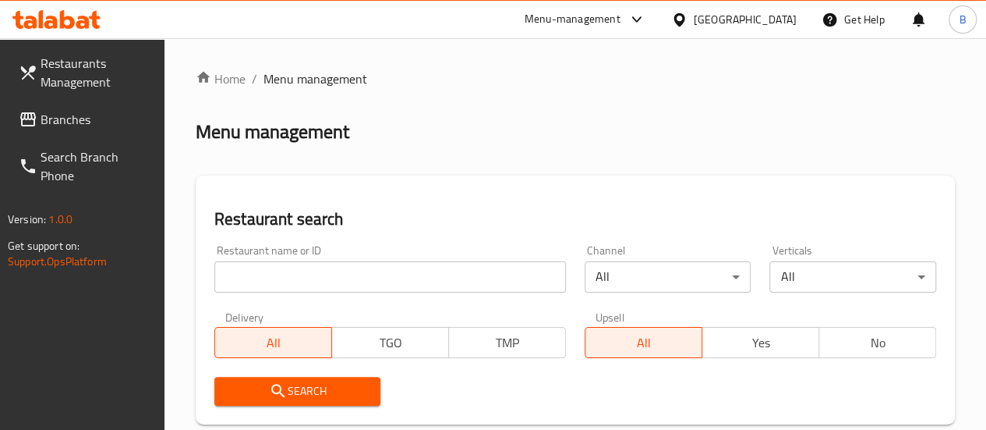
click at [313, 260] on div "Restaurant name or ID Restaurant name or ID" at bounding box center [390, 269] width 352 height 48
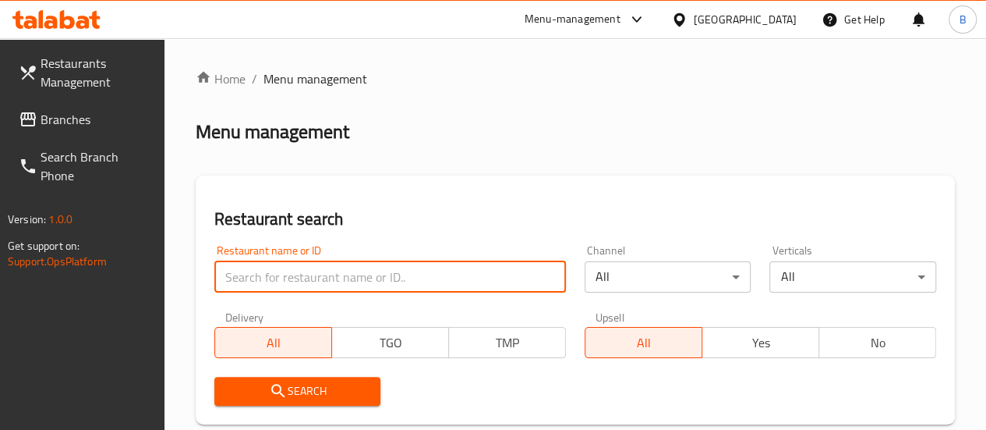
click at [313, 263] on input "search" at bounding box center [390, 276] width 352 height 31
paste input "The Smoking [PERSON_NAME]"
type input "The Smoking [PERSON_NAME]"
click button "Search" at bounding box center [297, 391] width 167 height 29
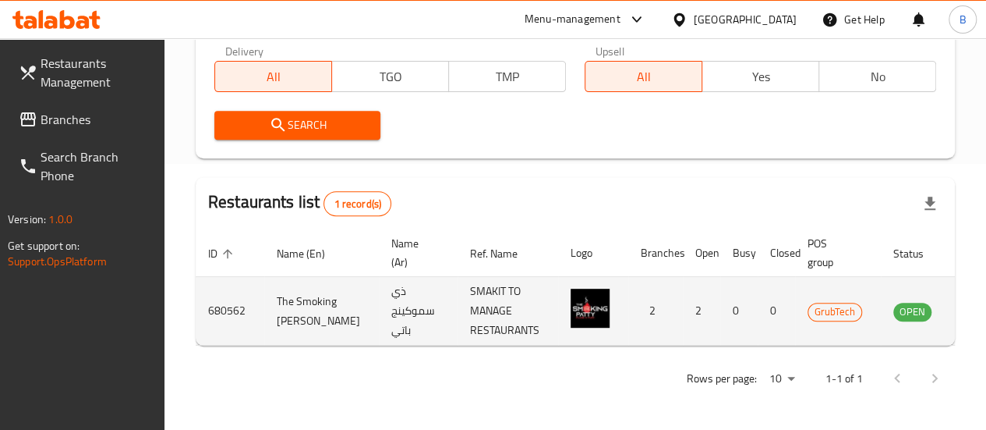
scroll to position [0, 22]
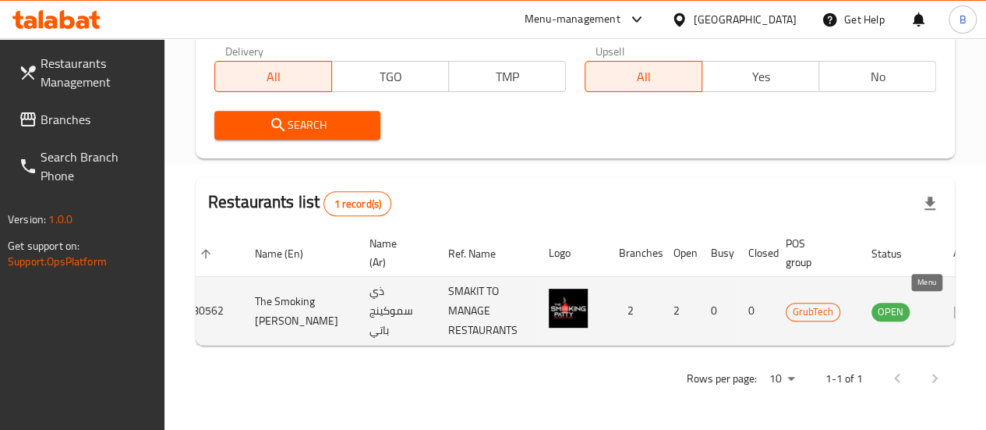
click at [954, 305] on icon "enhanced table" at bounding box center [962, 311] width 17 height 13
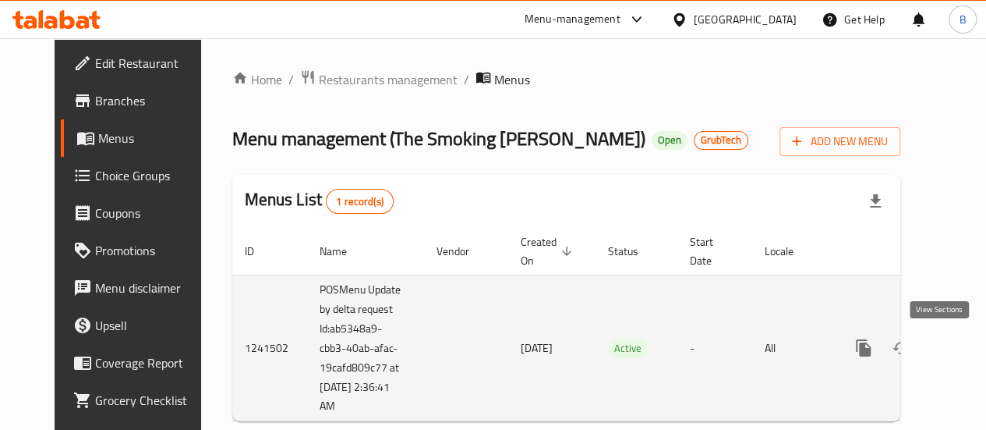
click at [967, 356] on icon "enhanced table" at bounding box center [976, 347] width 19 height 19
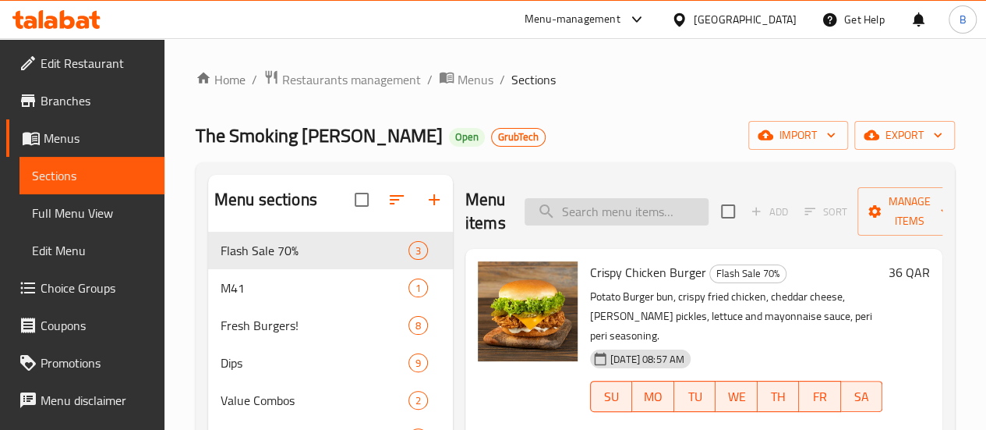
scroll to position [87, 0]
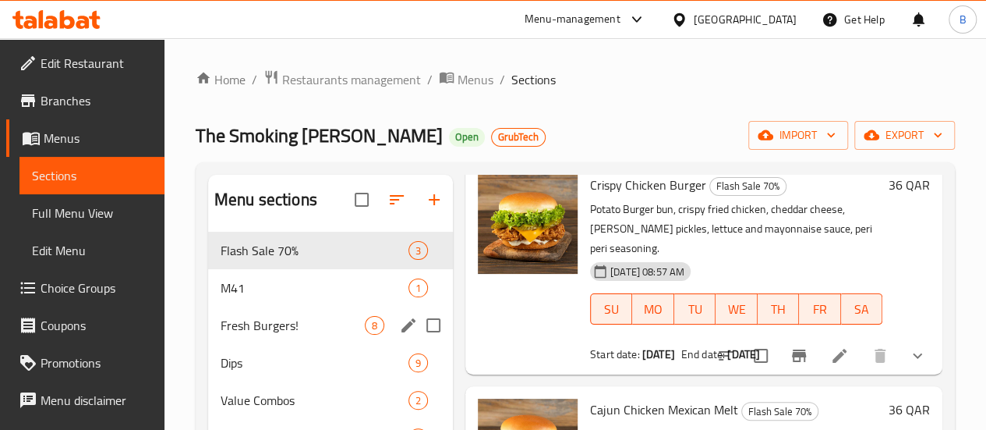
click at [246, 337] on div "Fresh Burgers! 8" at bounding box center [330, 324] width 245 height 37
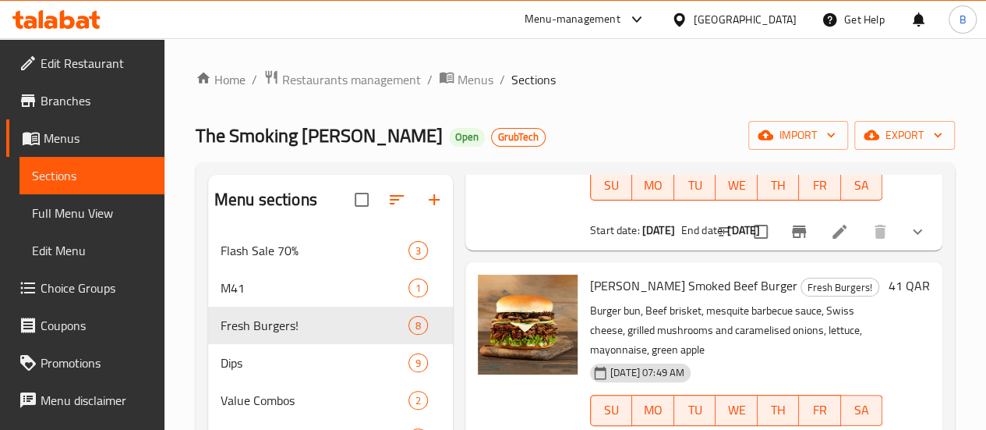
scroll to position [1110, 0]
click at [590, 274] on span "[PERSON_NAME] Smoked Beef Burger" at bounding box center [693, 285] width 207 height 23
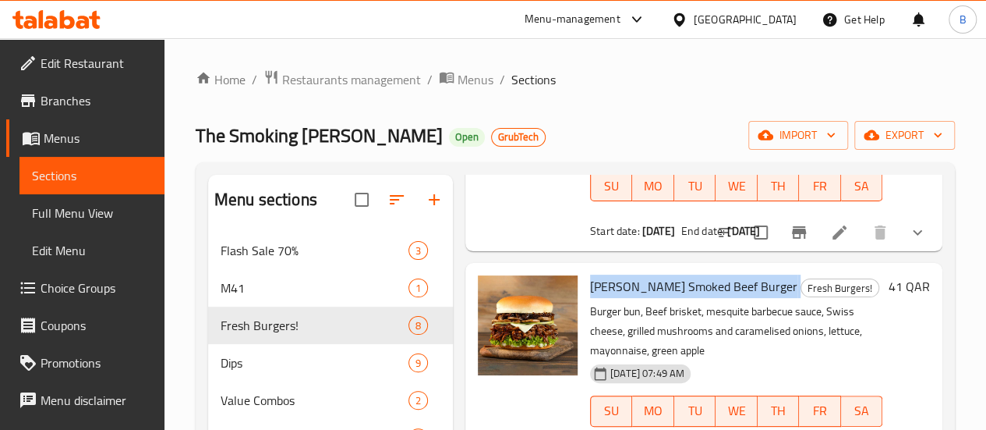
click at [590, 274] on span "[PERSON_NAME] Smoked Beef Burger" at bounding box center [693, 285] width 207 height 23
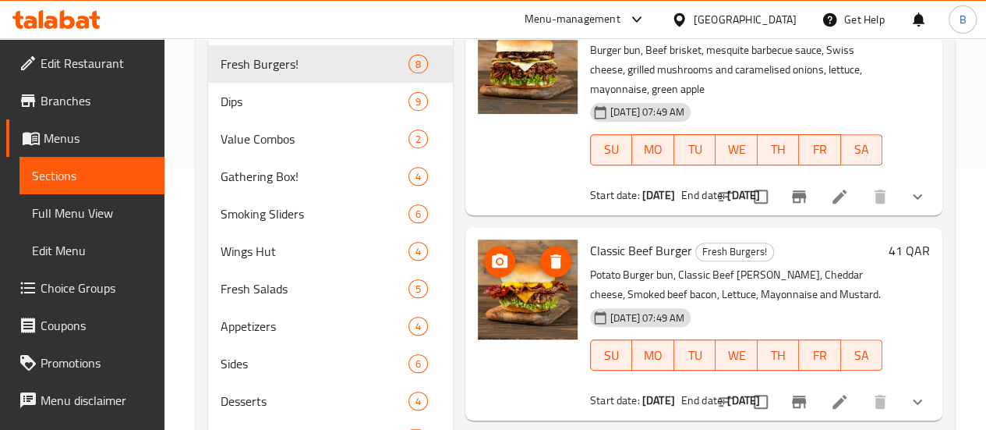
scroll to position [1135, 0]
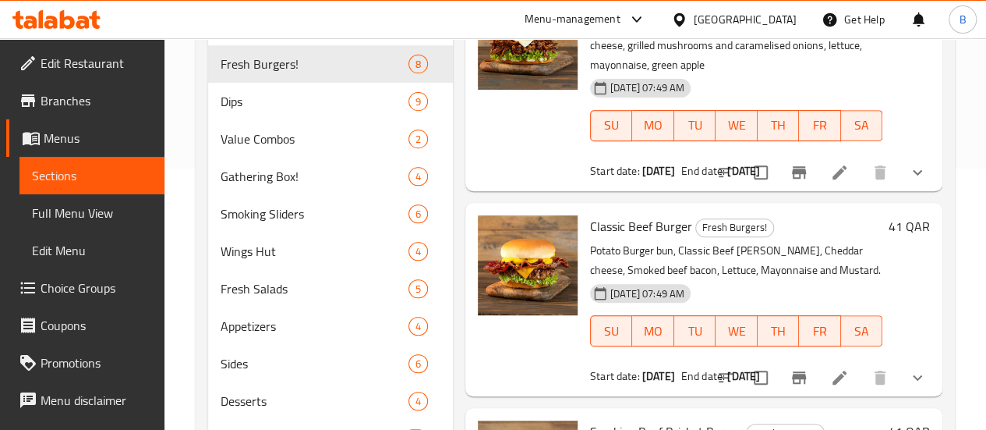
click at [590, 214] on span "Classic Beef Burger" at bounding box center [641, 225] width 102 height 23
